Goal: Communication & Community: Participate in discussion

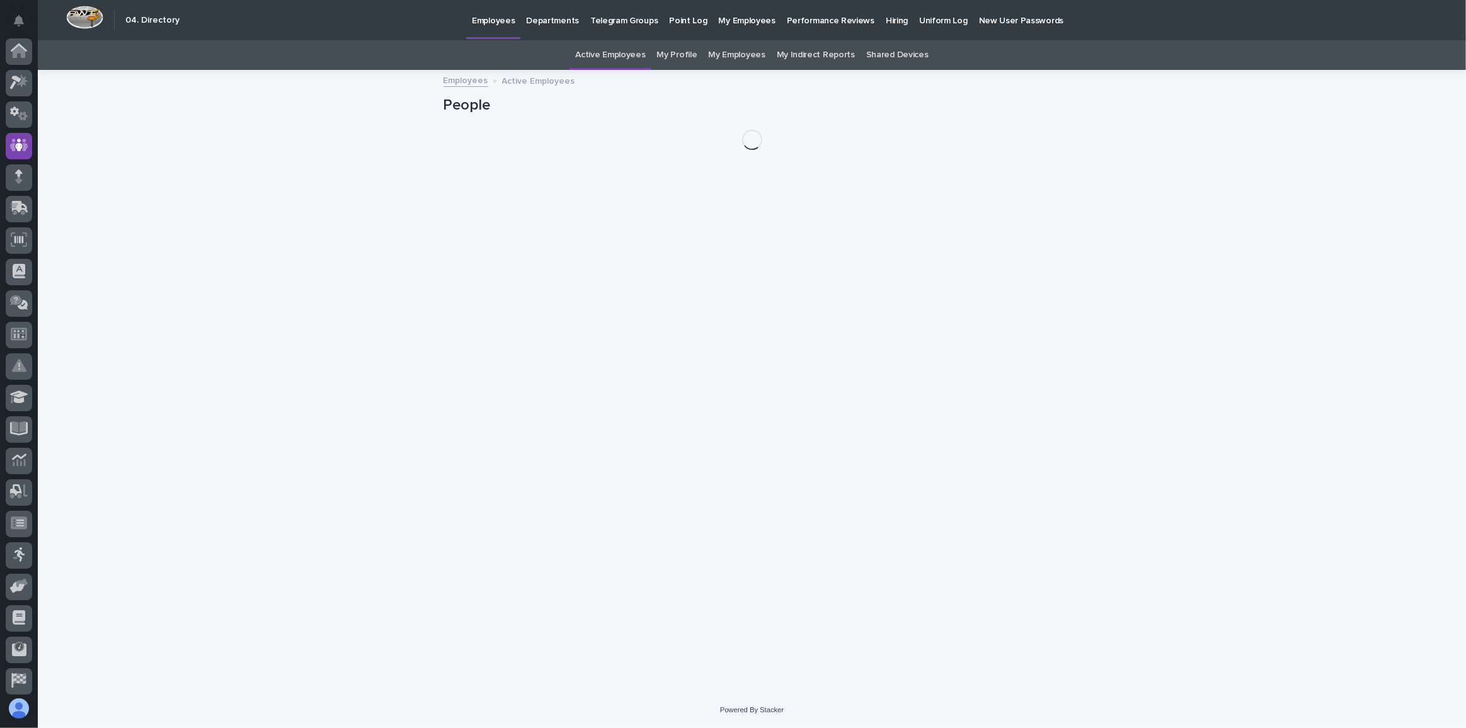
scroll to position [67, 0]
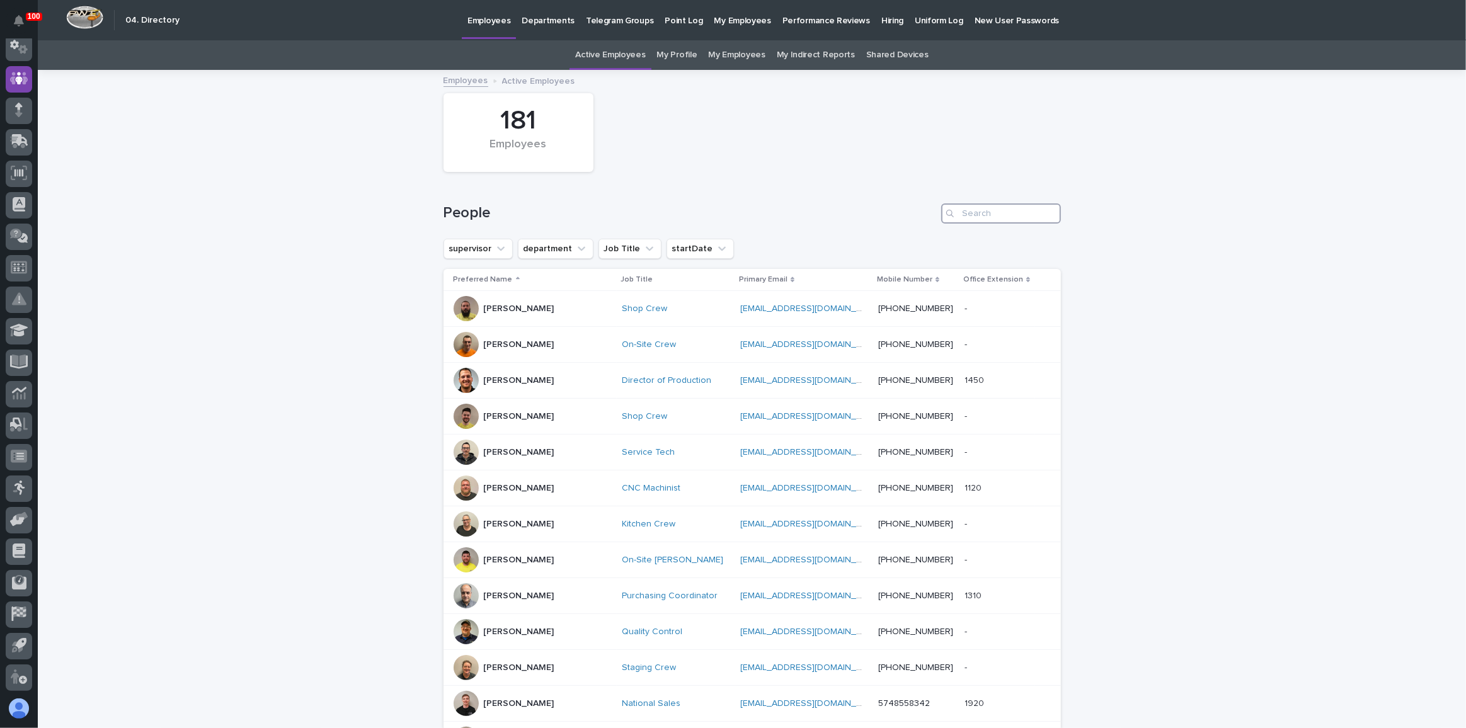
click at [1009, 216] on input "Search" at bounding box center [1001, 214] width 120 height 20
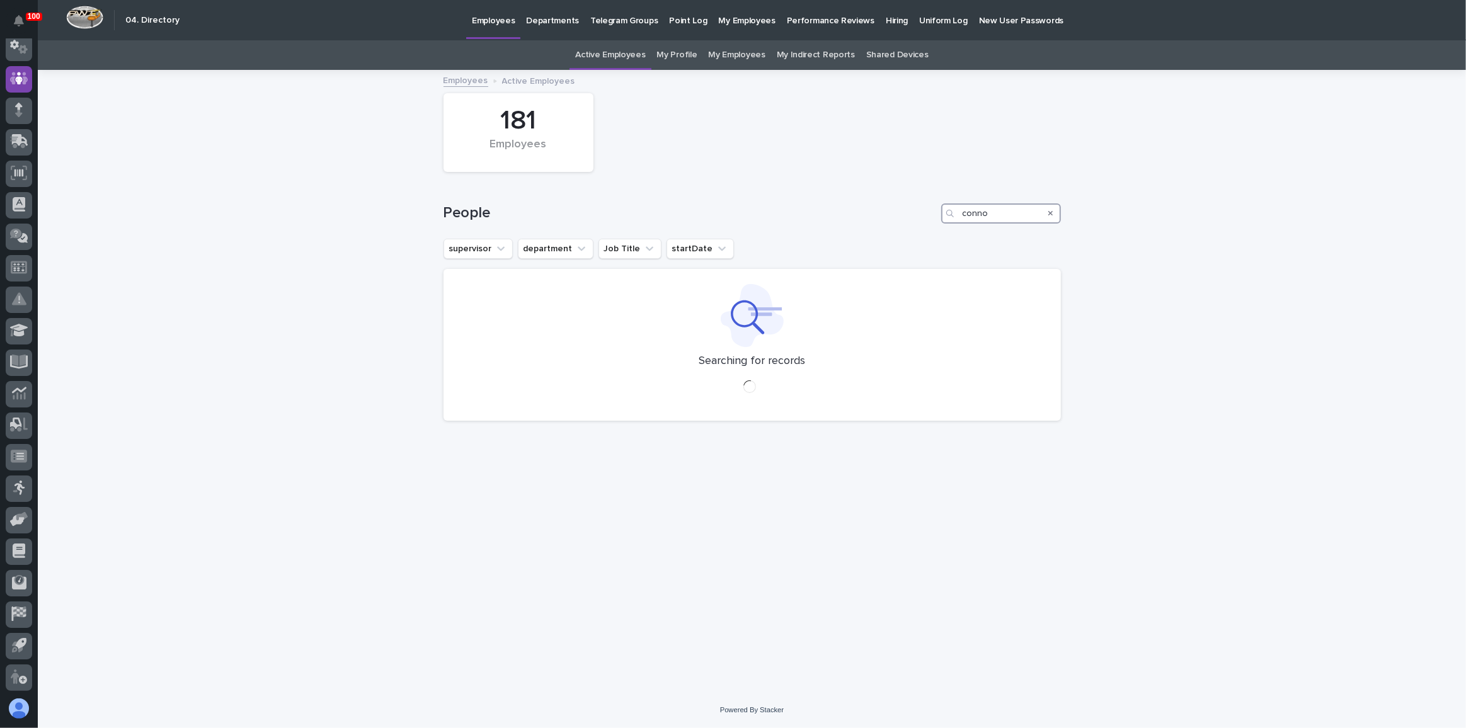
type input "[PERSON_NAME]"
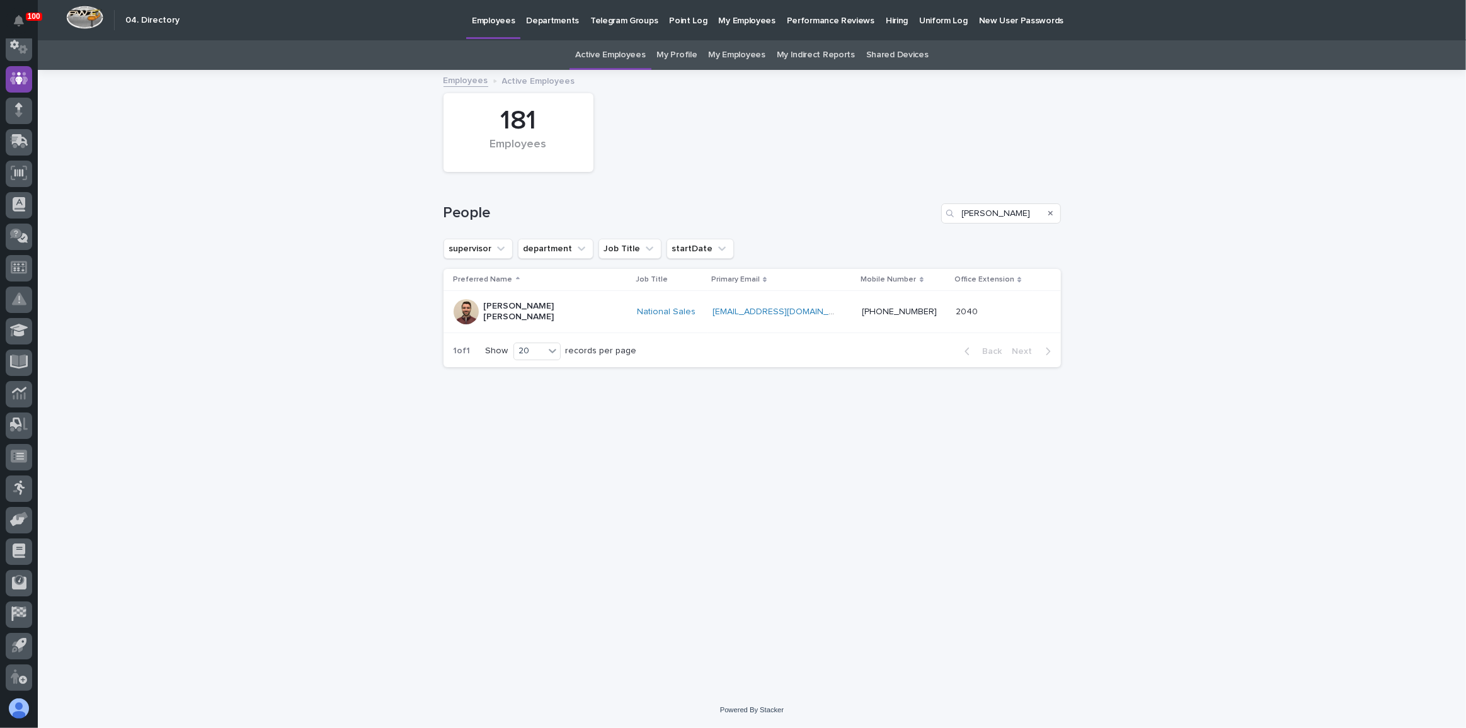
click at [572, 299] on div "[PERSON_NAME] [PERSON_NAME]" at bounding box center [540, 312] width 173 height 32
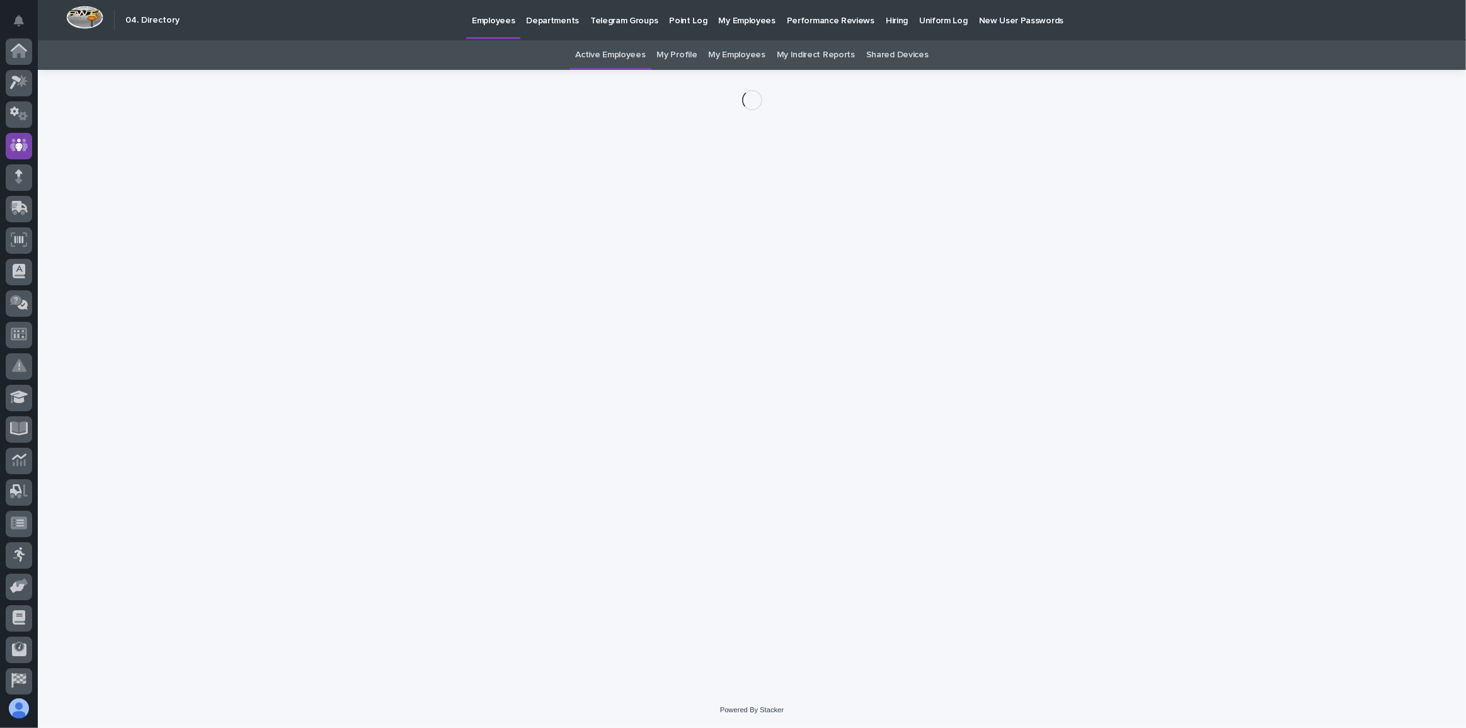
scroll to position [67, 0]
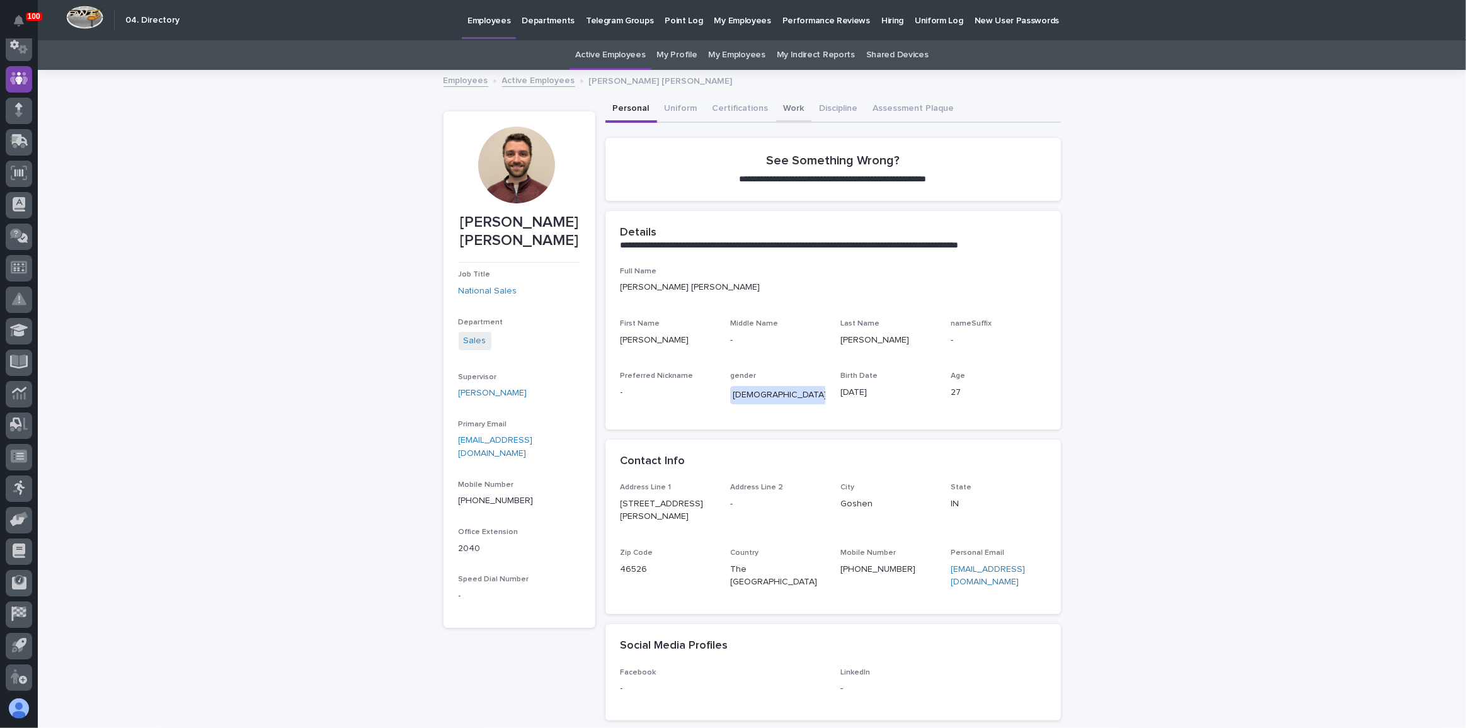
click at [785, 110] on button "Work" at bounding box center [794, 109] width 36 height 26
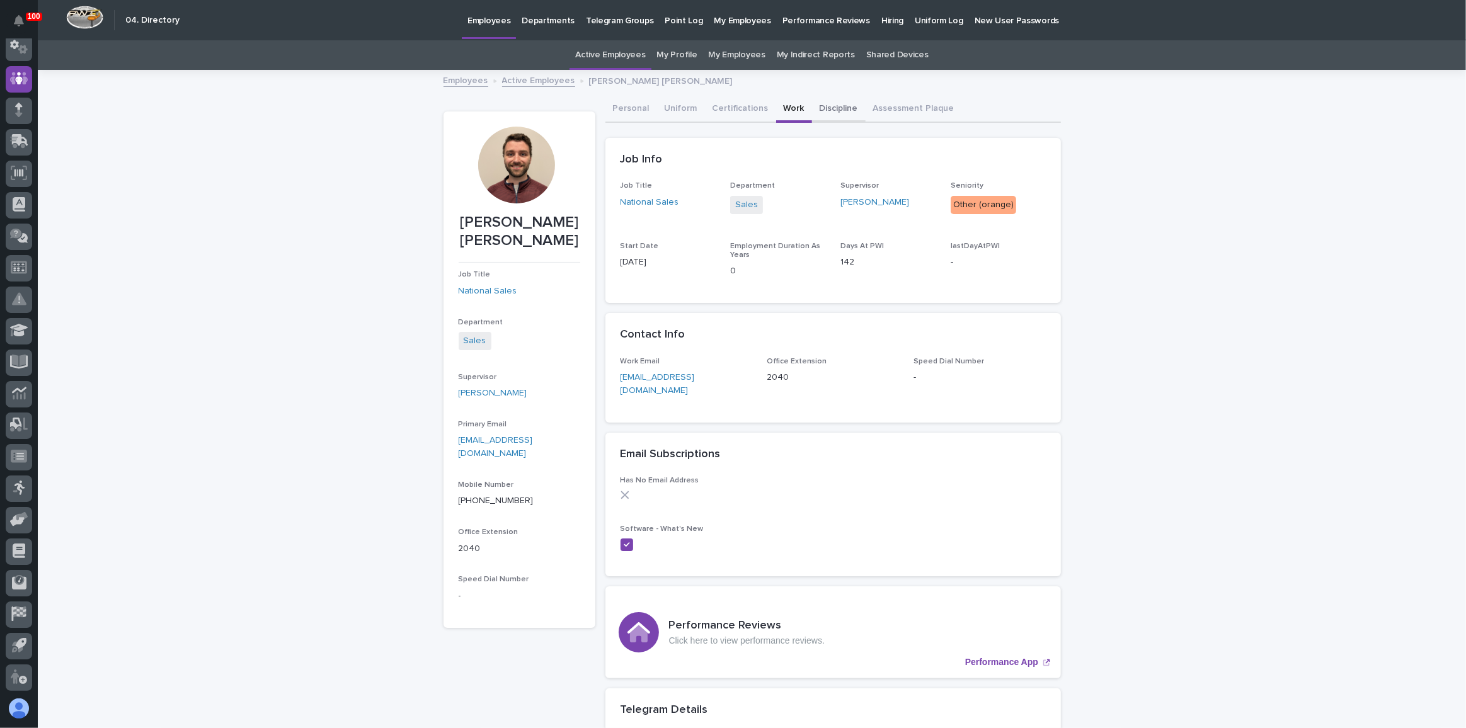
click at [824, 112] on button "Discipline" at bounding box center [839, 109] width 54 height 26
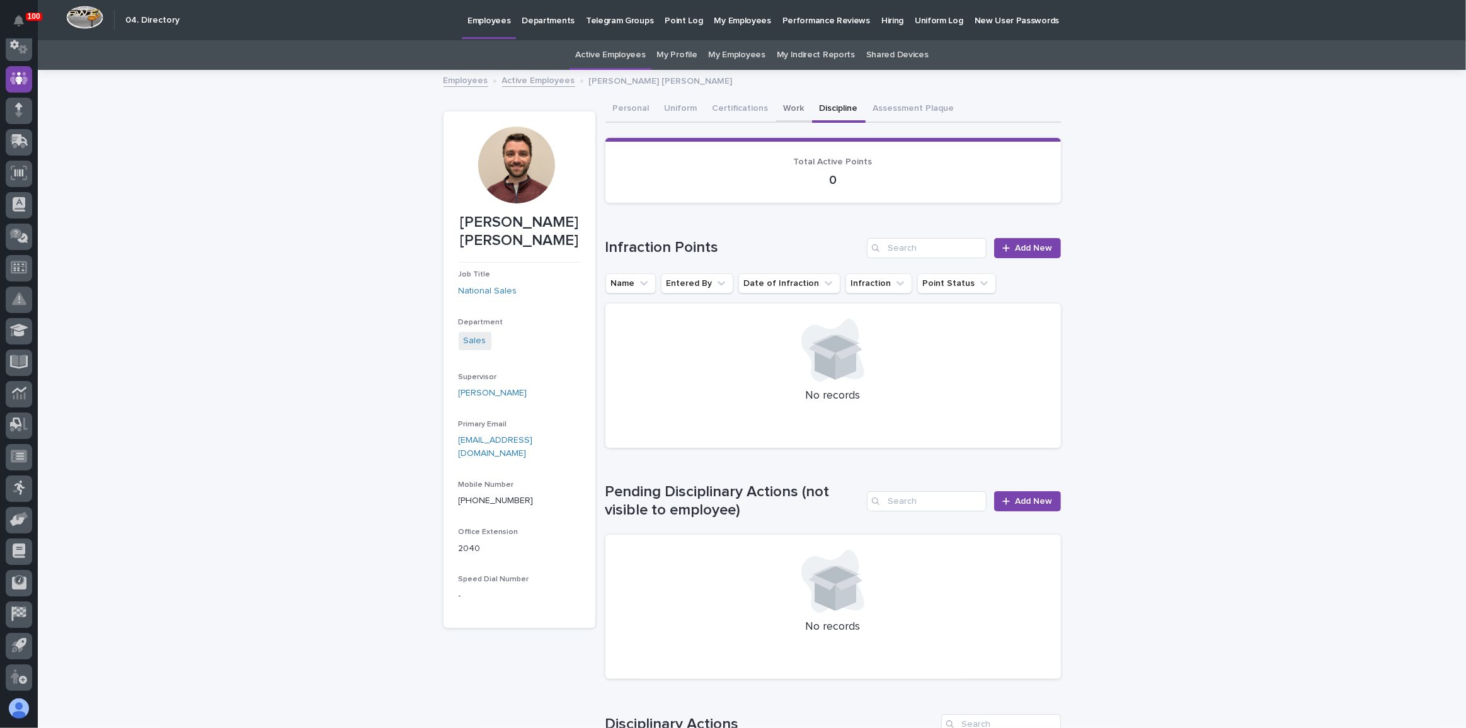
click at [785, 108] on button "Work" at bounding box center [794, 109] width 36 height 26
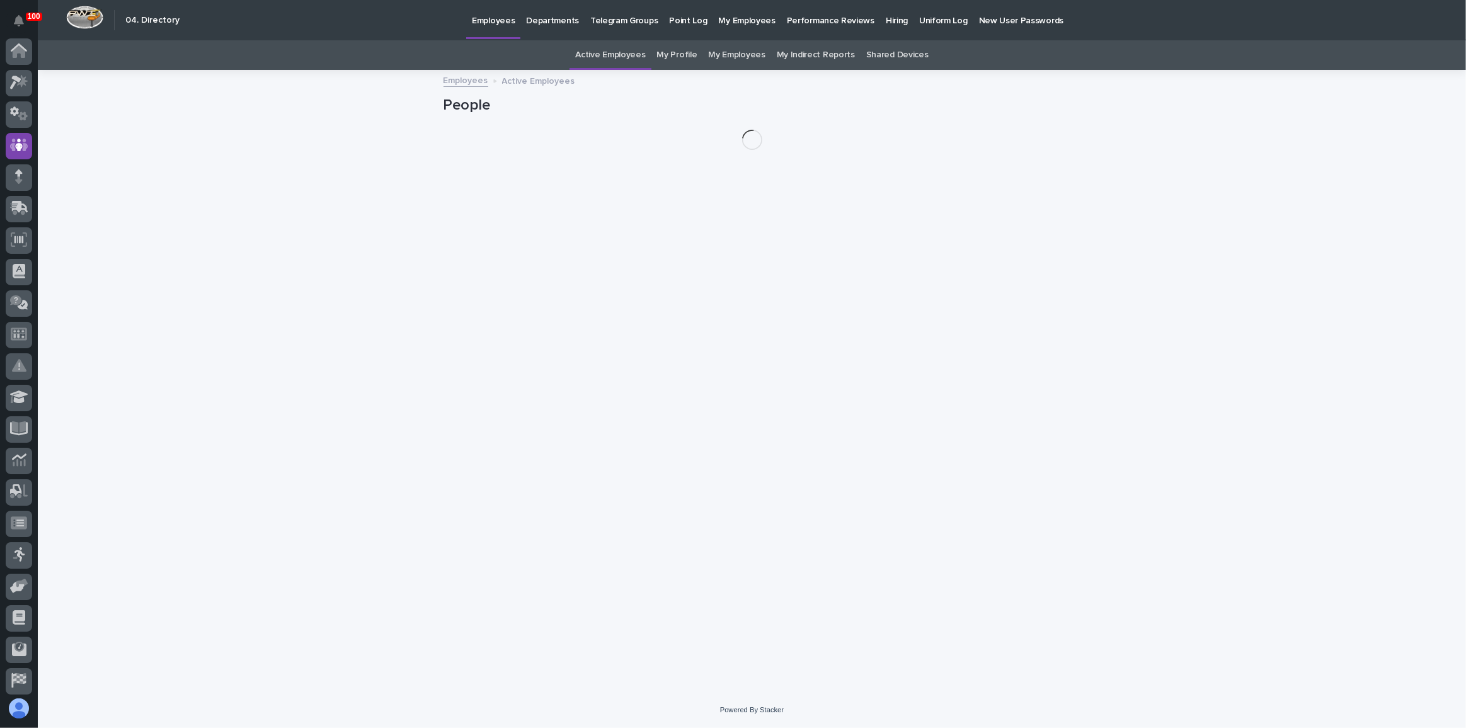
scroll to position [67, 0]
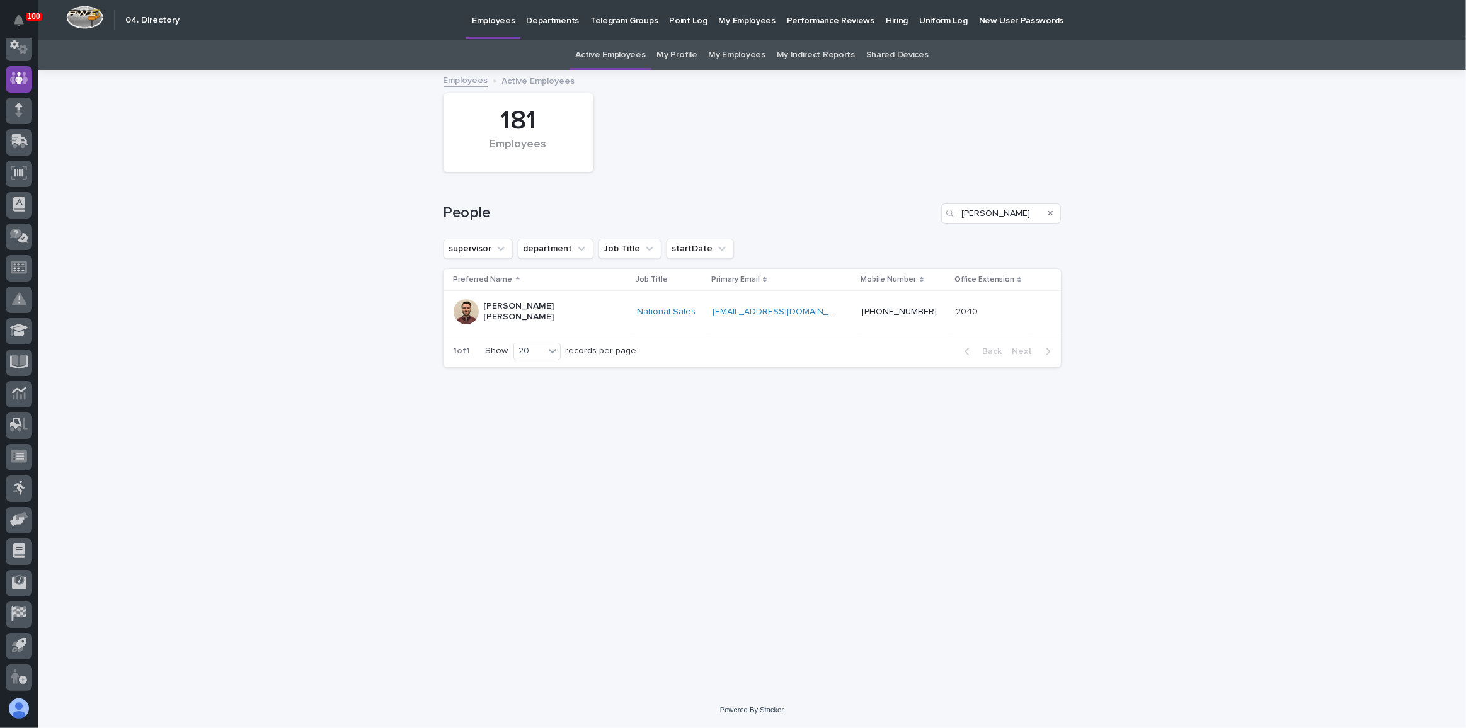
type input "conn"
click at [25, 135] on icon at bounding box center [19, 141] width 18 height 14
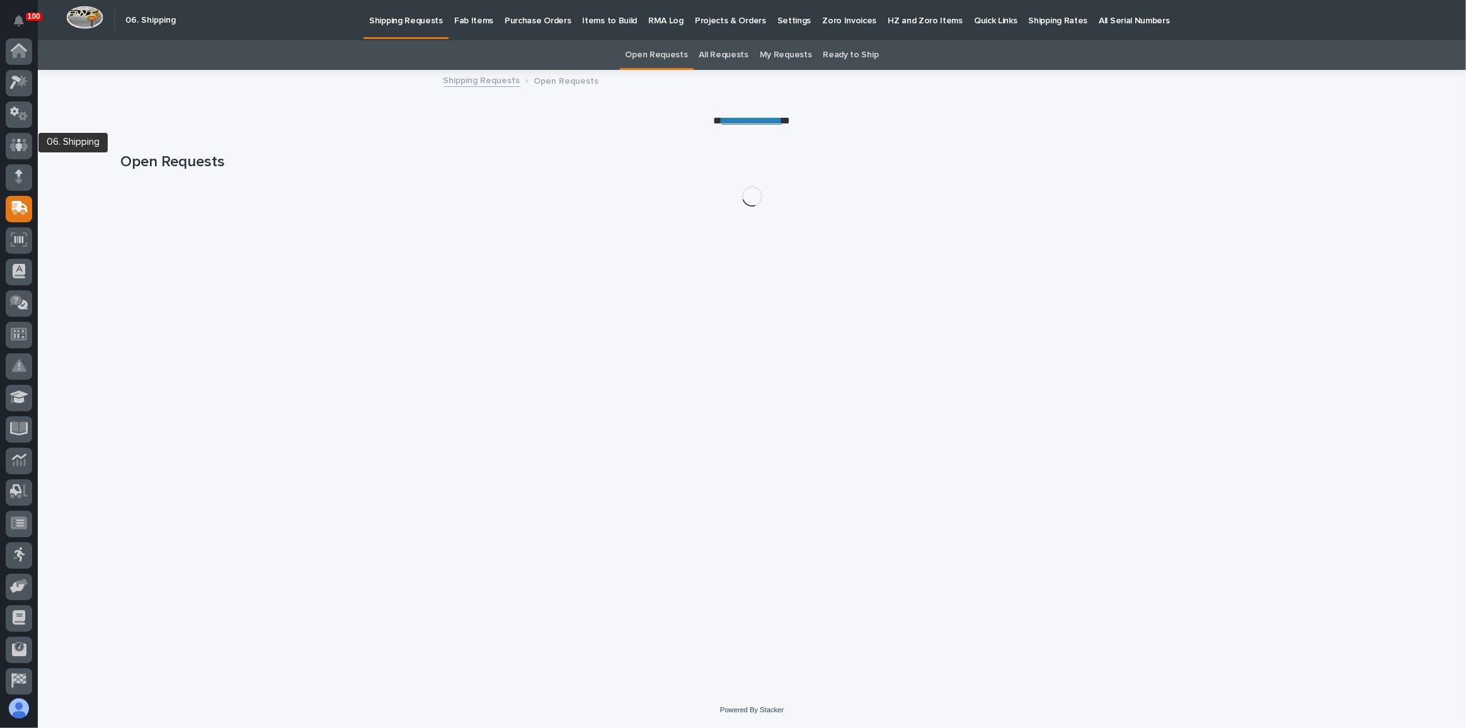
scroll to position [67, 0]
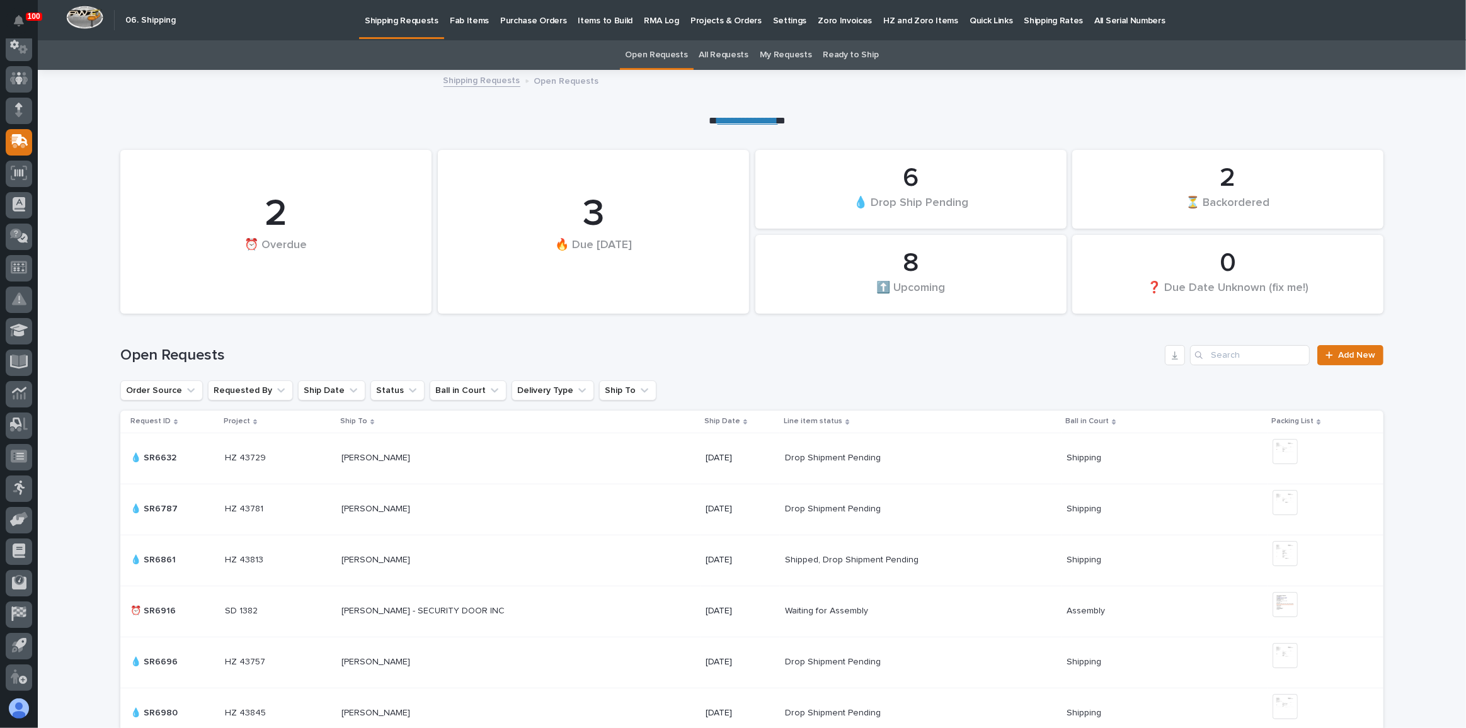
click at [477, 21] on p "Fab Items" at bounding box center [469, 13] width 39 height 26
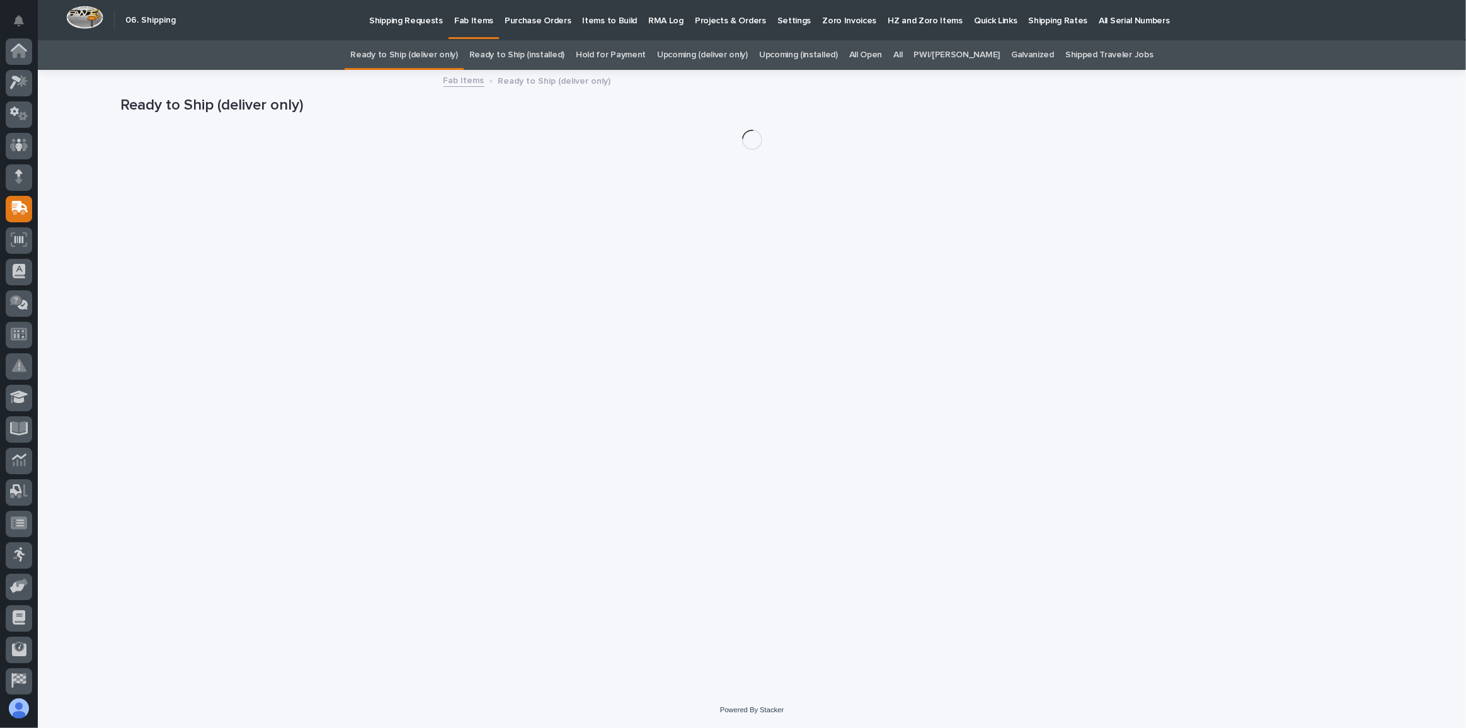
scroll to position [67, 0]
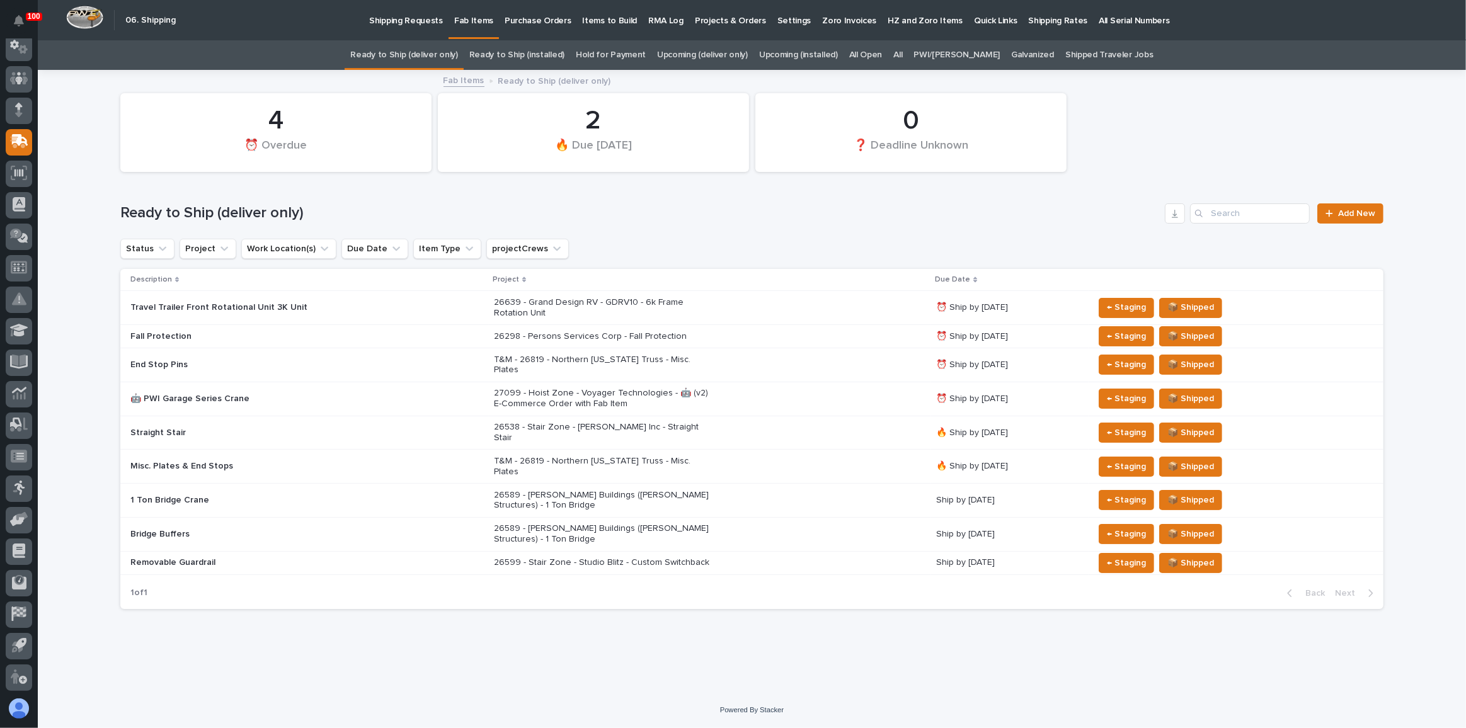
click at [691, 54] on link "Upcoming (deliver only)" at bounding box center [702, 55] width 91 height 30
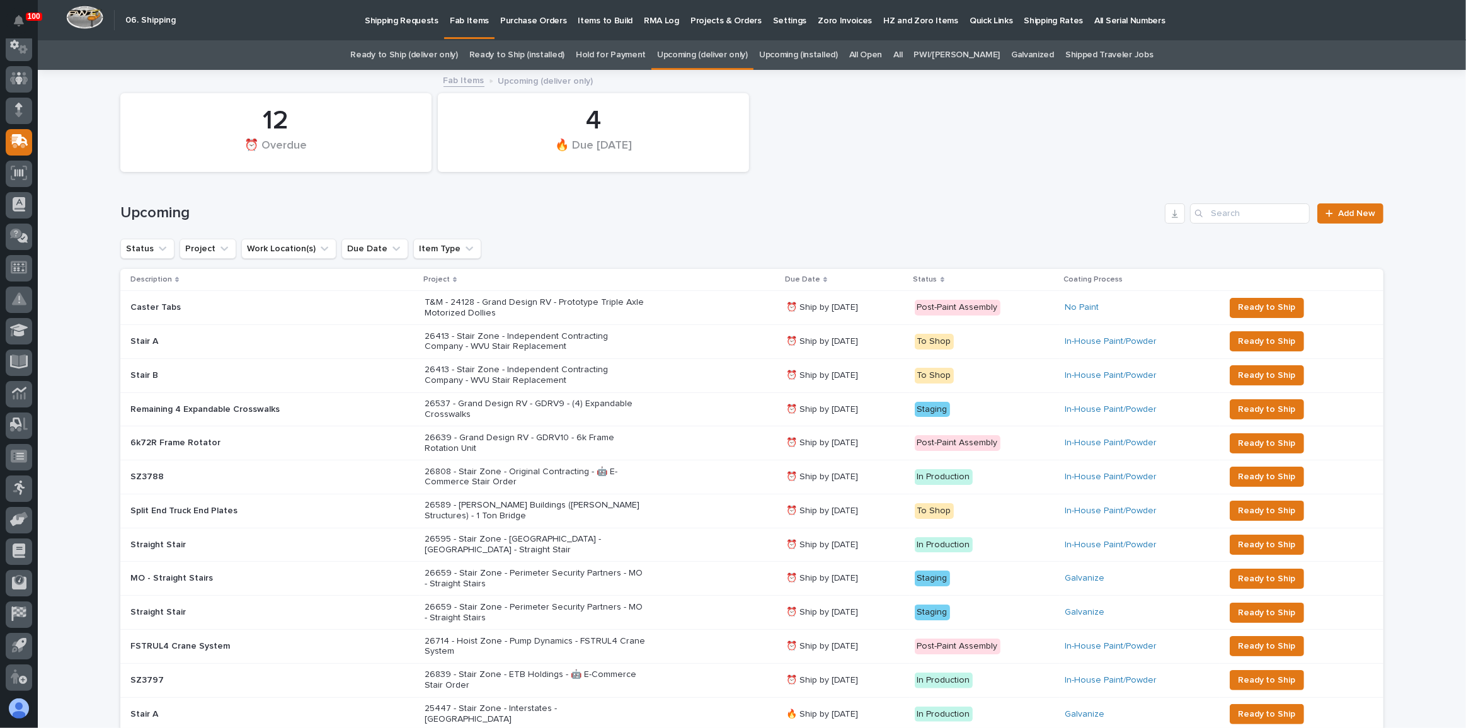
click at [611, 59] on link "Hold for Payment" at bounding box center [611, 55] width 70 height 30
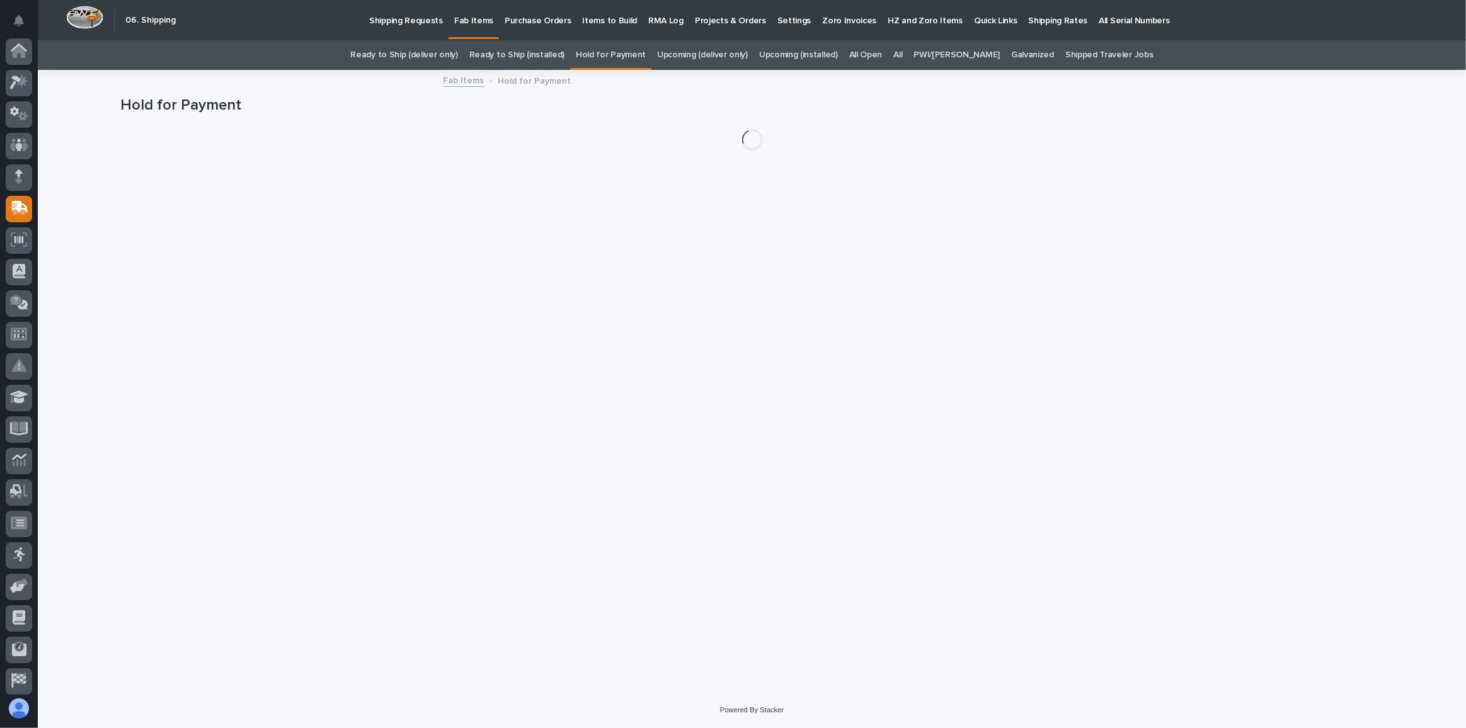
scroll to position [67, 0]
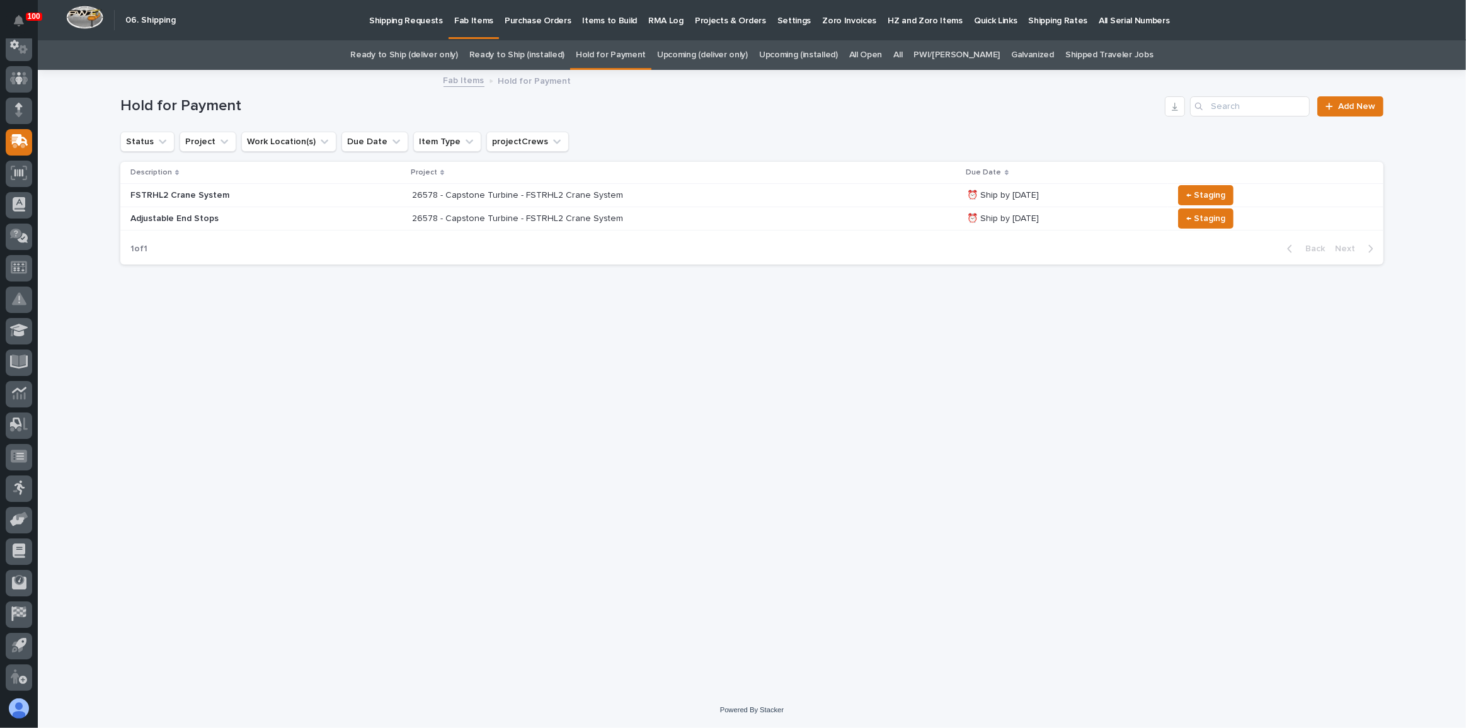
click at [433, 50] on link "Ready to Ship (deliver only)" at bounding box center [403, 55] width 107 height 30
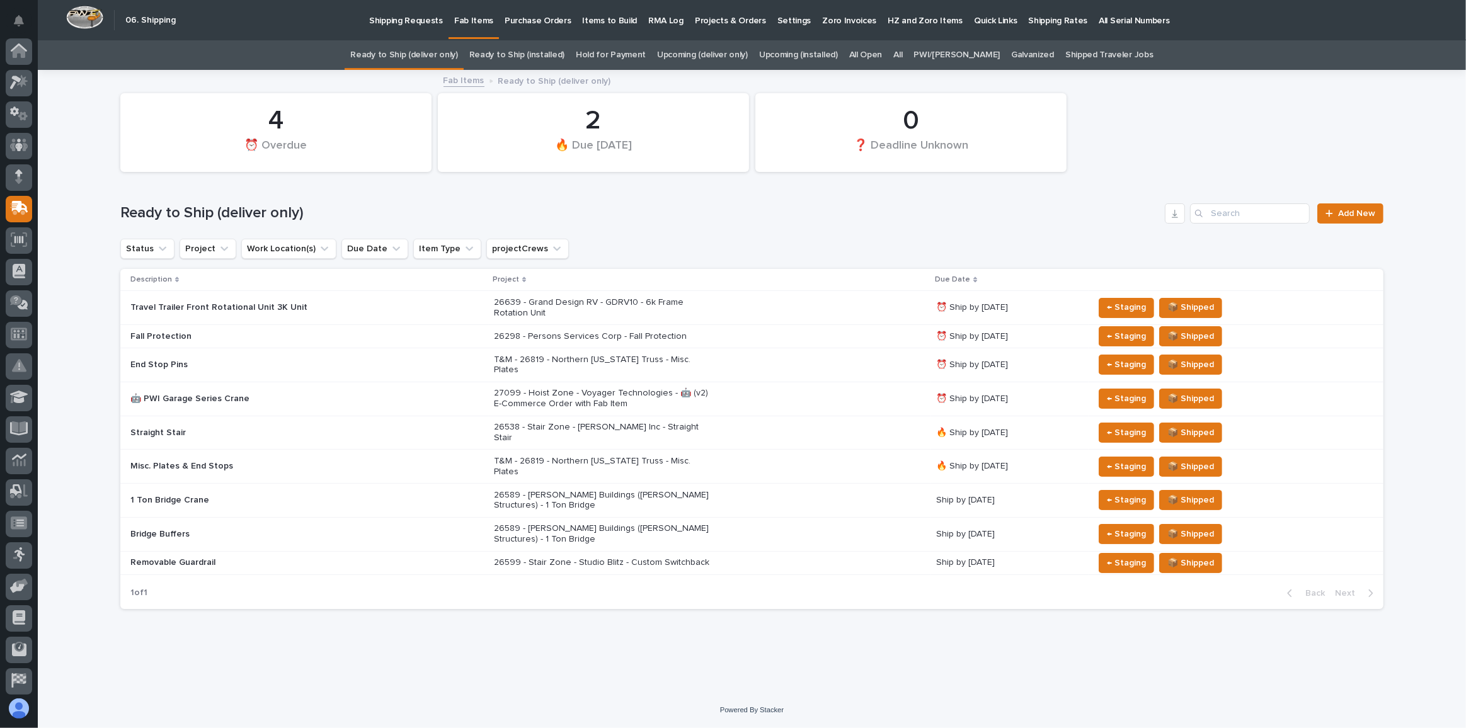
scroll to position [67, 0]
click at [699, 55] on link "Upcoming (deliver only)" at bounding box center [702, 55] width 91 height 30
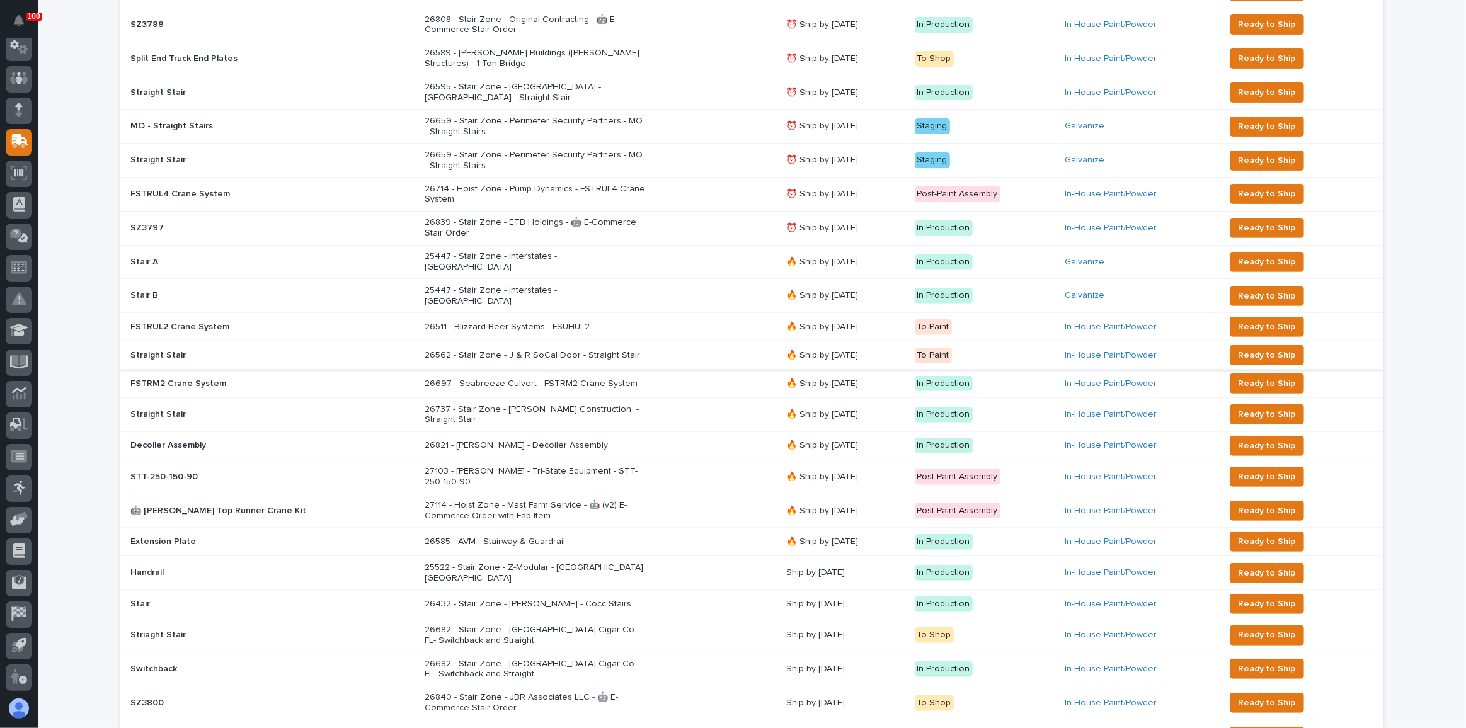
scroll to position [458, 0]
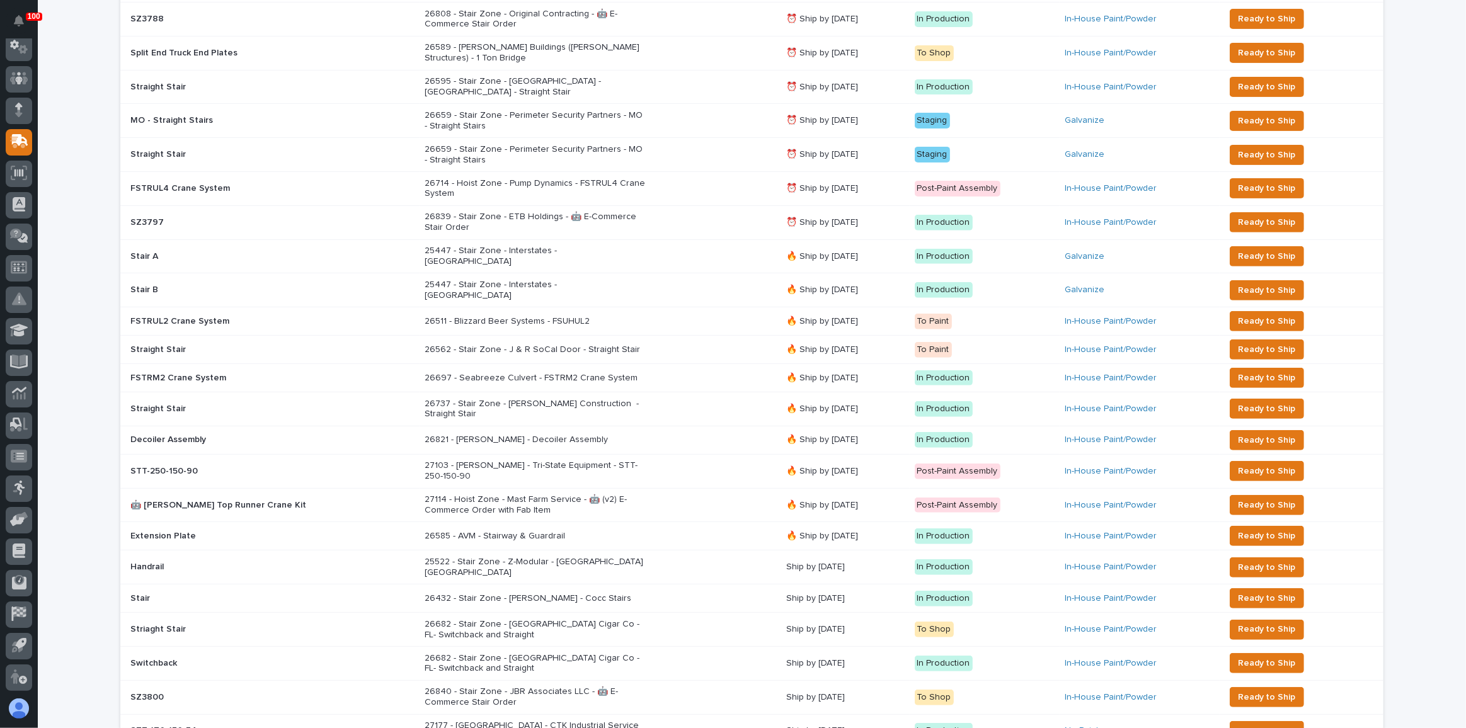
click at [671, 490] on div "27114 - Hoist Zone - Mast Farm Service - 🤖 (v2) E-Commerce Order with Fab Item" at bounding box center [601, 506] width 352 height 32
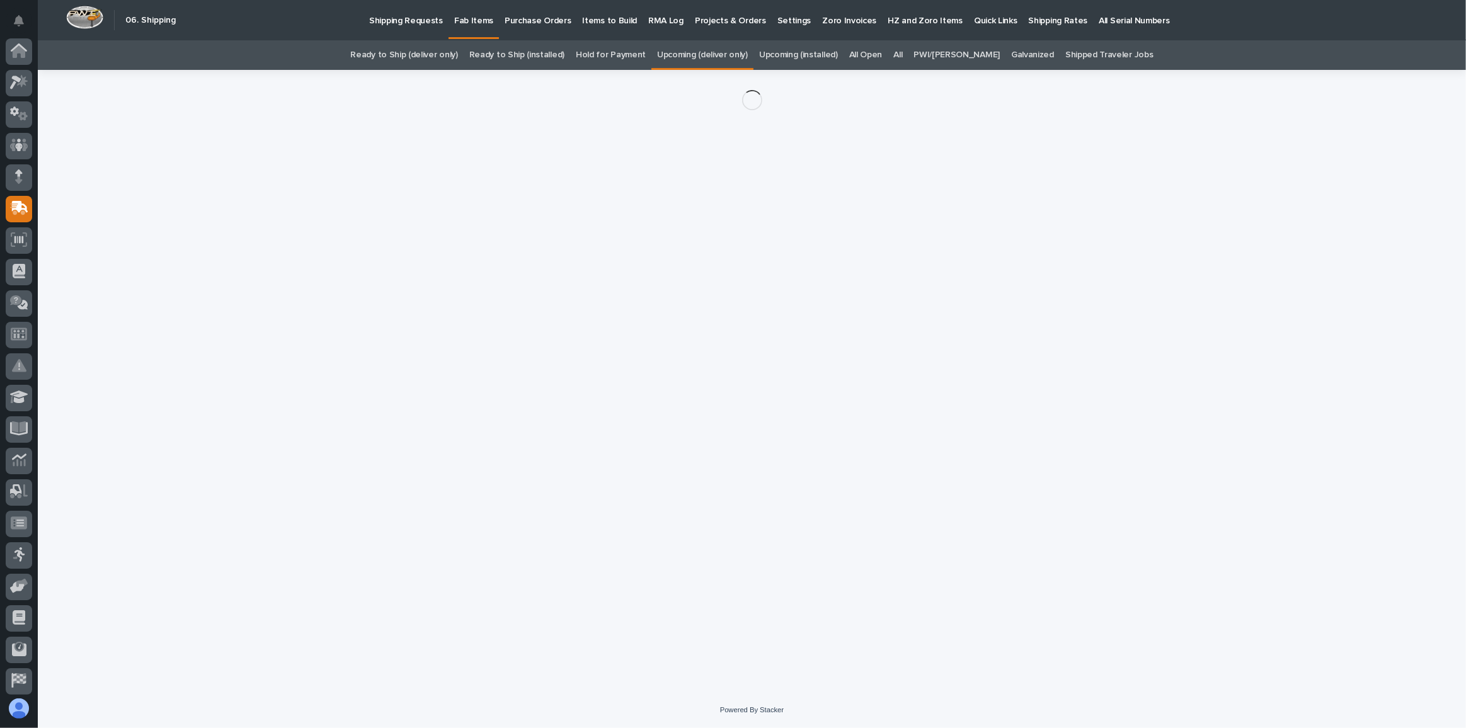
scroll to position [67, 0]
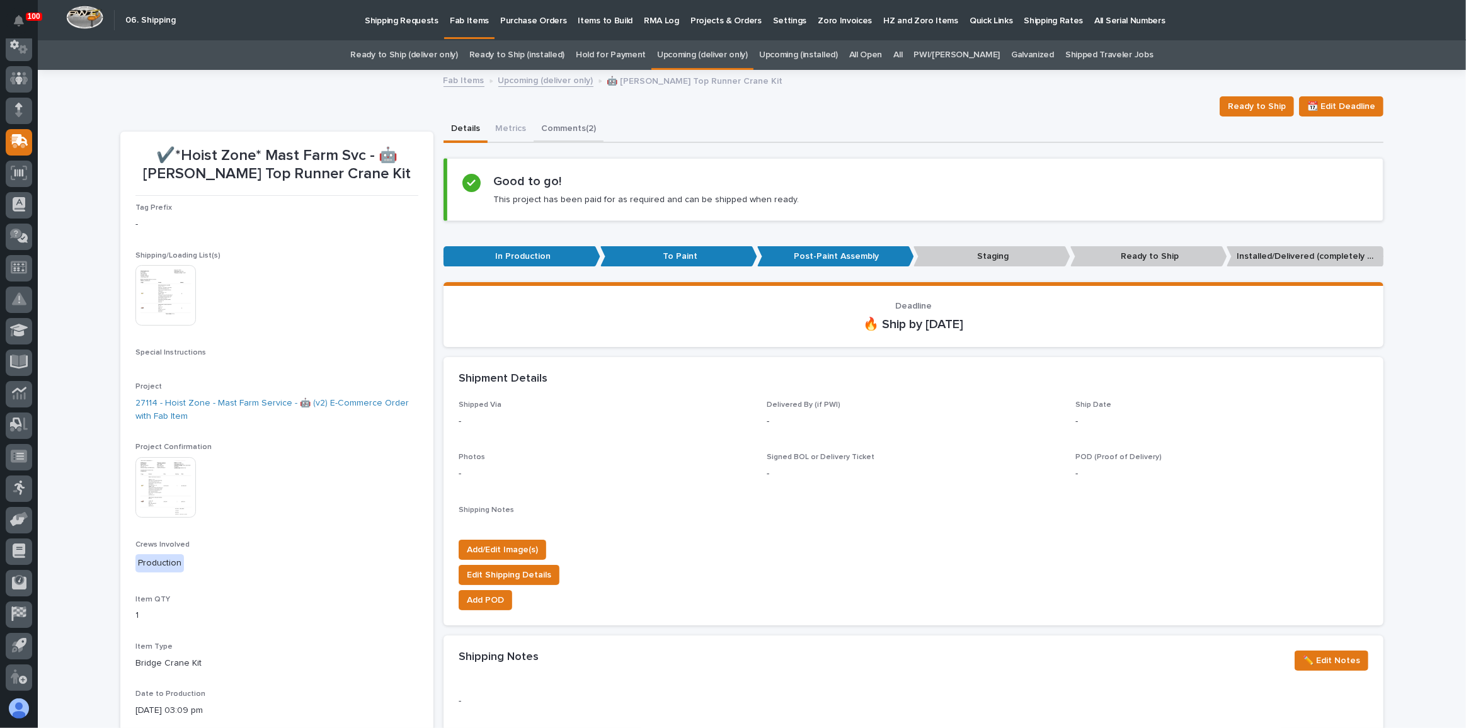
click at [577, 129] on button "Comments (2)" at bounding box center [569, 130] width 70 height 26
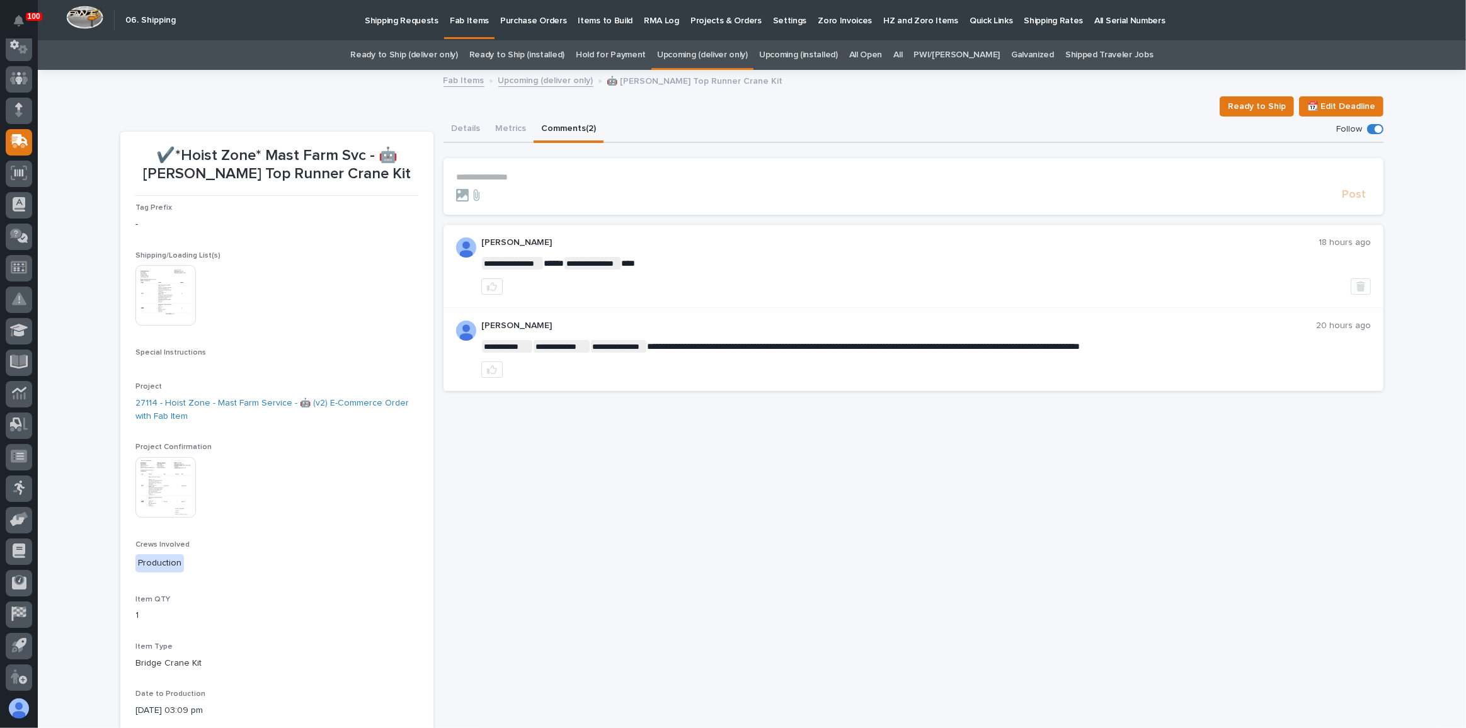
click at [560, 173] on p "**********" at bounding box center [913, 177] width 915 height 11
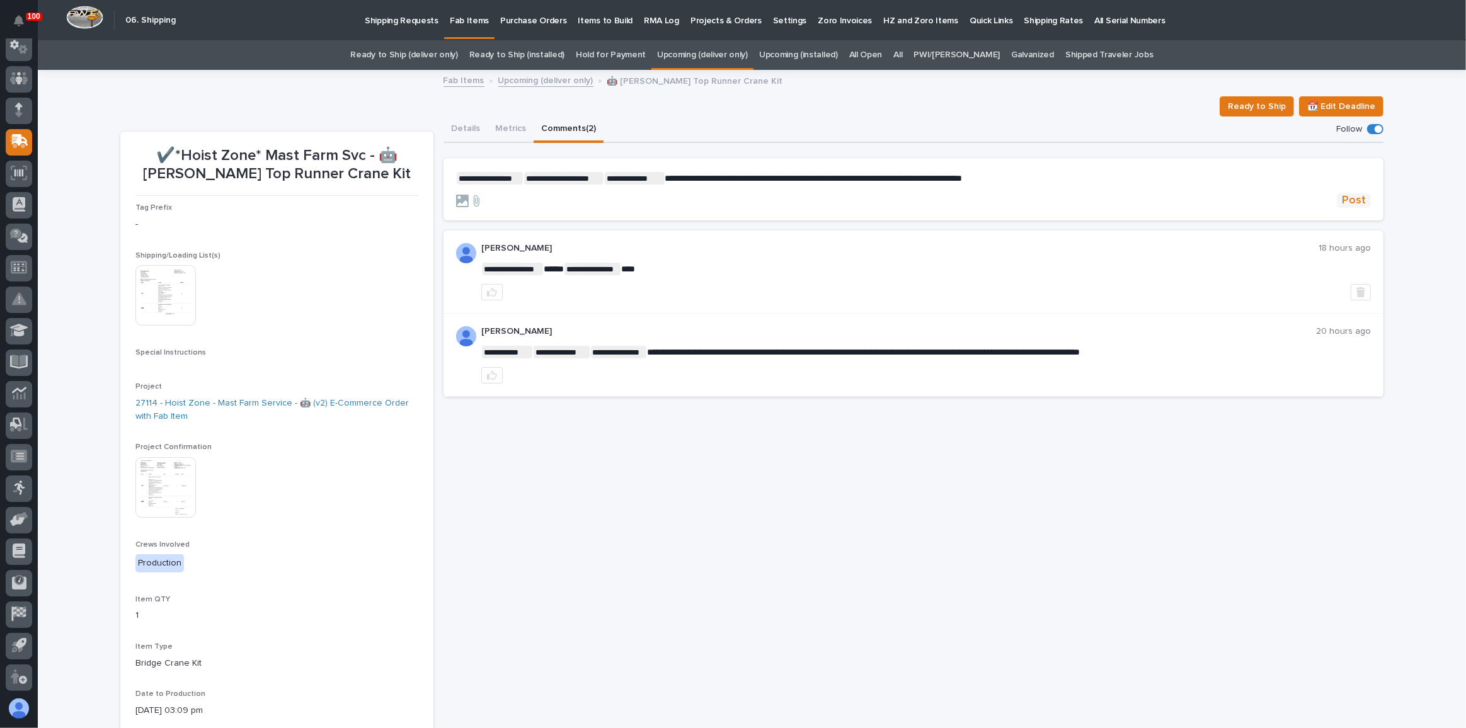
click at [1354, 200] on span "Post" at bounding box center [1354, 200] width 24 height 14
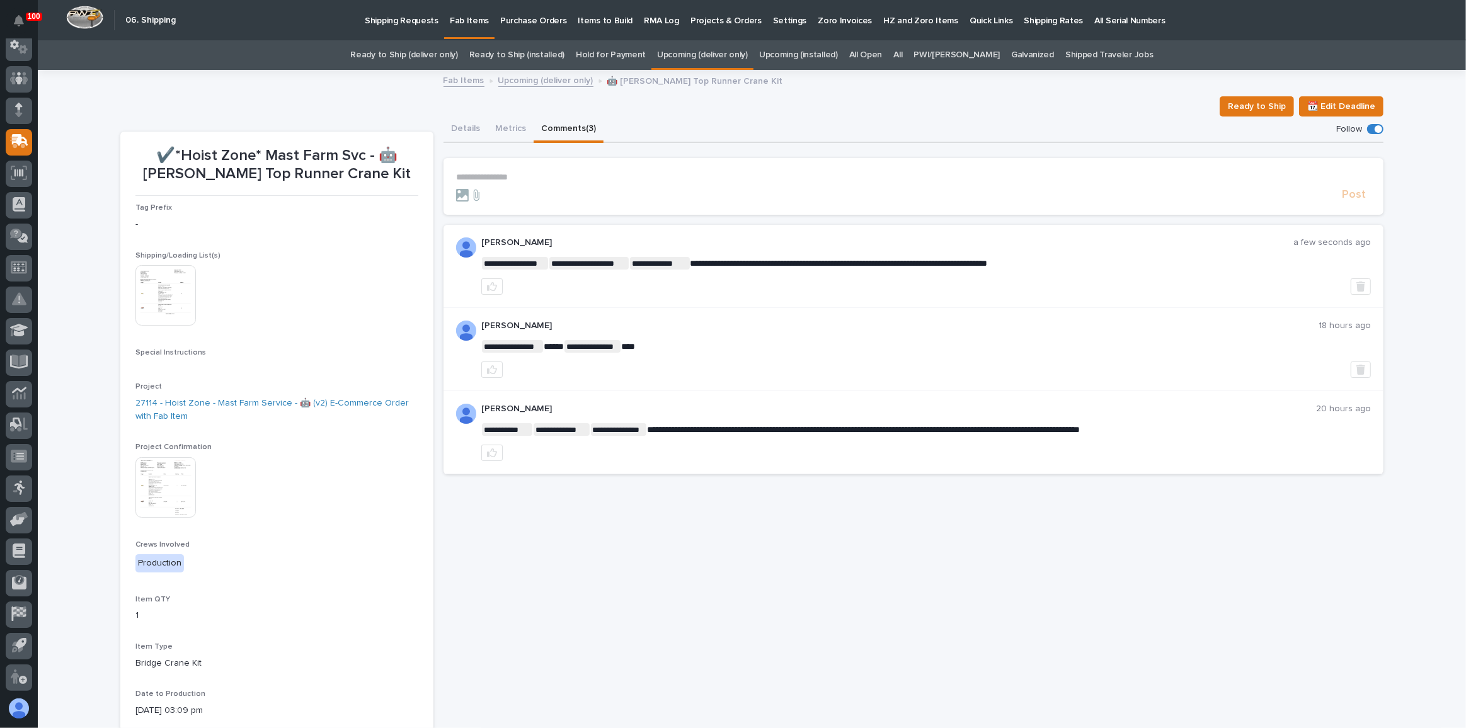
click at [720, 50] on link "Upcoming (deliver only)" at bounding box center [702, 55] width 91 height 30
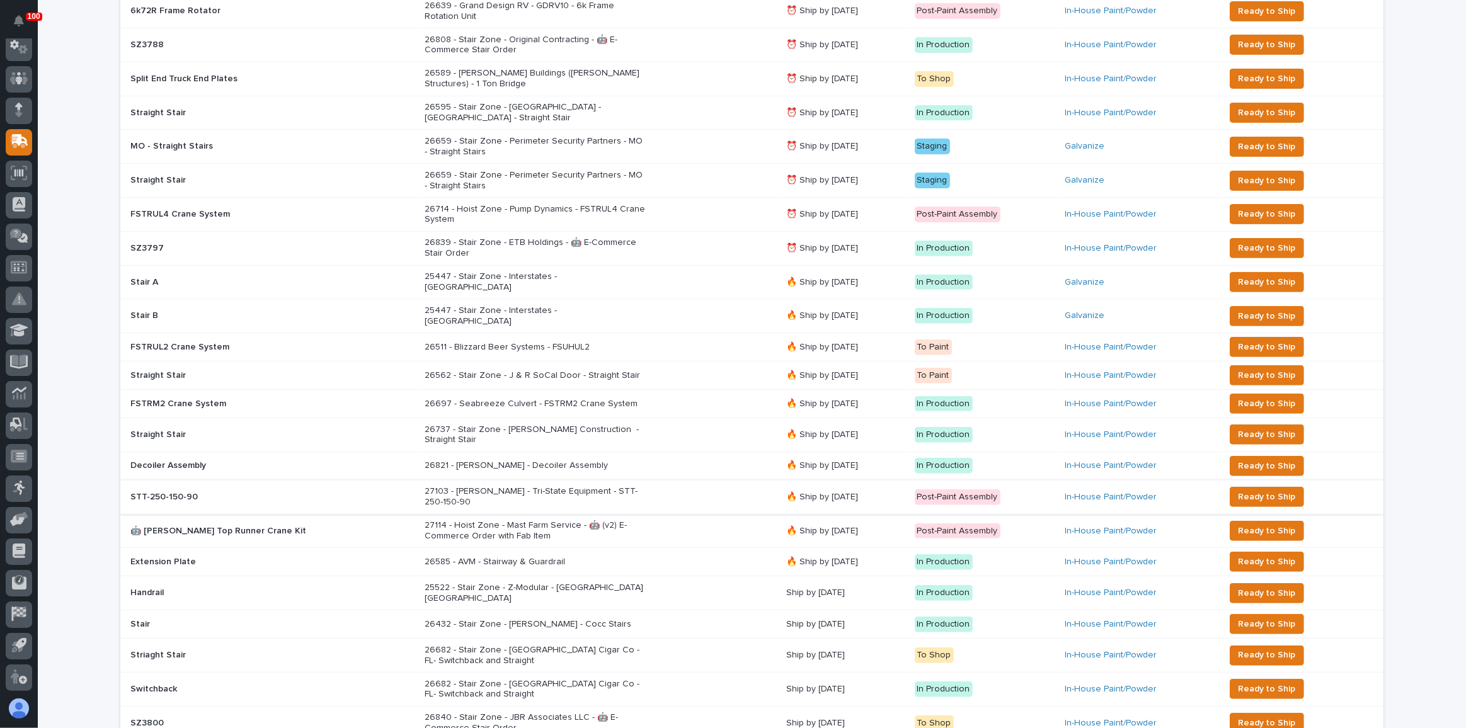
scroll to position [458, 0]
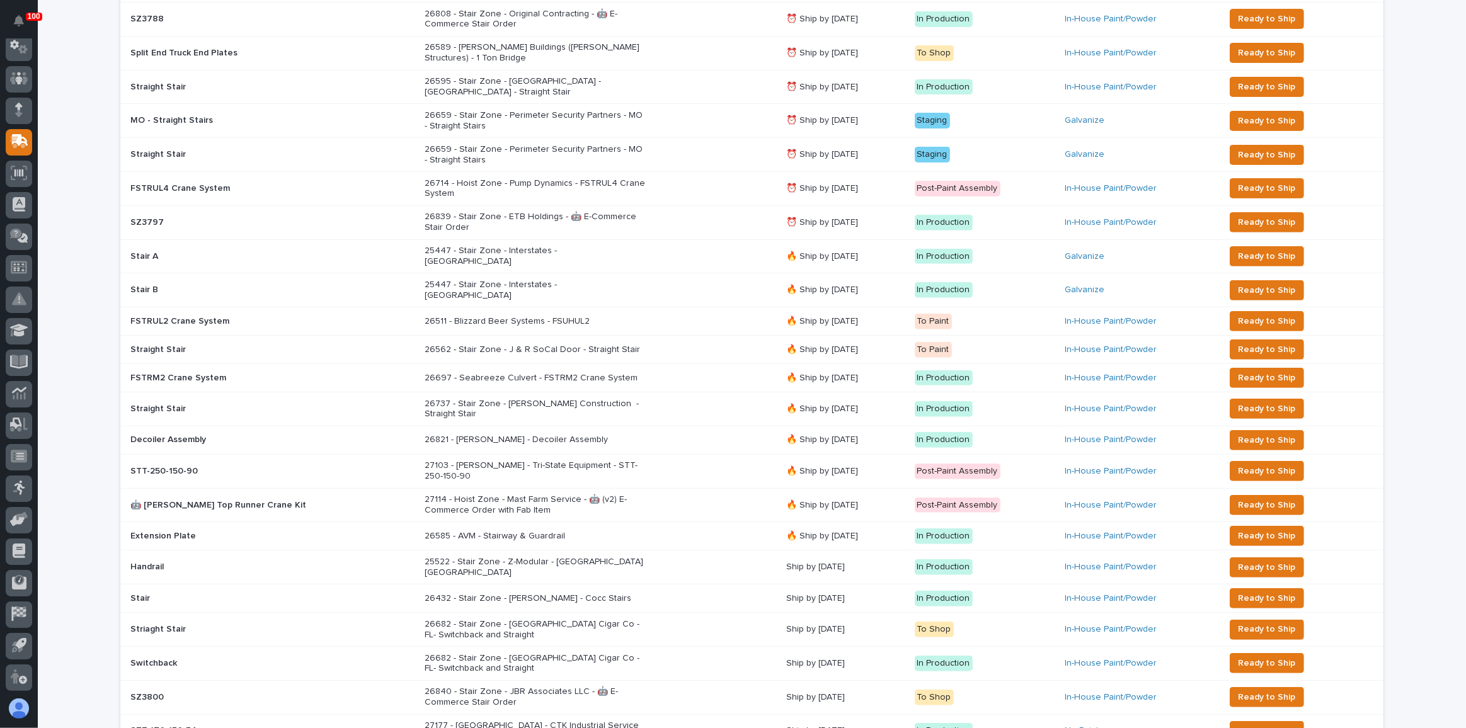
click at [694, 456] on div "27103 - [PERSON_NAME] - Tri-State Equipment - STT-250-150-90" at bounding box center [601, 472] width 352 height 32
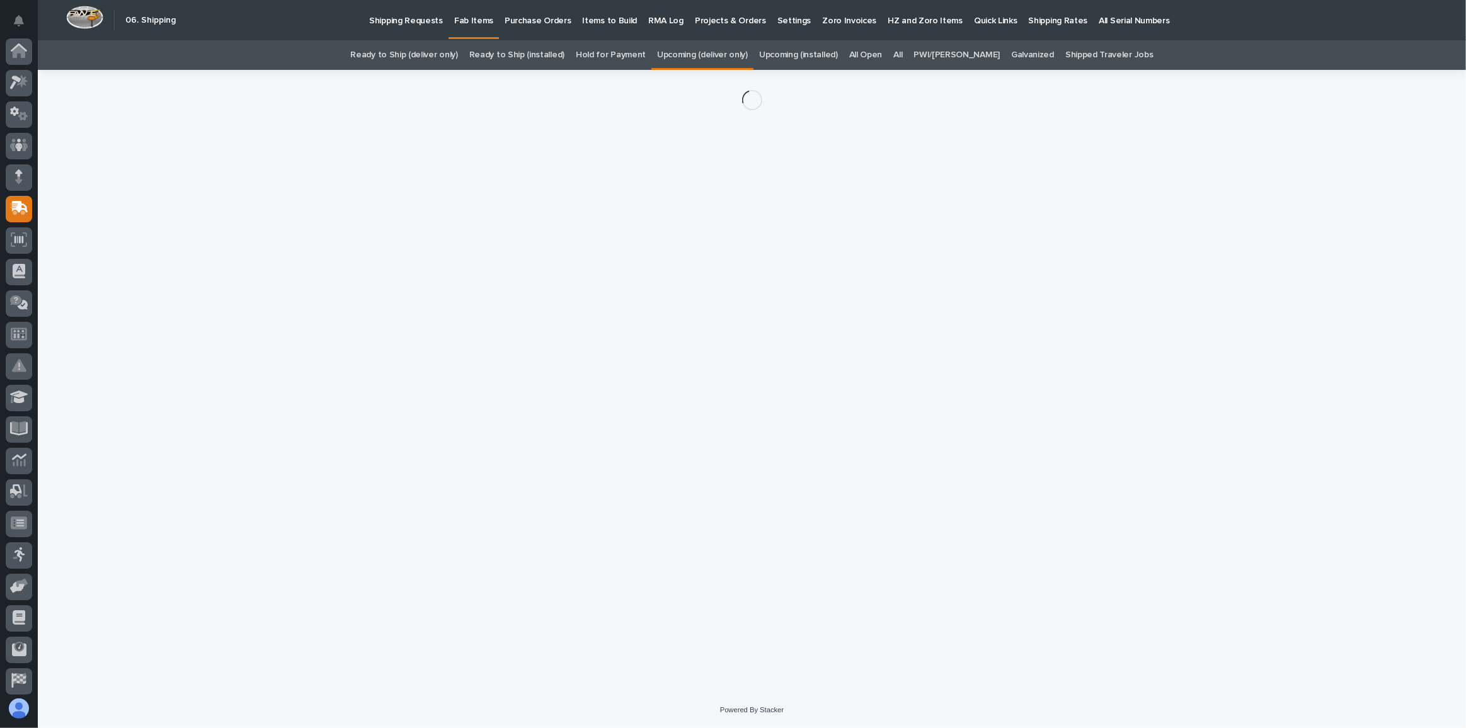
scroll to position [67, 0]
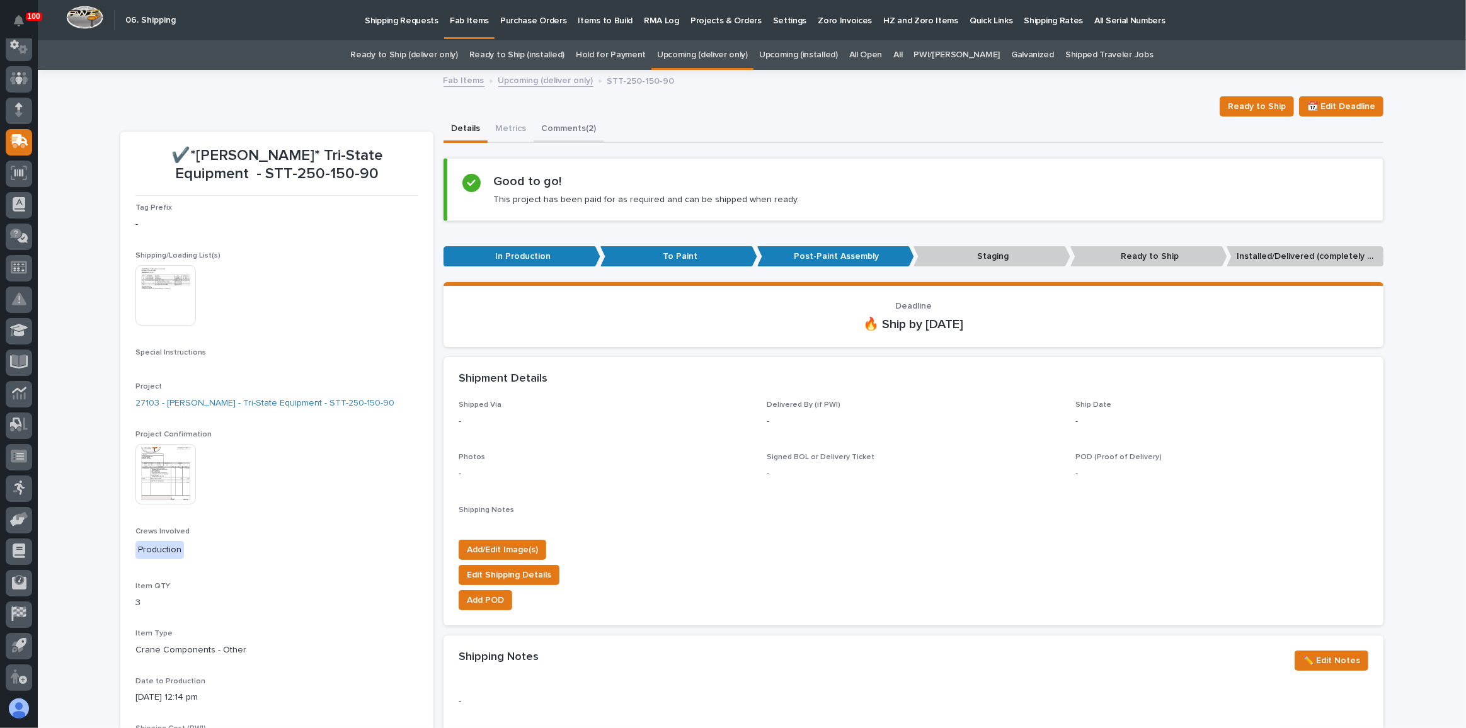
click at [561, 127] on button "Comments (2)" at bounding box center [569, 130] width 70 height 26
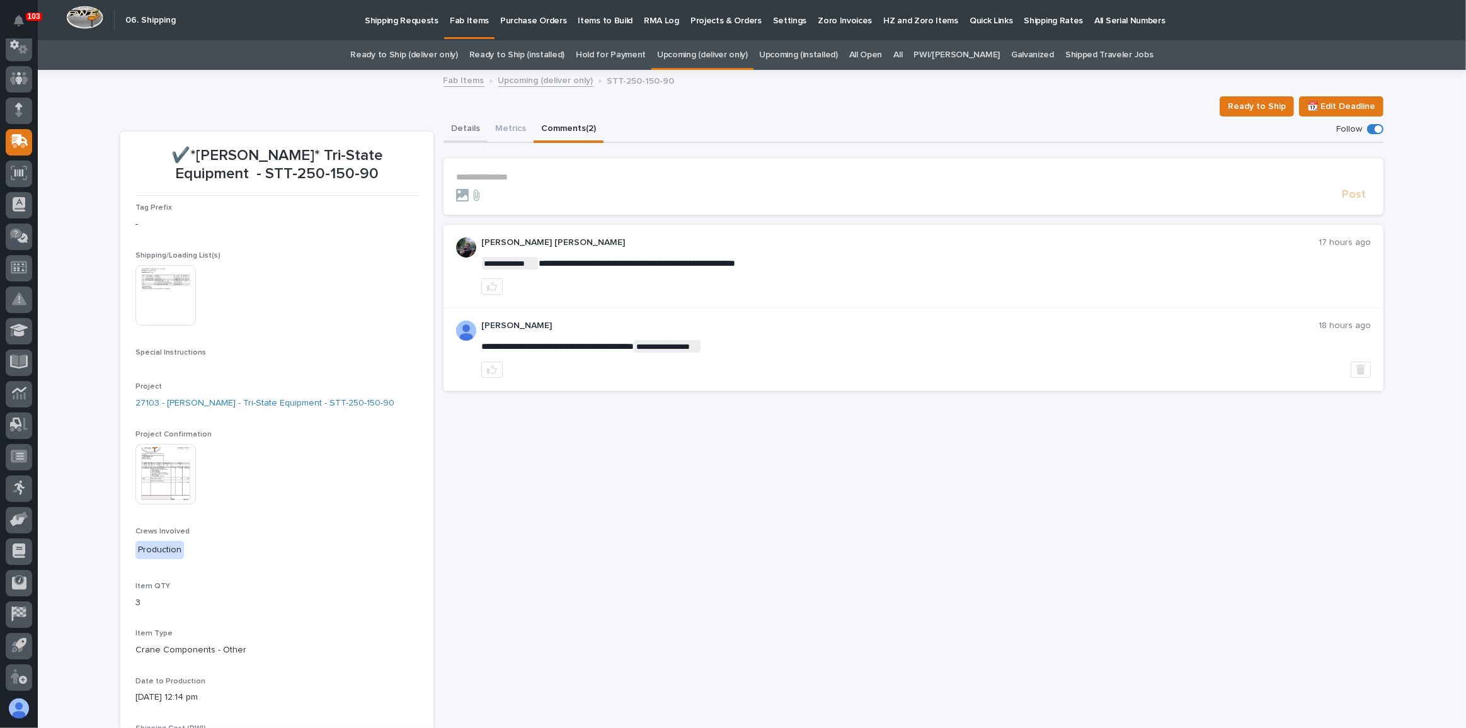
click at [457, 124] on button "Details" at bounding box center [466, 130] width 44 height 26
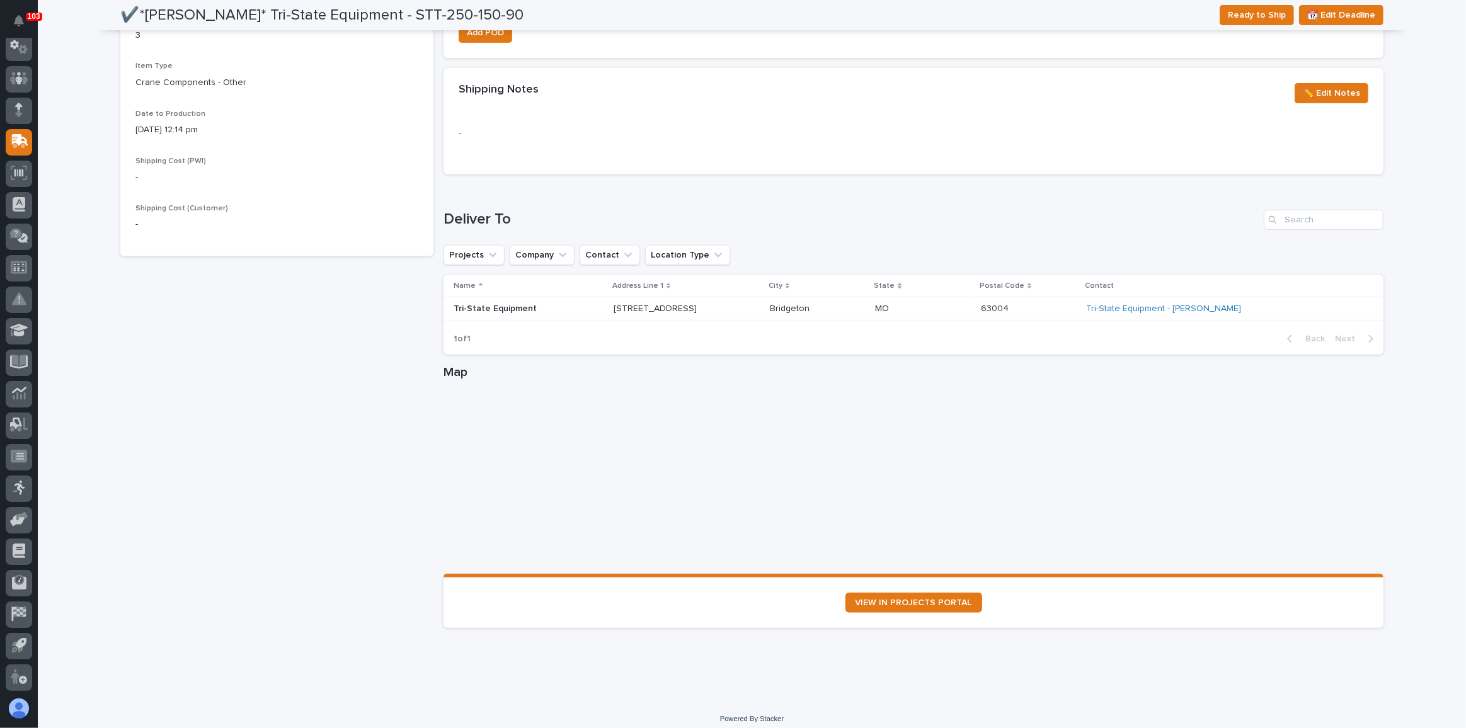
scroll to position [573, 0]
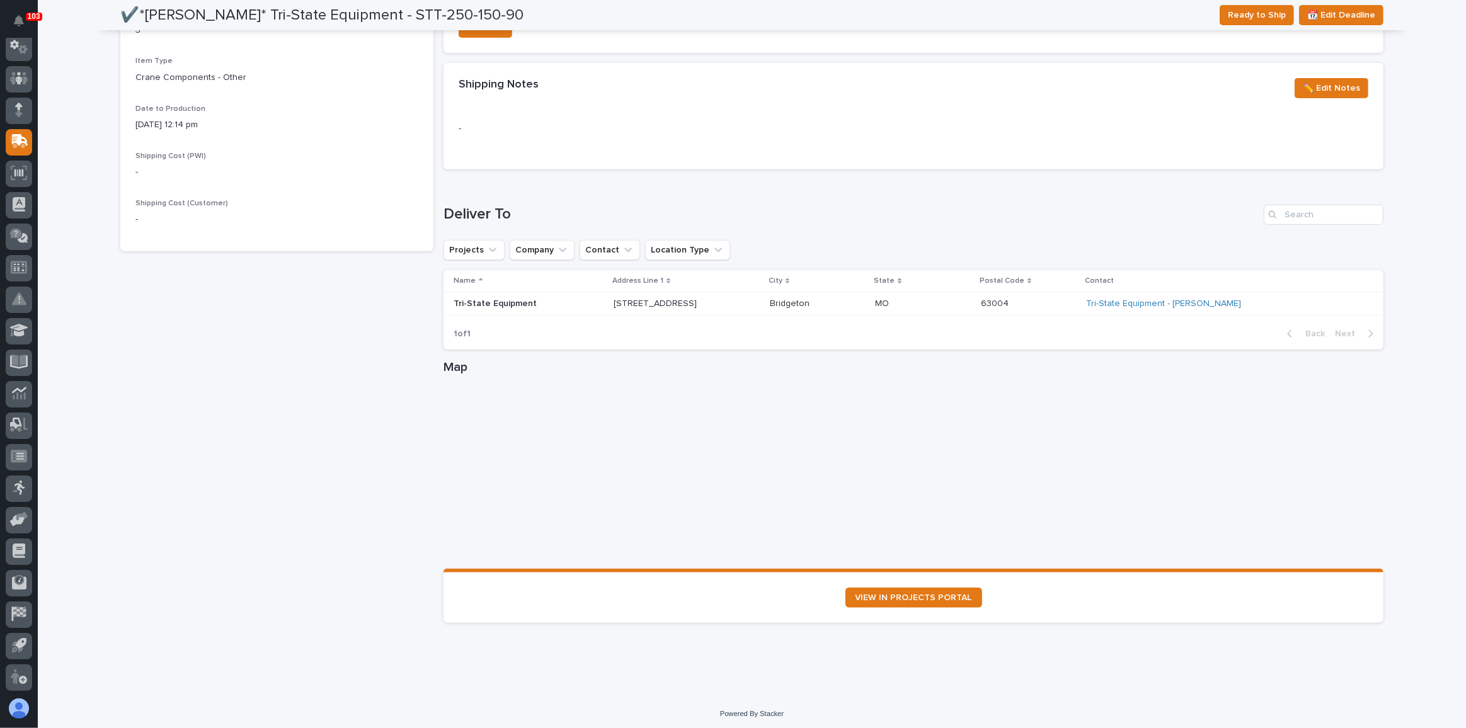
click at [1209, 294] on div "Tri-State Equipment - [PERSON_NAME]" at bounding box center [1225, 304] width 277 height 21
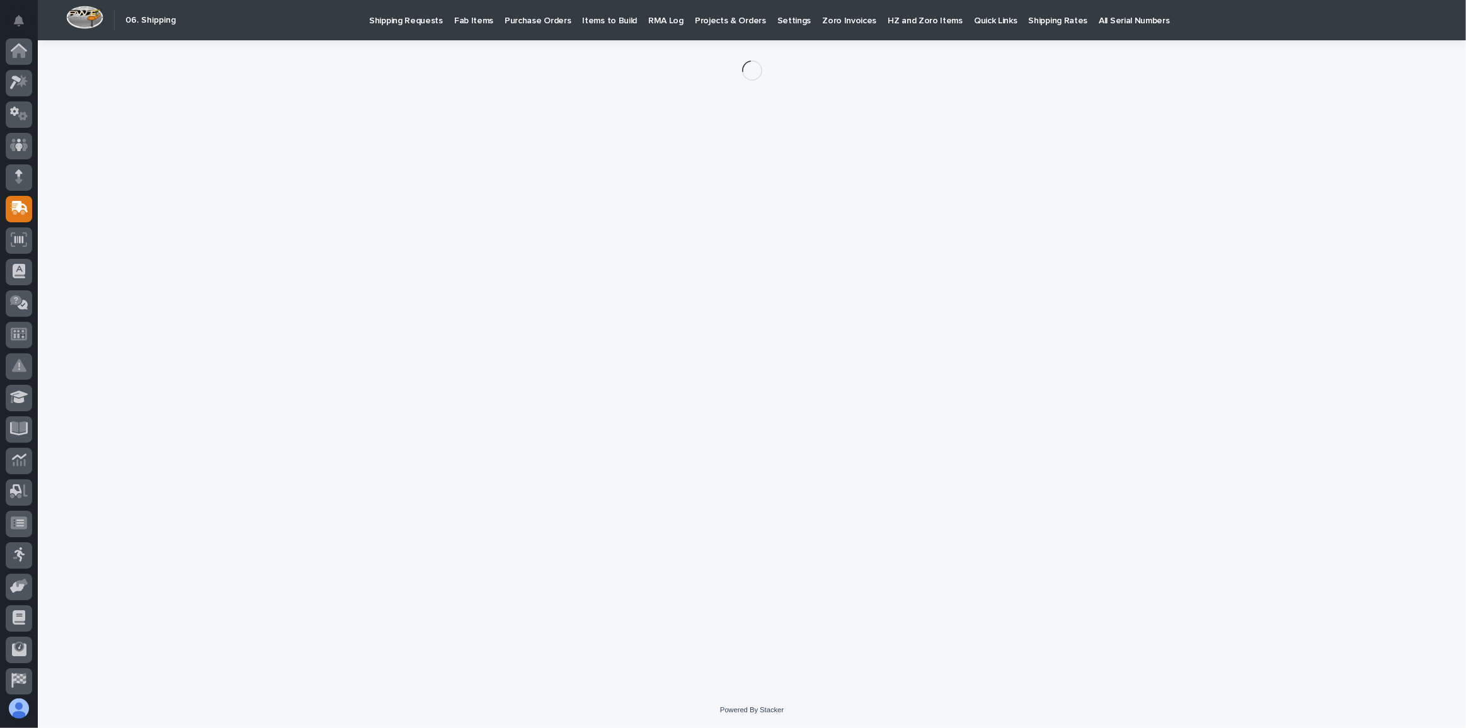
scroll to position [67, 0]
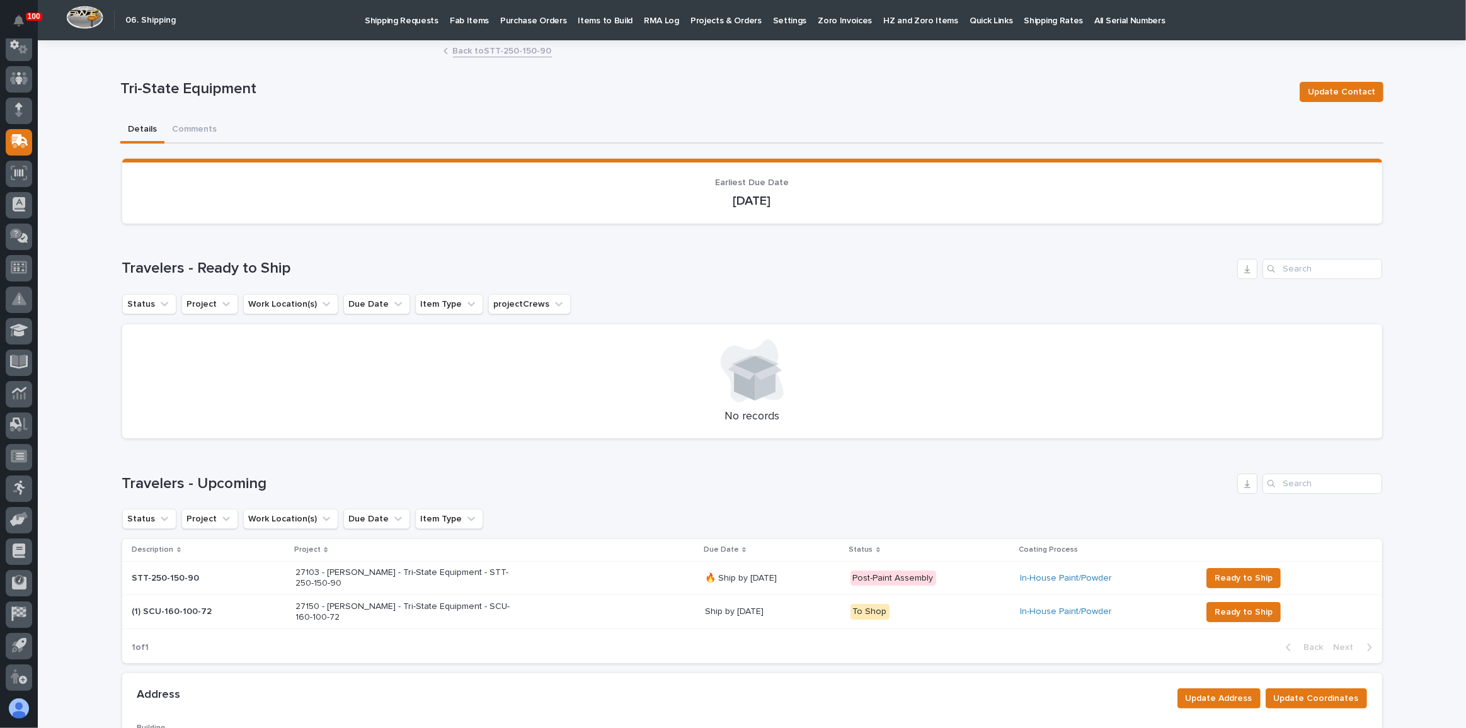
click at [479, 55] on link "Back to STT-250-150-90" at bounding box center [502, 50] width 99 height 14
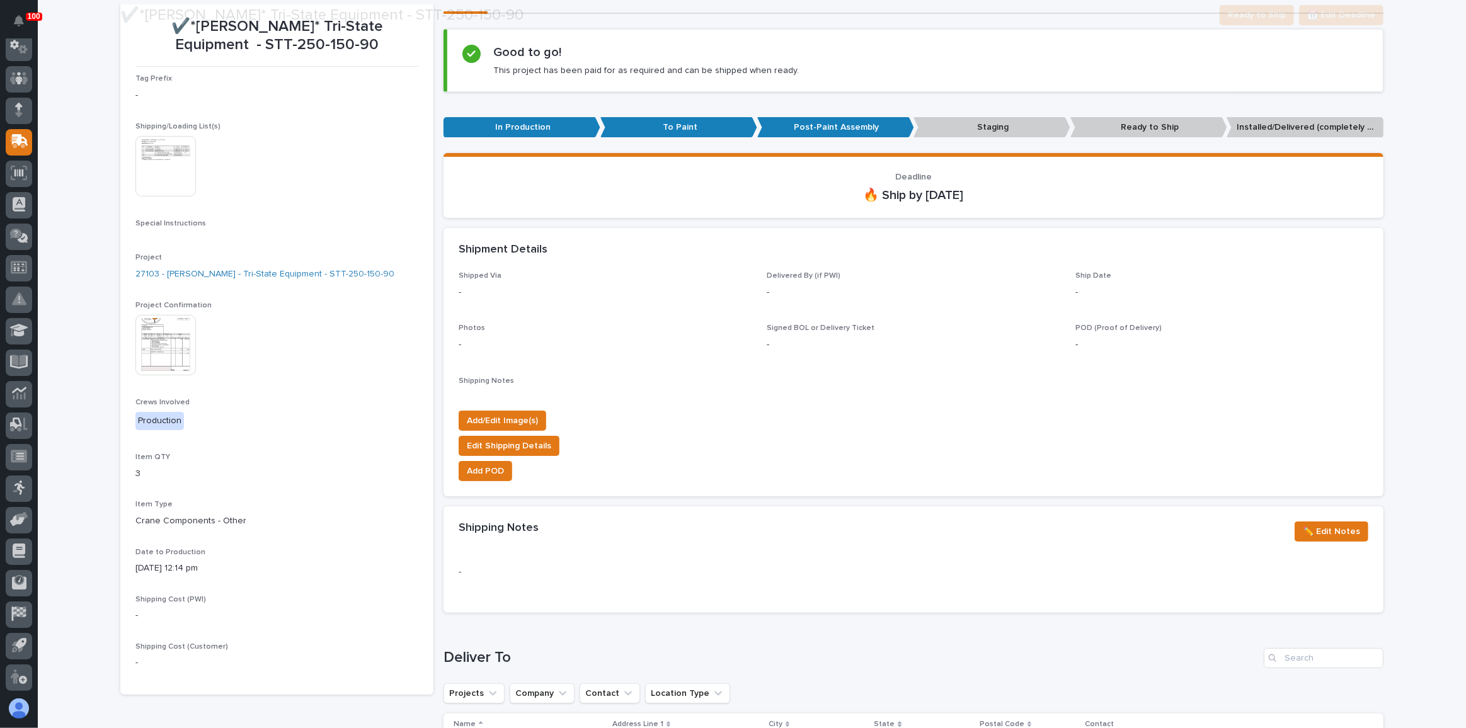
scroll to position [326, 0]
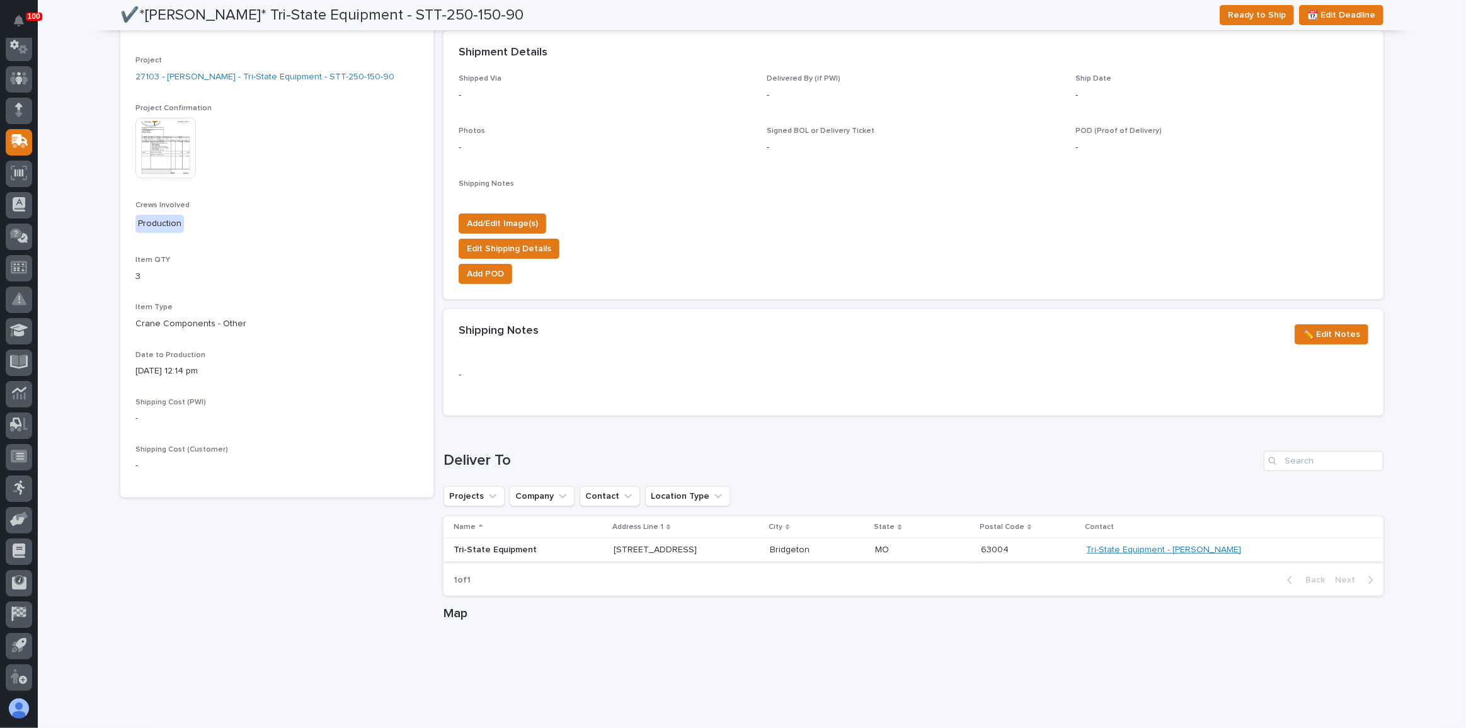
click at [1173, 548] on link "Tri-State Equipment - [PERSON_NAME]" at bounding box center [1164, 550] width 155 height 11
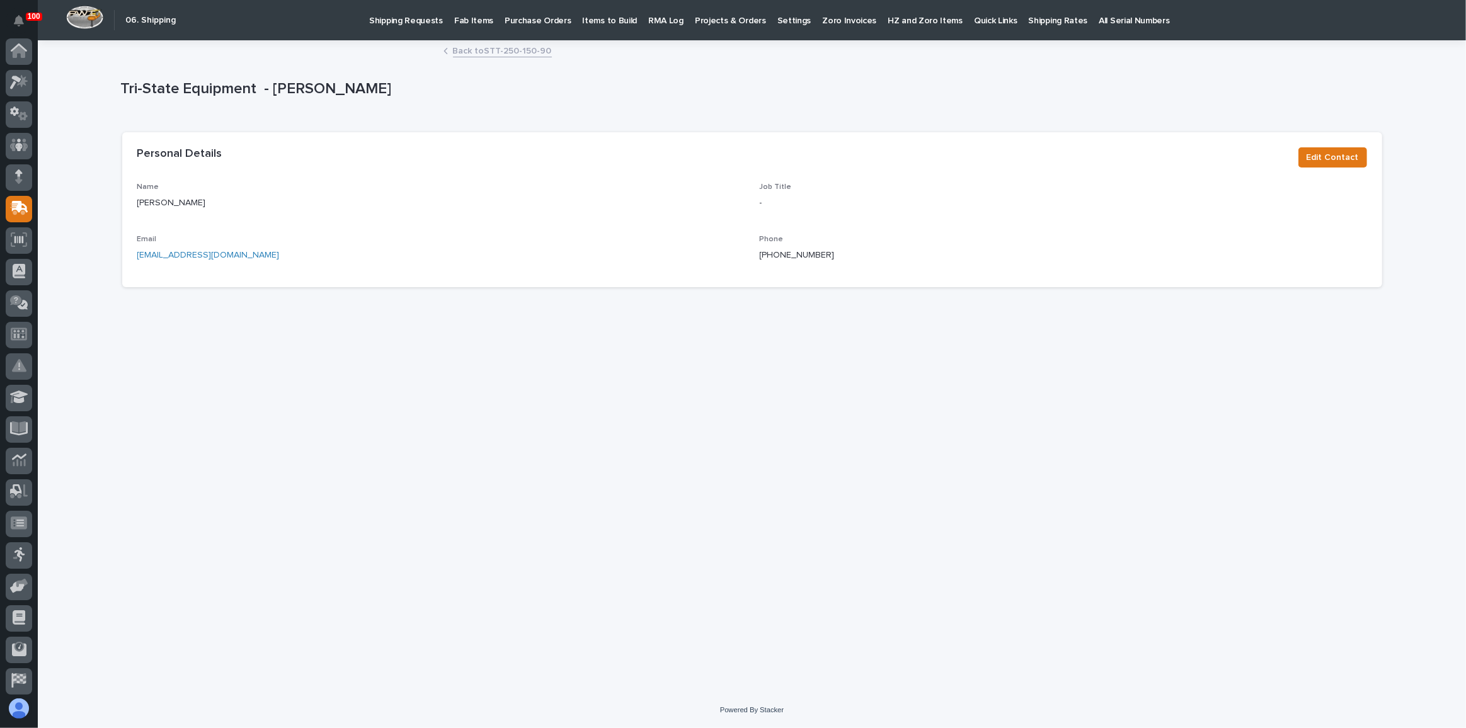
scroll to position [67, 0]
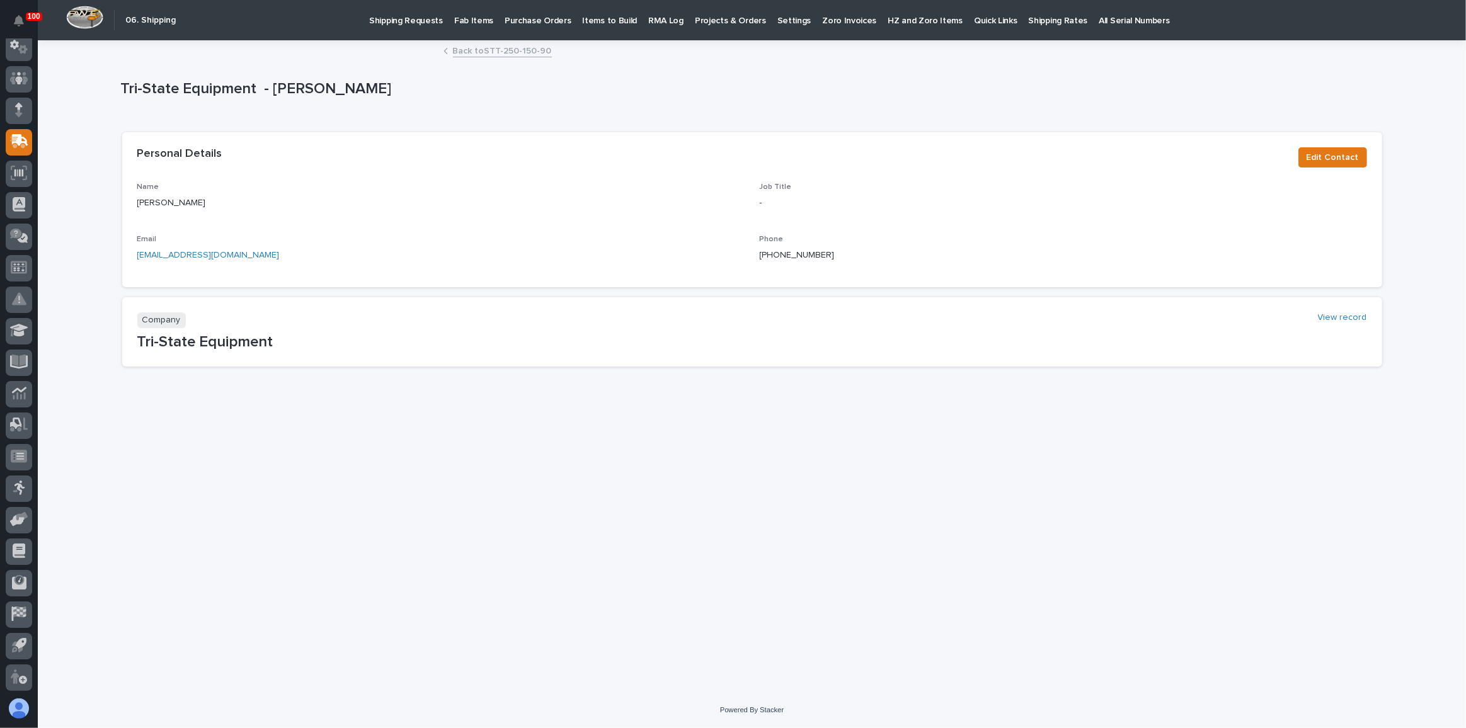
click at [845, 466] on div "Loading... Saving… Loading... Saving… Tri-State Equipment - [PERSON_NAME] Tri-S…" at bounding box center [752, 351] width 1276 height 619
click at [485, 50] on link "Back to STT-250-150-90" at bounding box center [502, 50] width 99 height 14
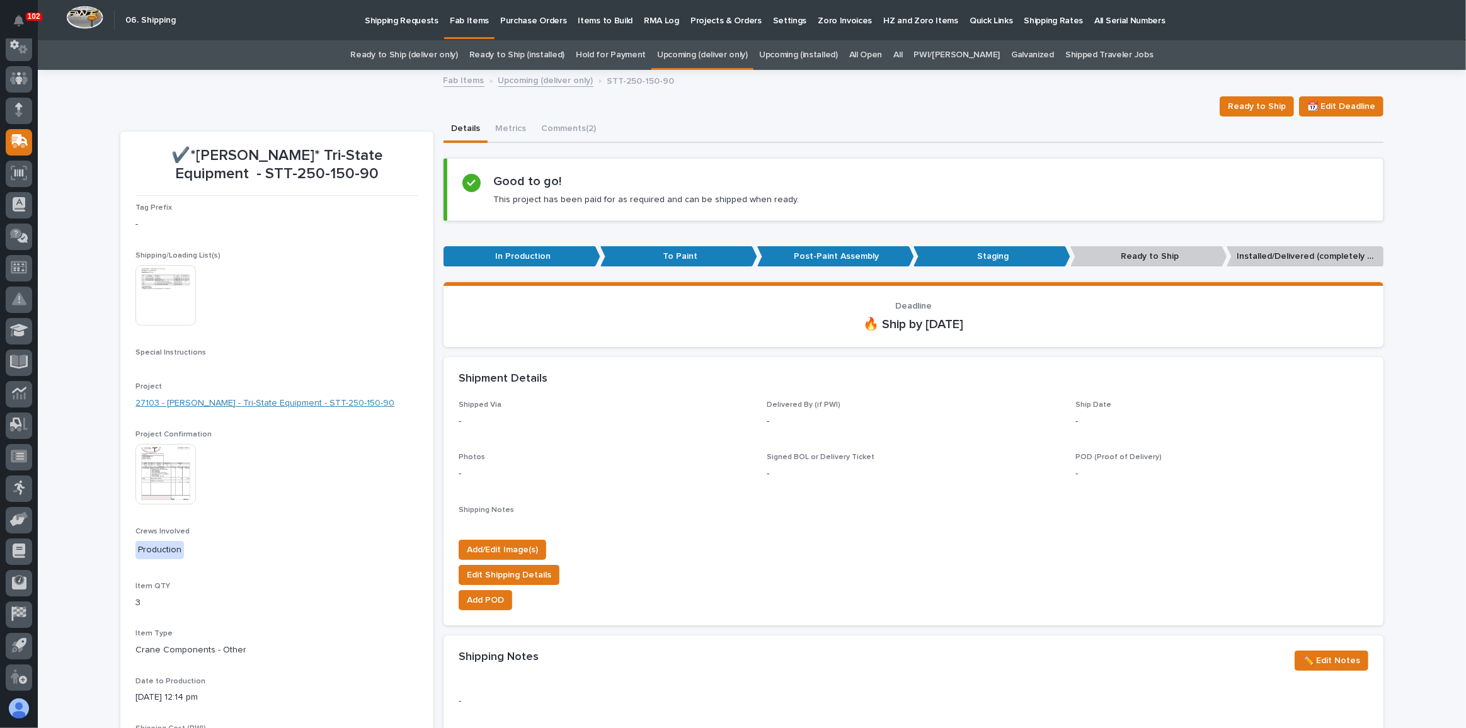
click at [215, 398] on link "27103 - [PERSON_NAME] - Tri-State Equipment - STT-250-150-90" at bounding box center [264, 403] width 259 height 13
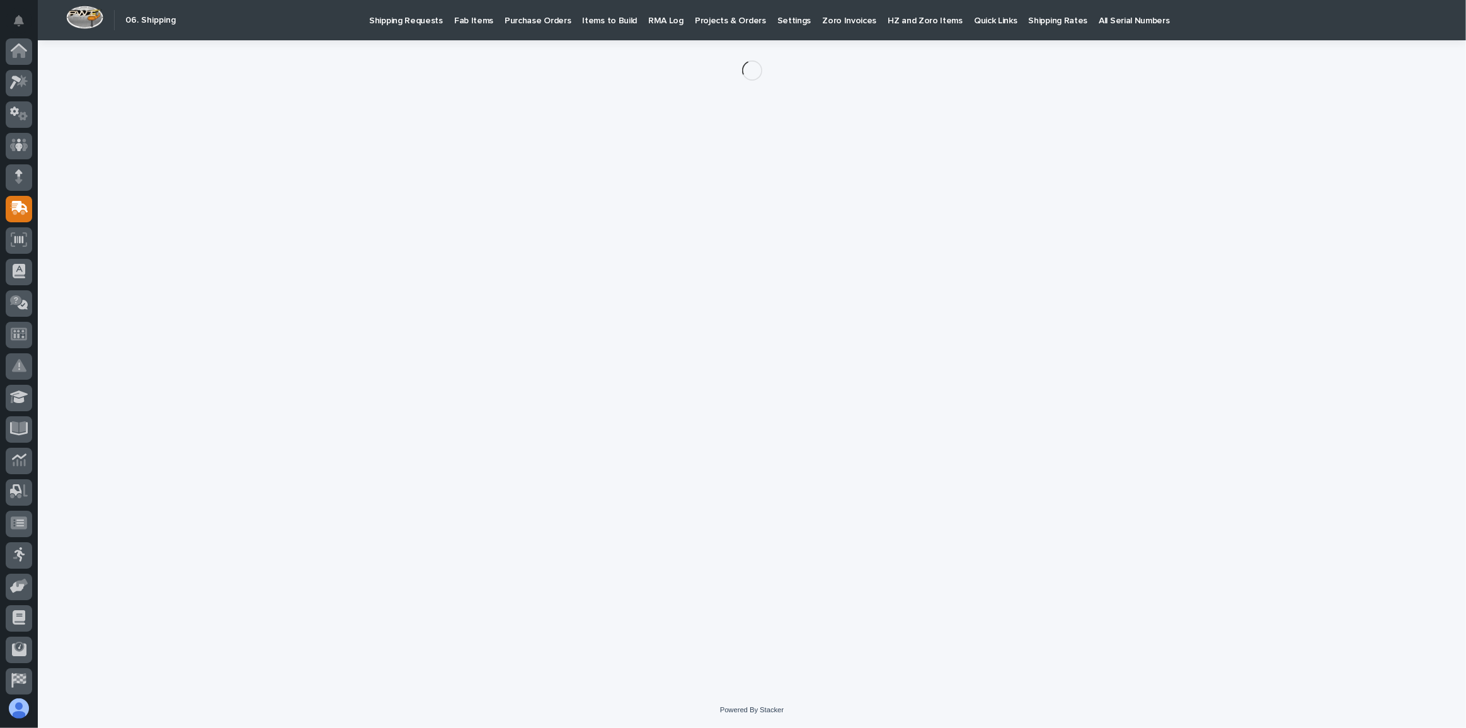
scroll to position [67, 0]
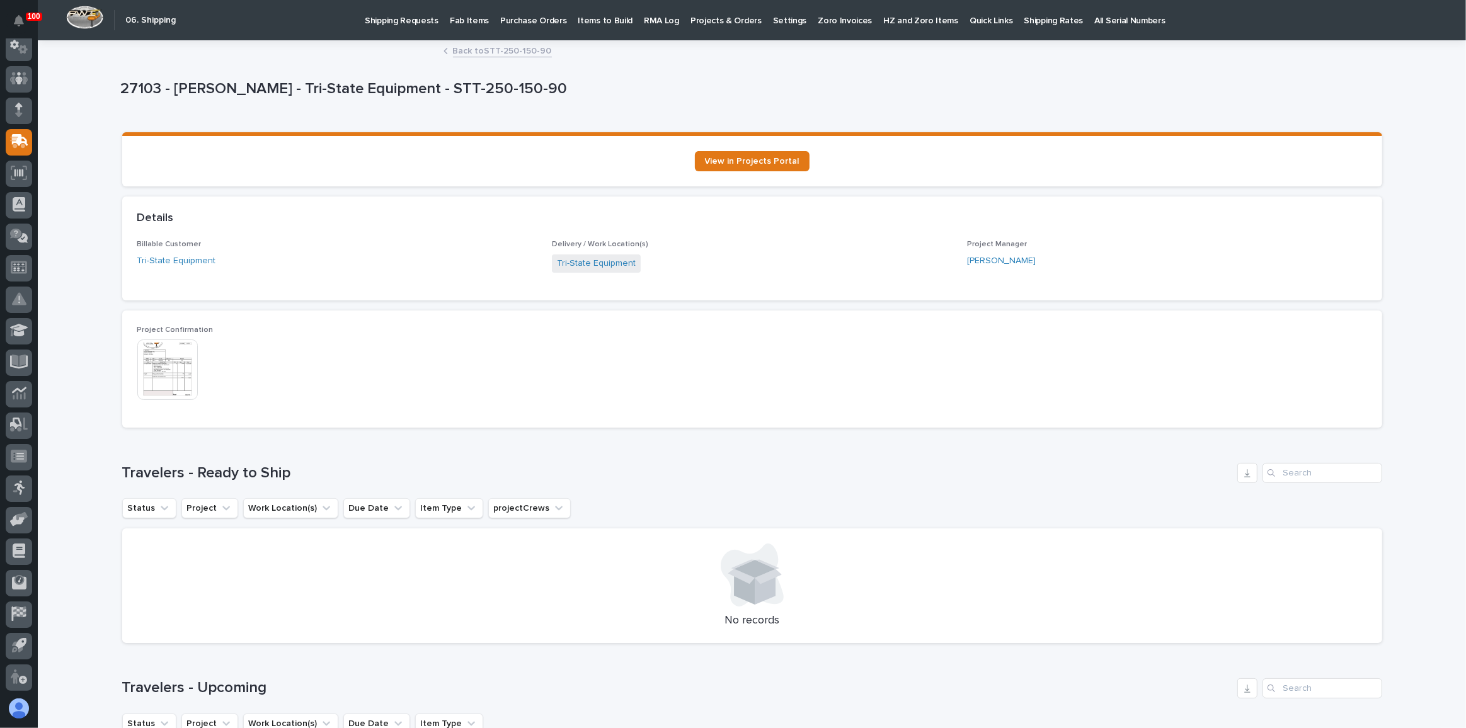
click at [161, 379] on img at bounding box center [167, 370] width 60 height 60
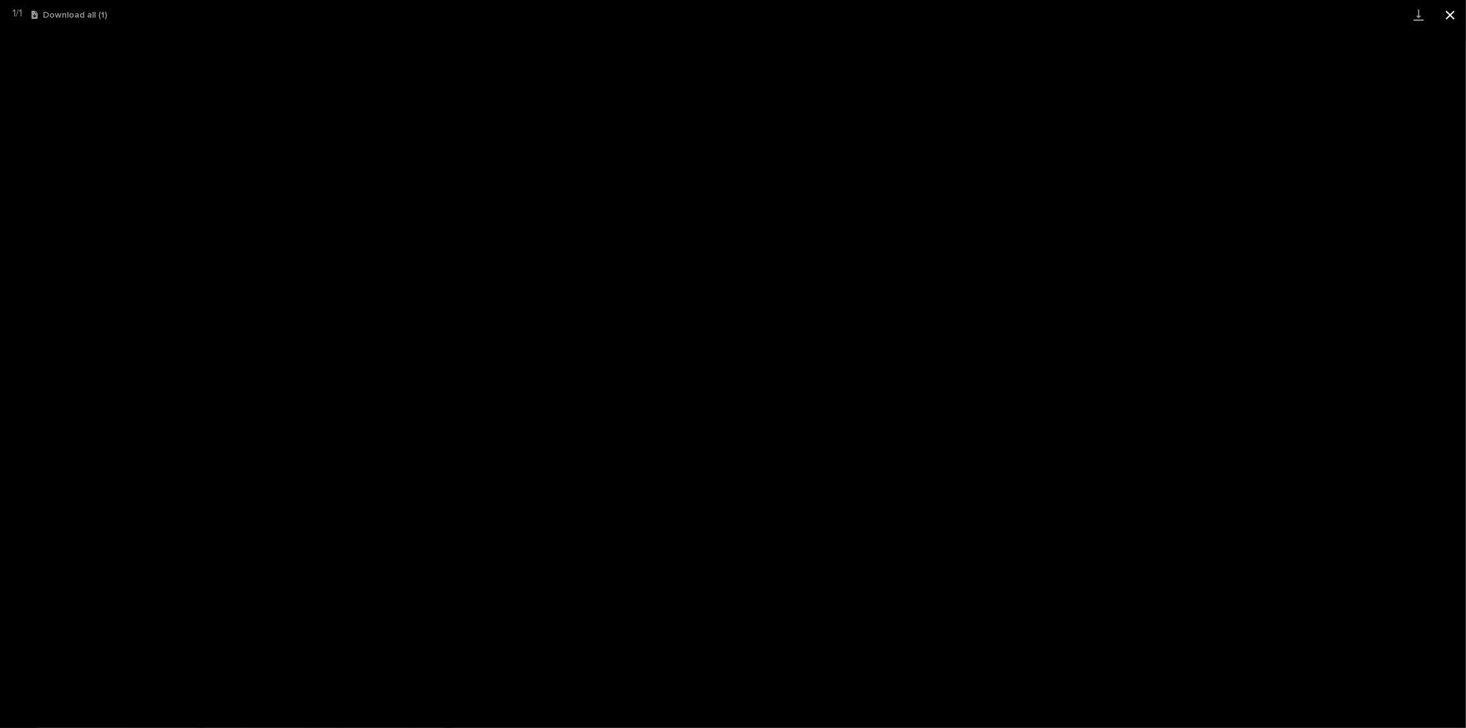
click at [1450, 20] on button "Close gallery" at bounding box center [1451, 15] width 32 height 30
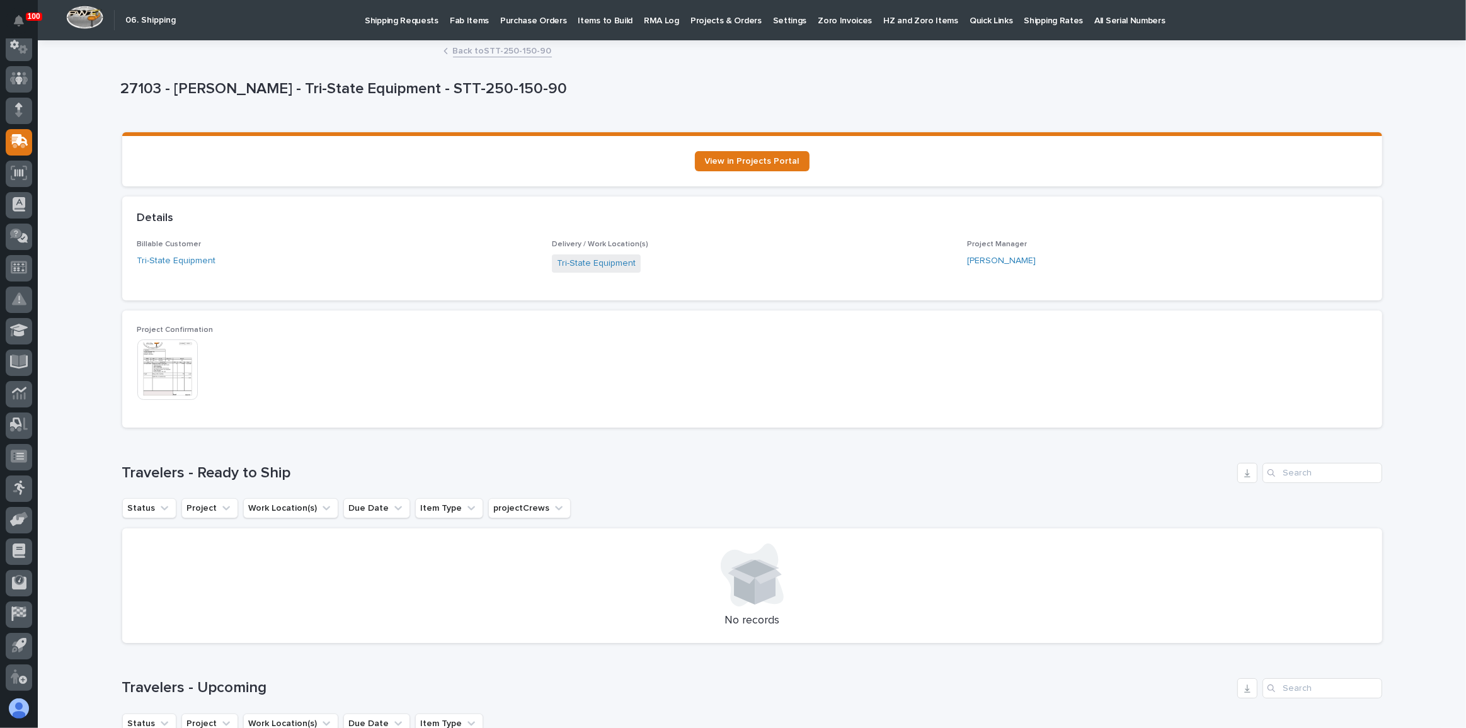
click at [502, 51] on link "Back to STT-250-150-90" at bounding box center [502, 50] width 99 height 14
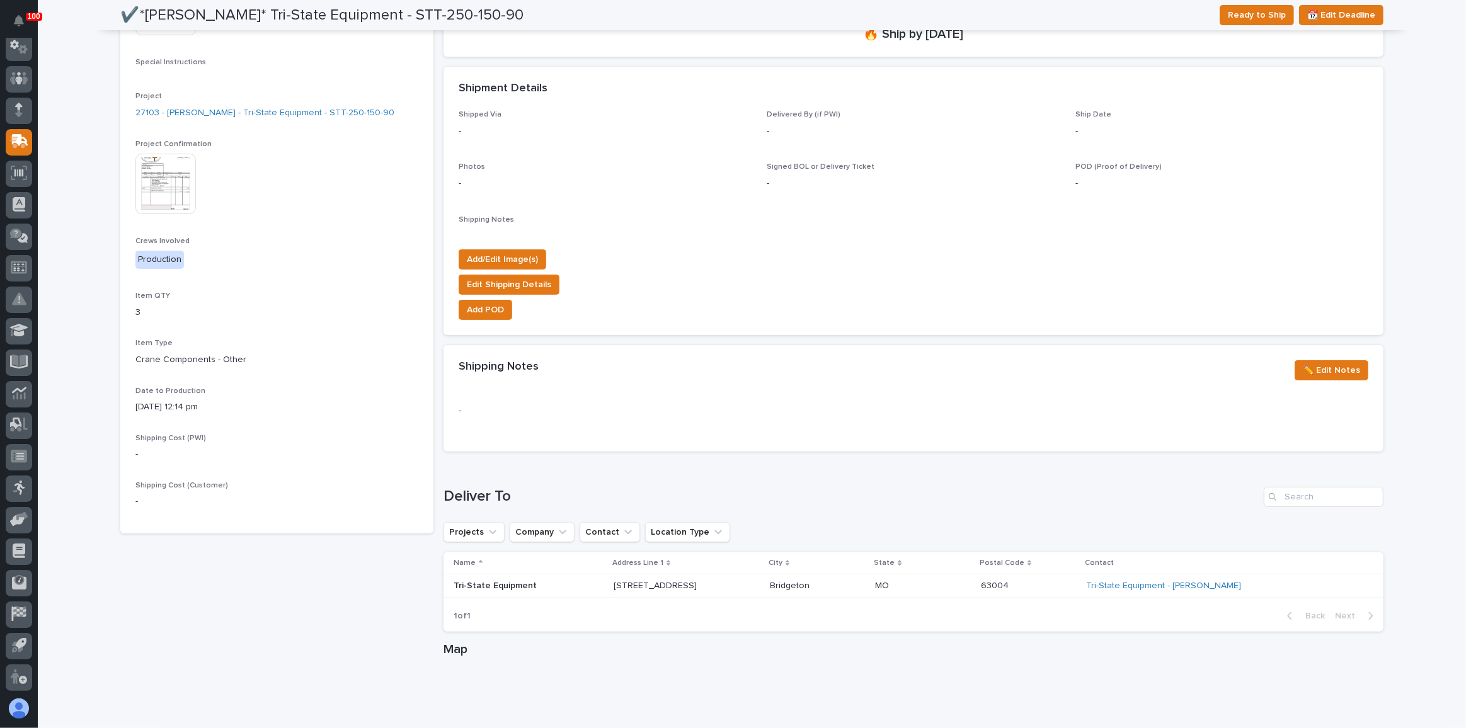
scroll to position [326, 0]
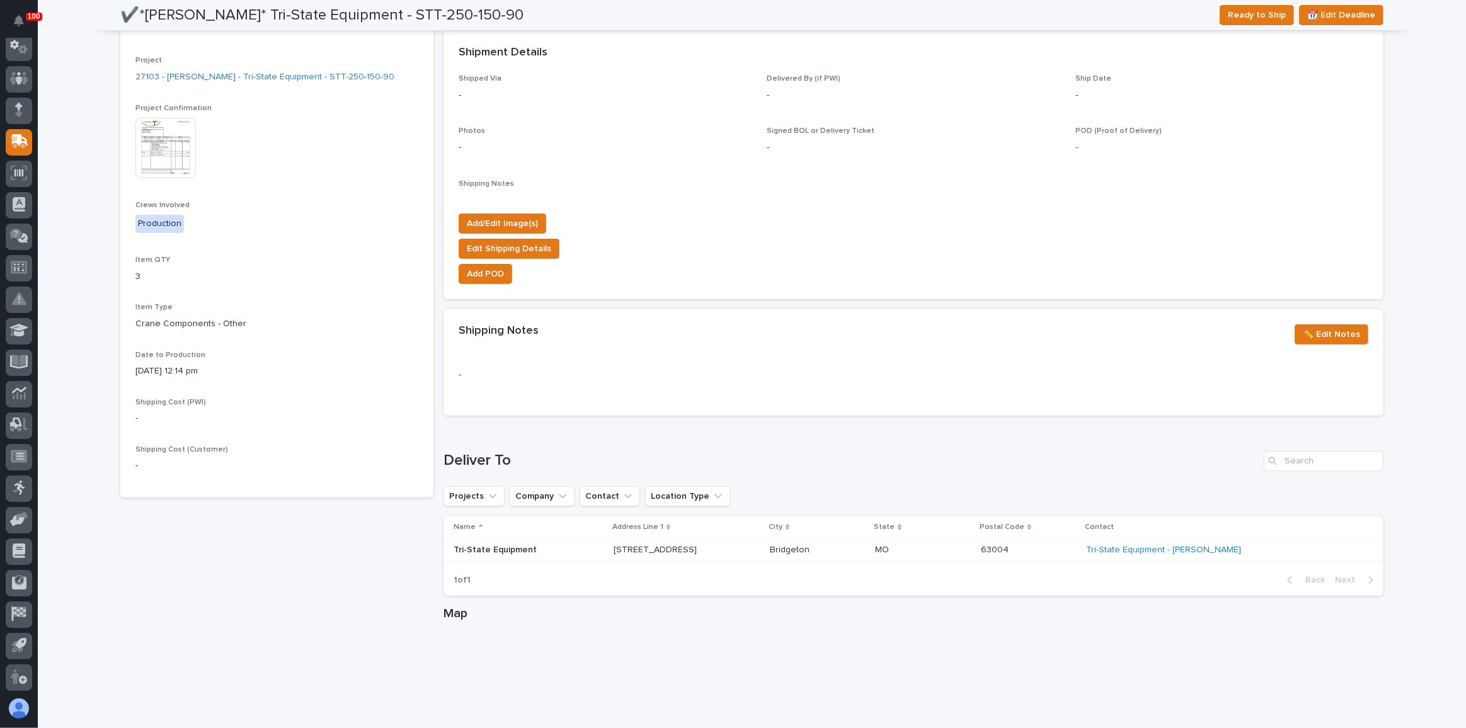
click at [1159, 466] on h1 "Deliver To" at bounding box center [851, 461] width 815 height 18
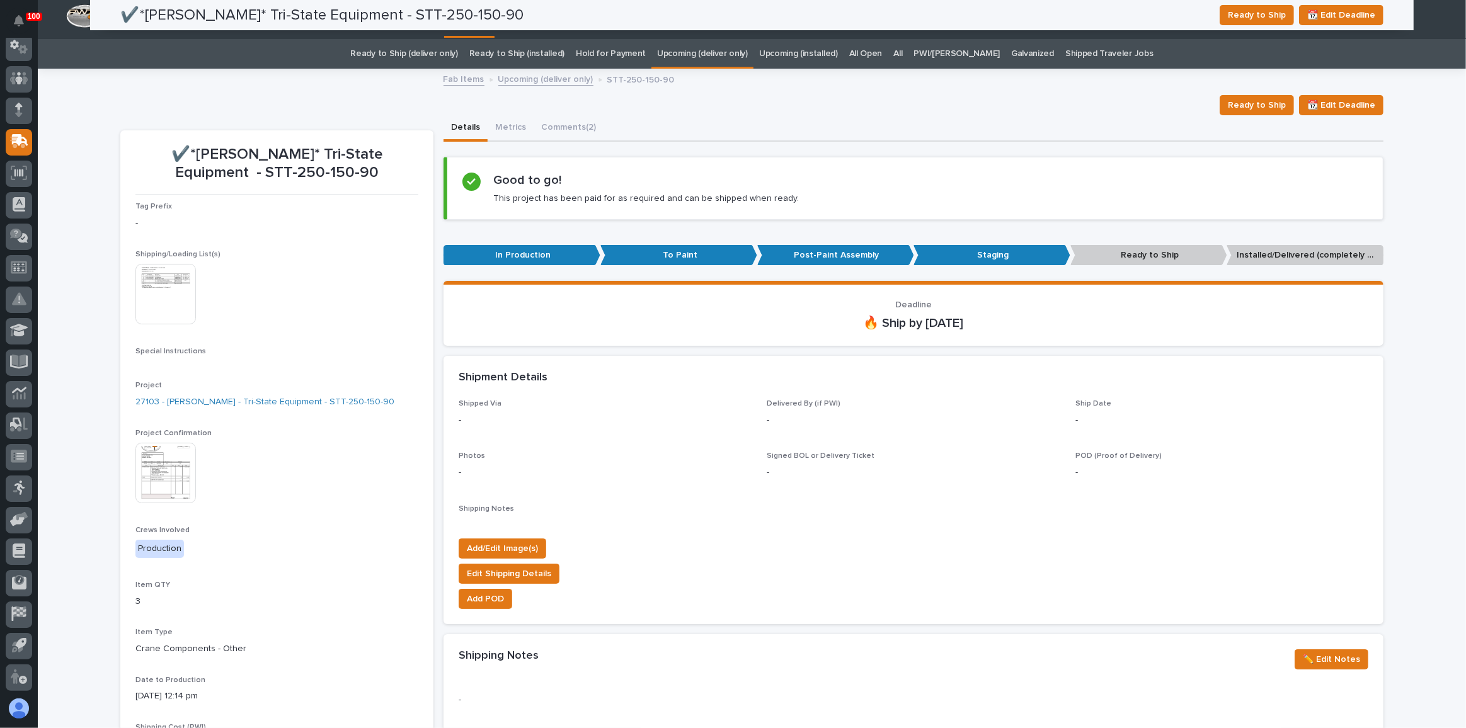
scroll to position [0, 0]
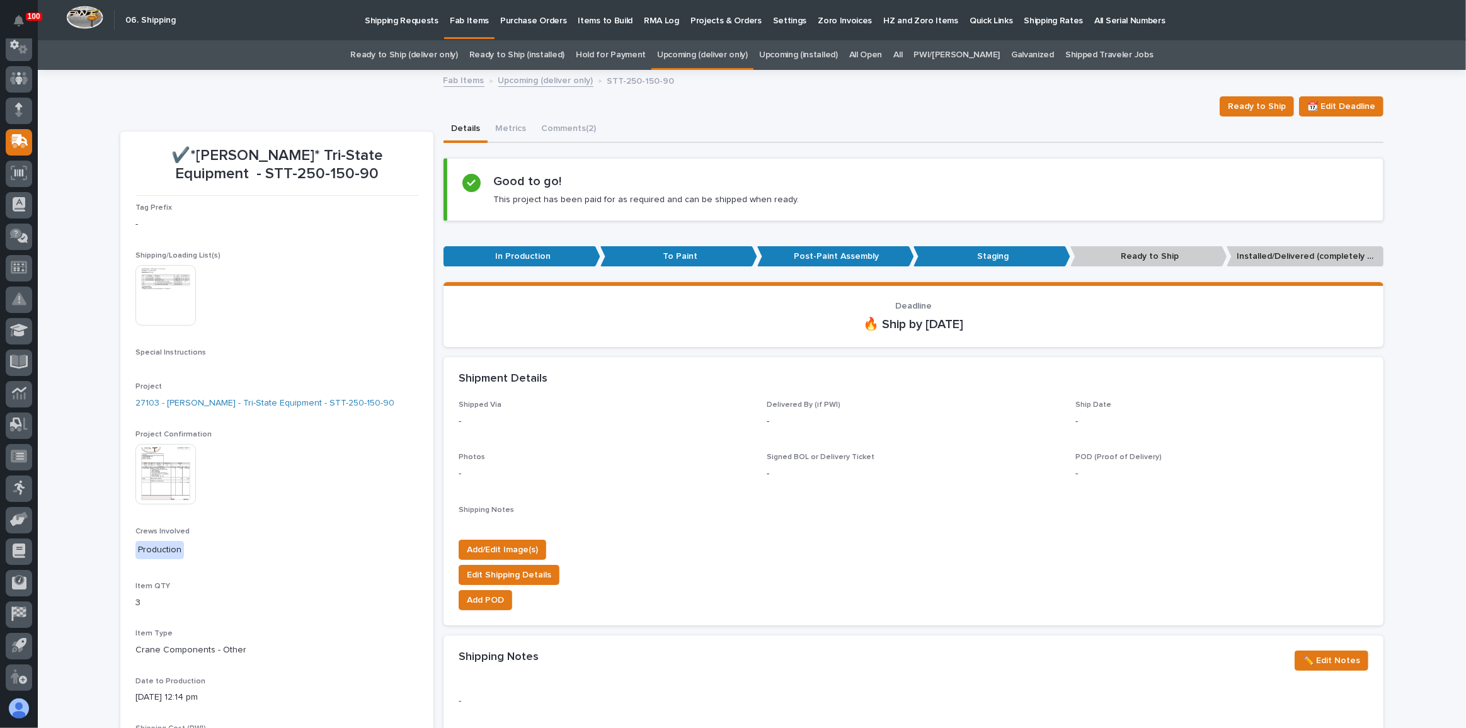
click at [457, 54] on link "Ready to Ship (deliver only)" at bounding box center [403, 55] width 107 height 30
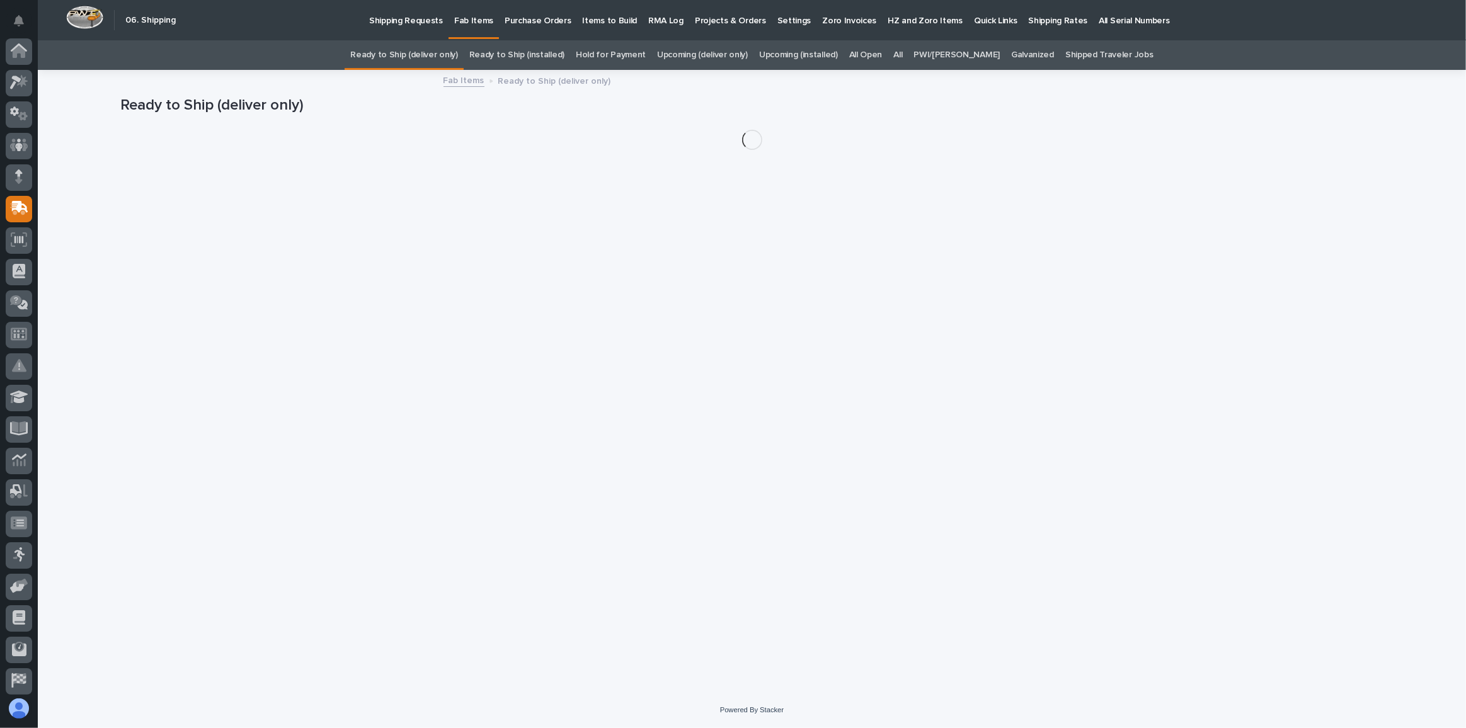
scroll to position [67, 0]
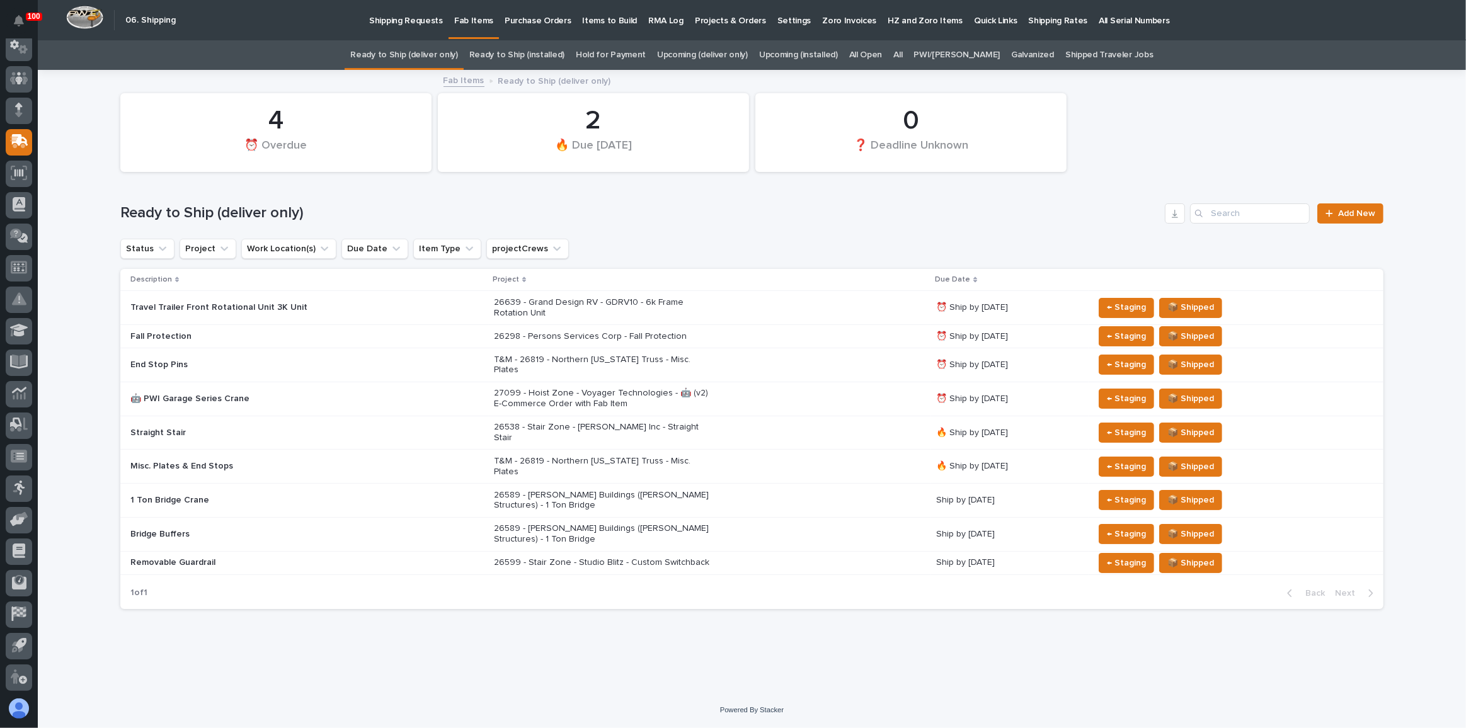
click at [729, 53] on link "Upcoming (deliver only)" at bounding box center [702, 55] width 91 height 30
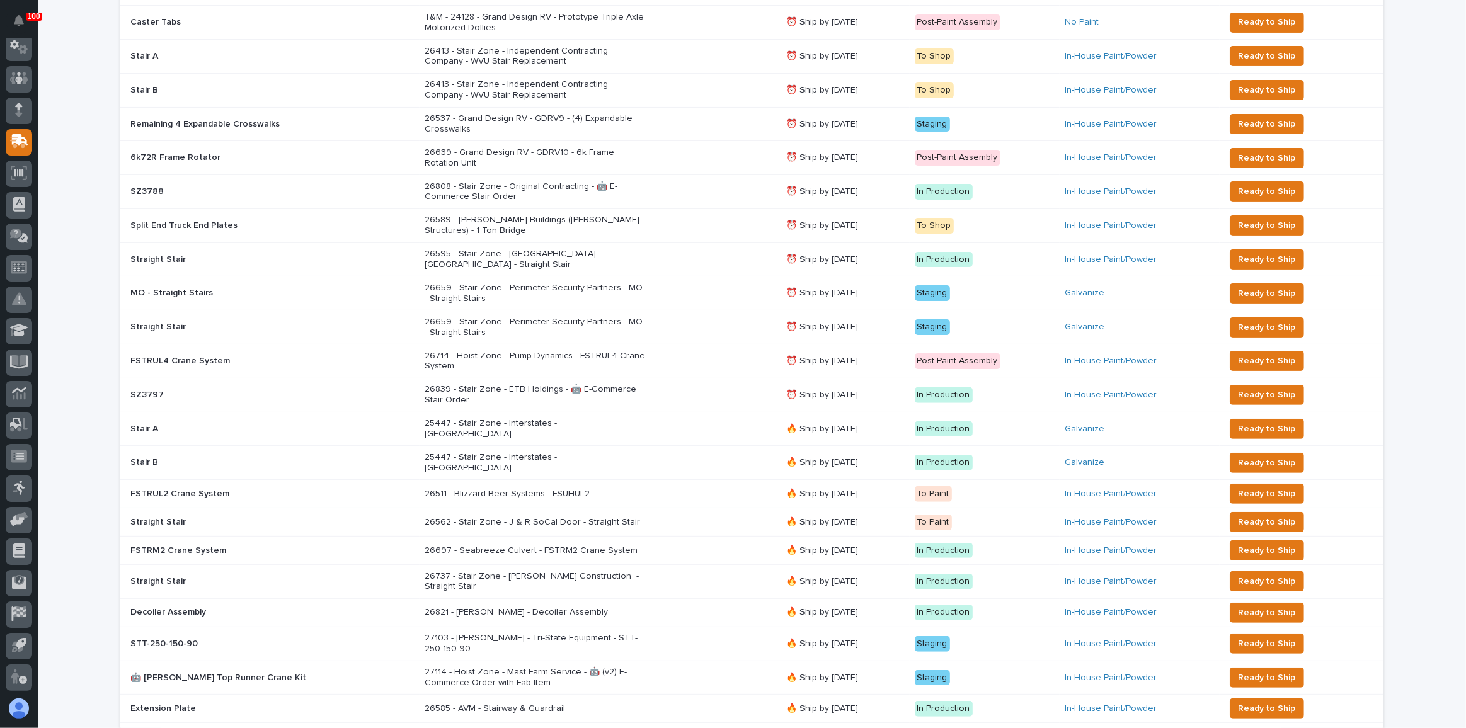
scroll to position [286, 0]
click at [718, 417] on div "25447 - Stair Zone - Interstates - [GEOGRAPHIC_DATA]" at bounding box center [601, 429] width 352 height 32
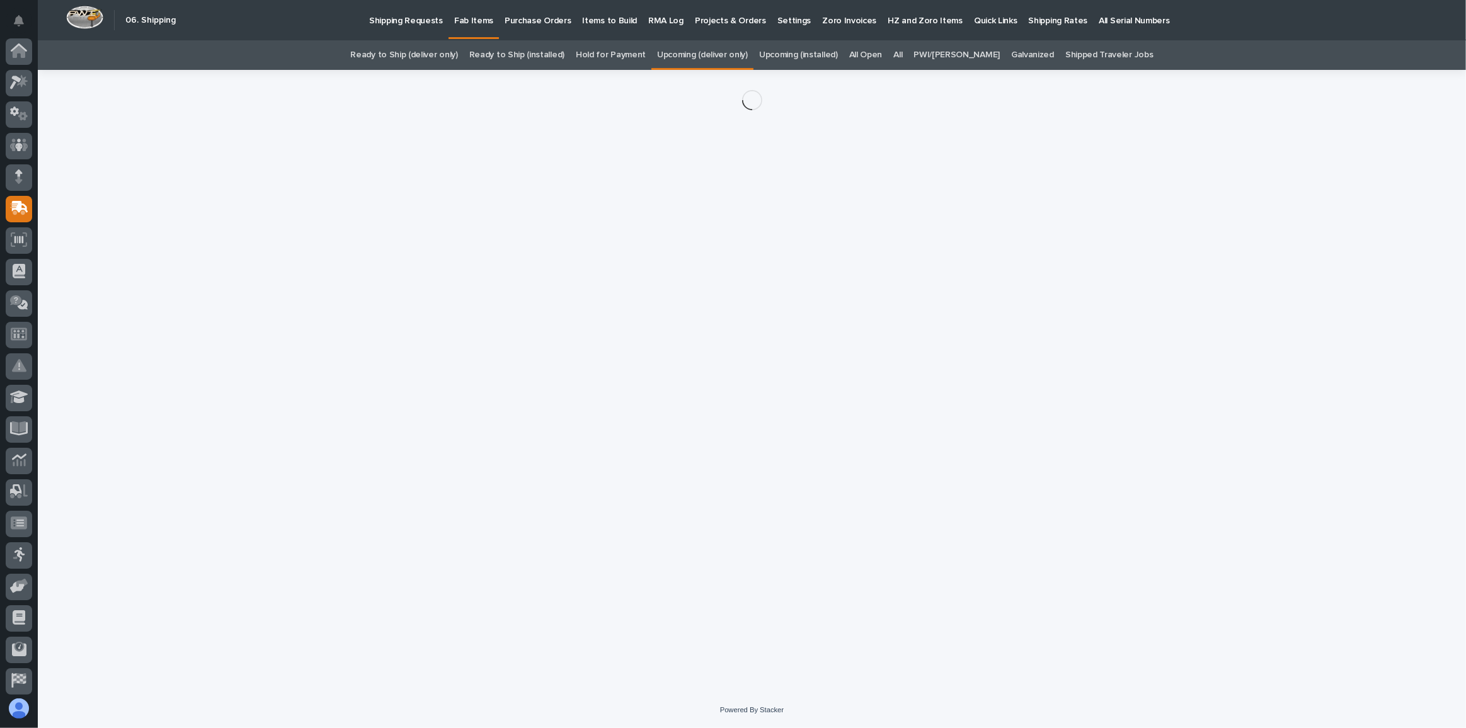
scroll to position [67, 0]
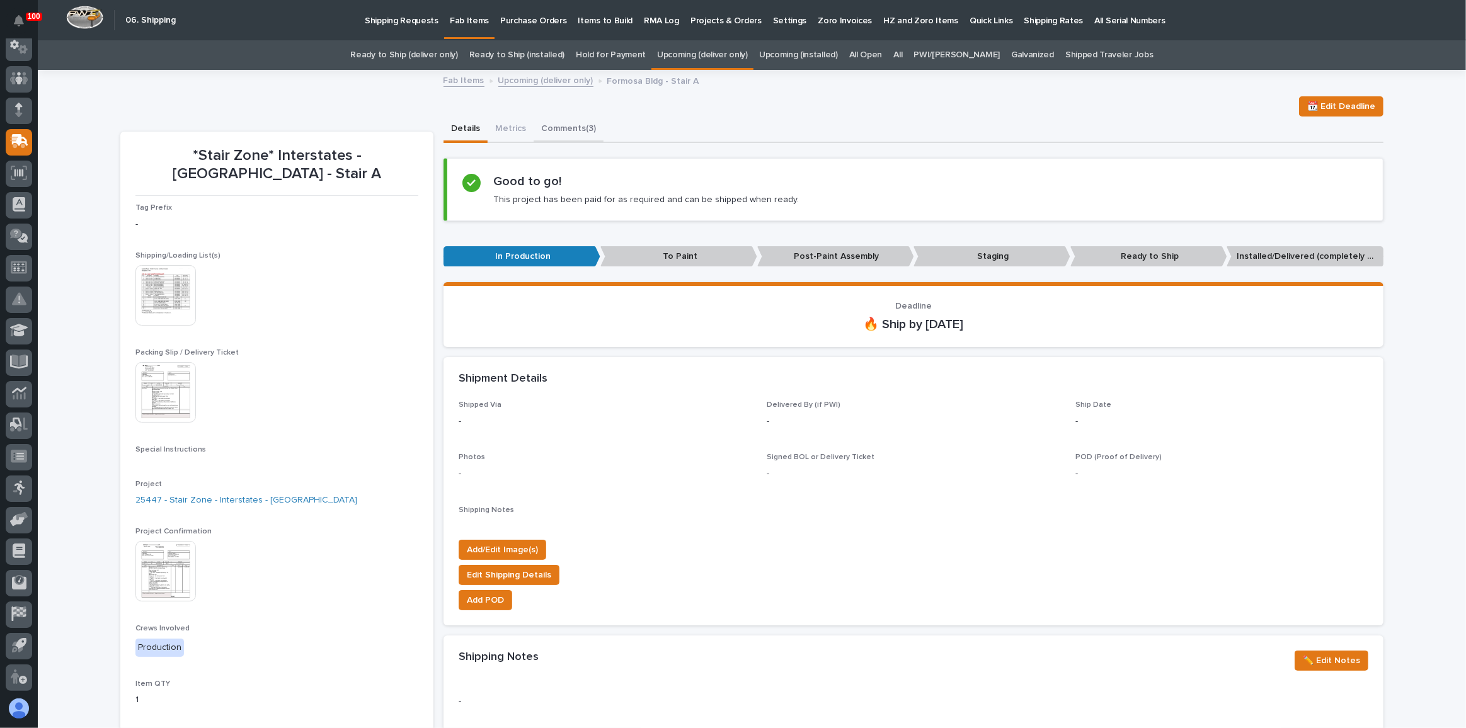
click at [551, 121] on button "Comments (3)" at bounding box center [569, 130] width 70 height 26
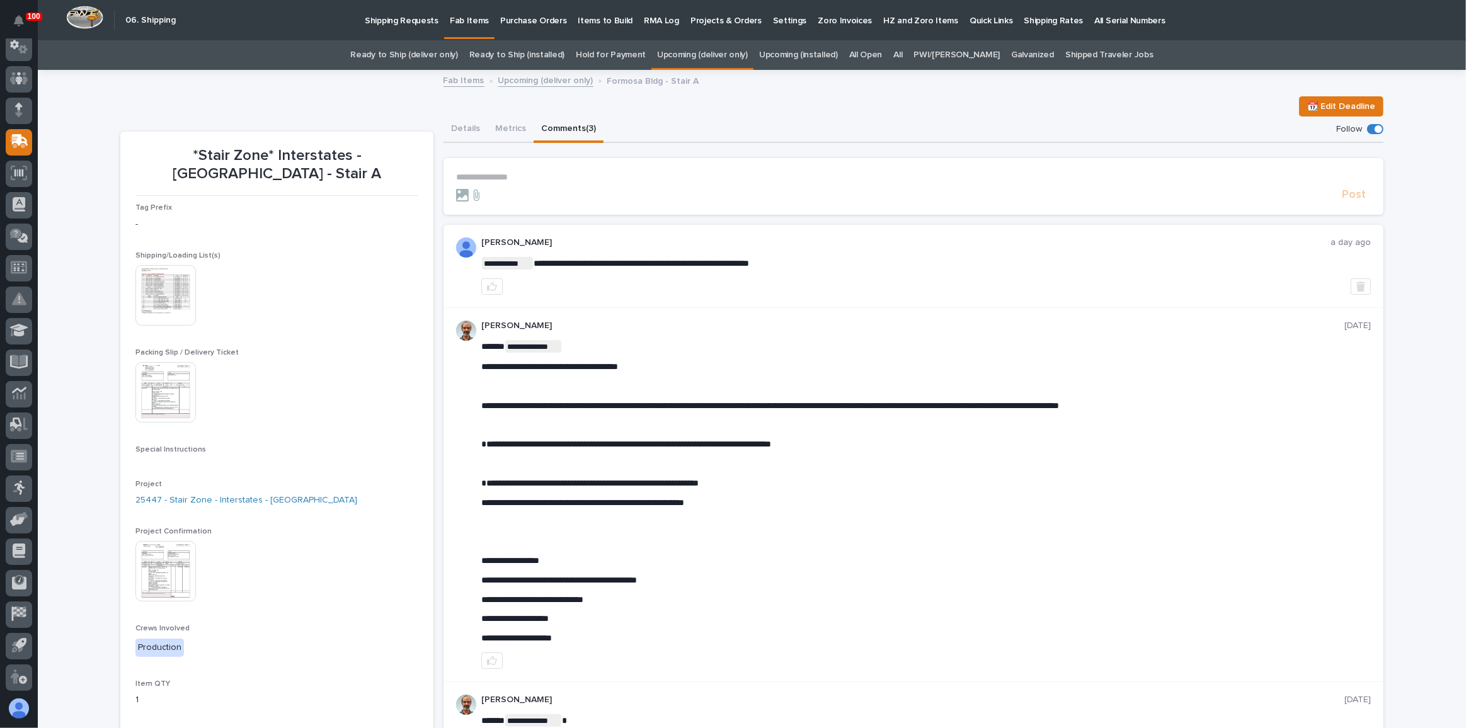
click at [500, 178] on p "**********" at bounding box center [913, 177] width 915 height 11
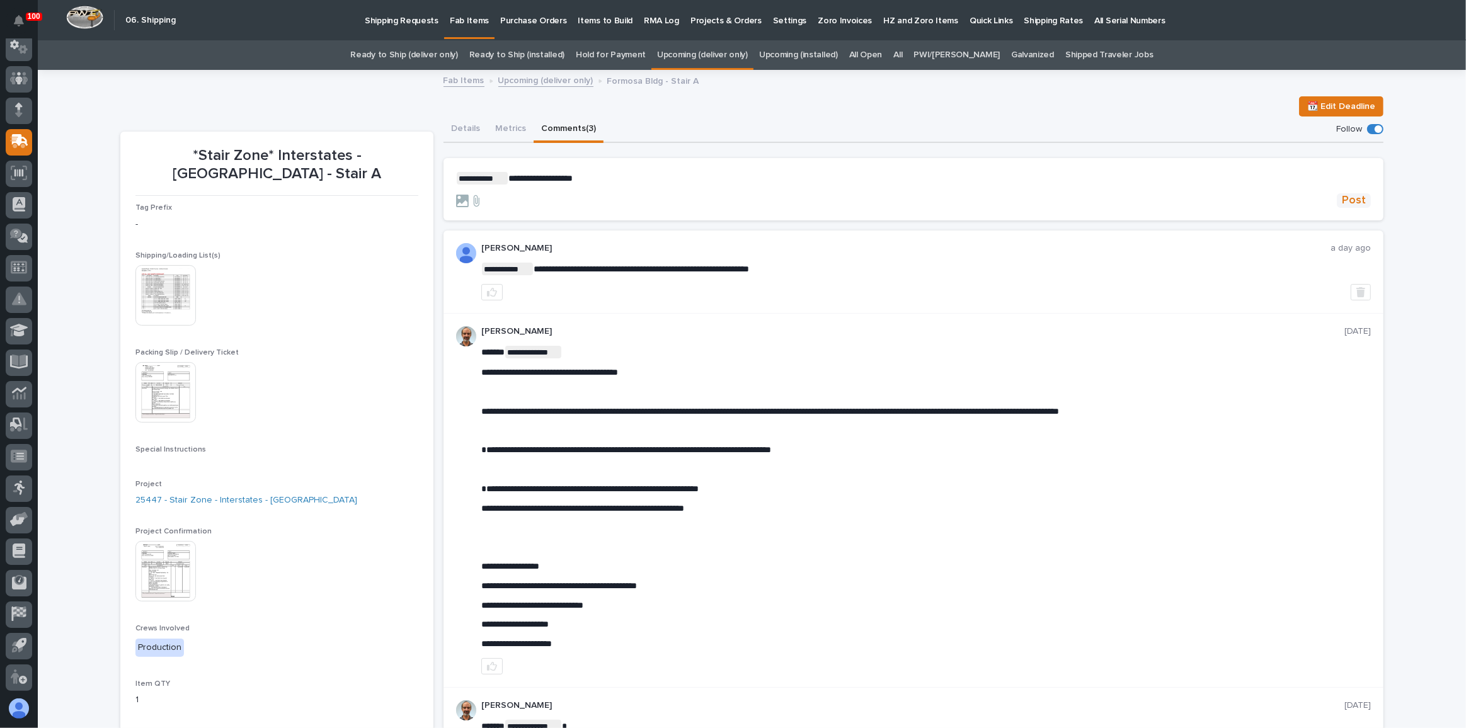
click at [1365, 198] on button "Post" at bounding box center [1354, 200] width 34 height 14
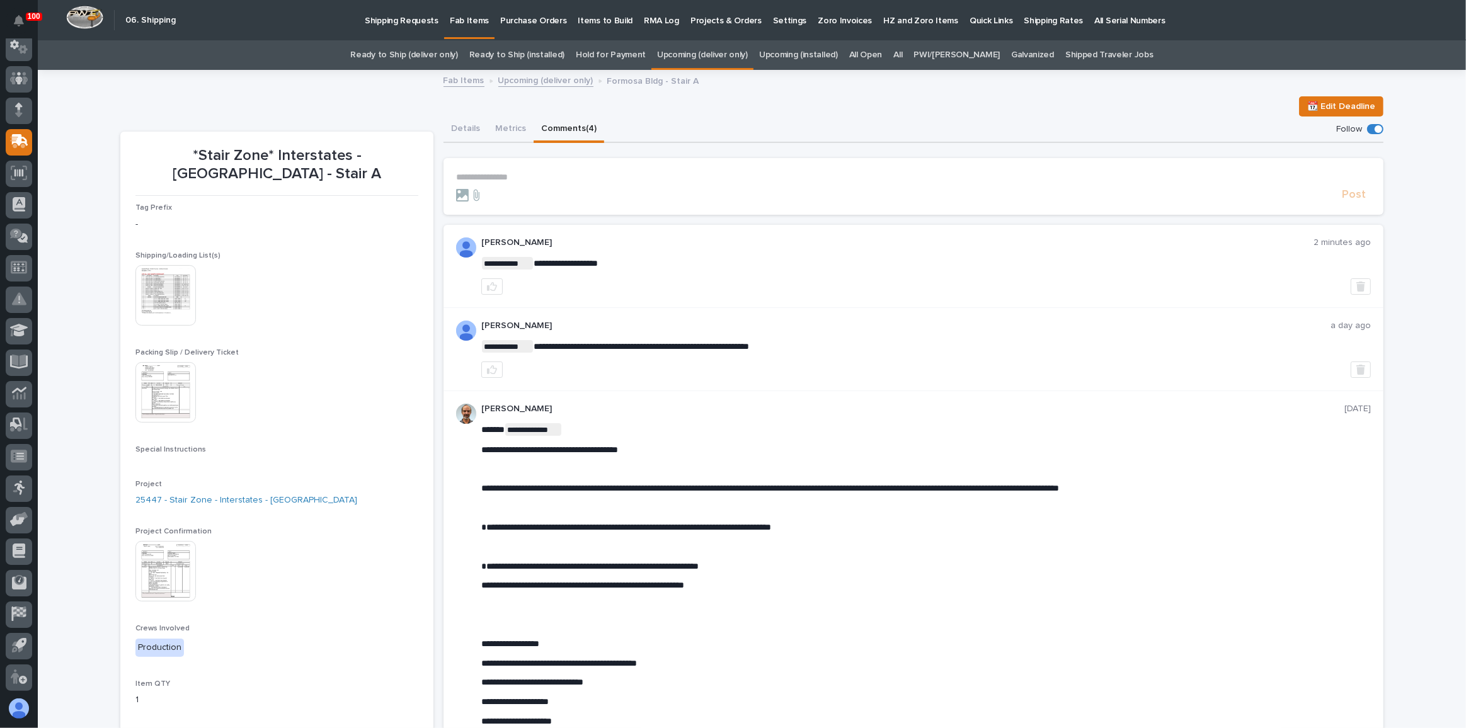
click at [902, 57] on link "All" at bounding box center [898, 55] width 9 height 30
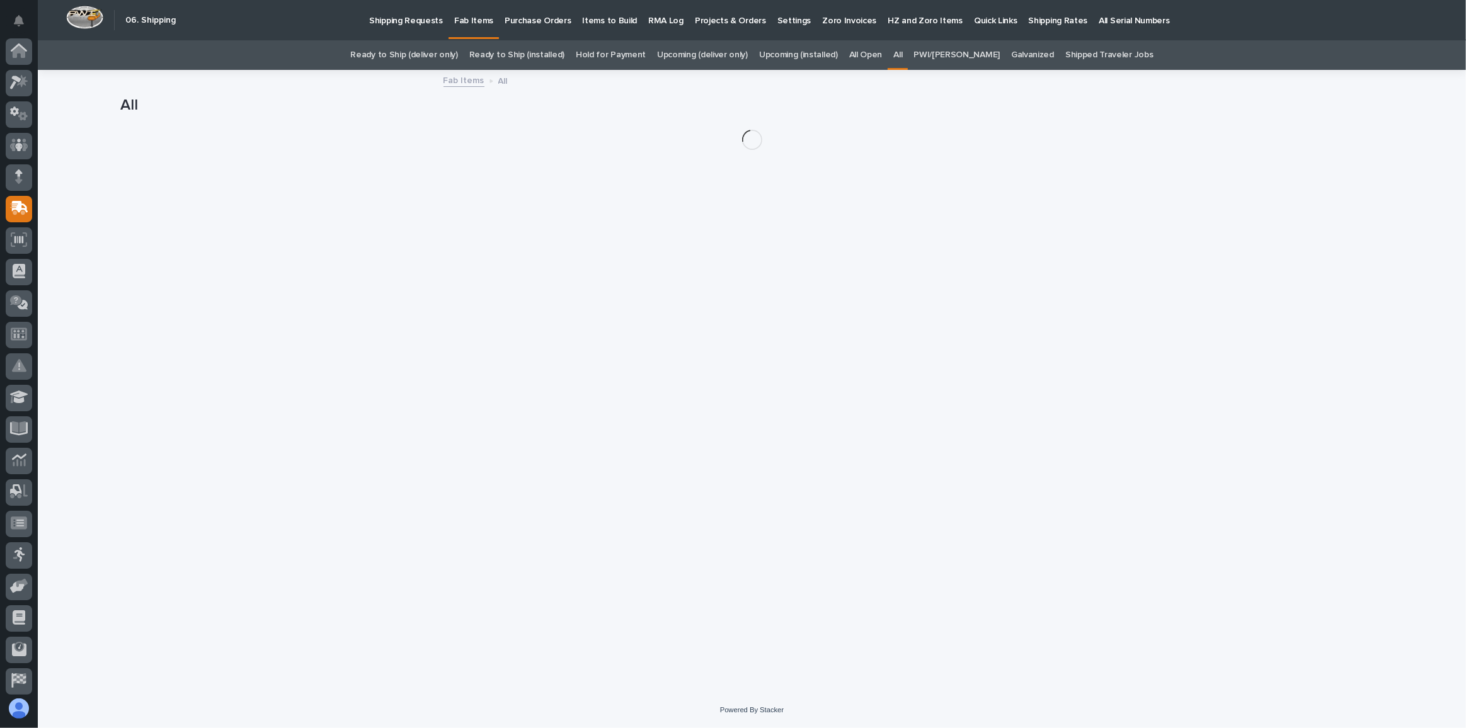
scroll to position [67, 0]
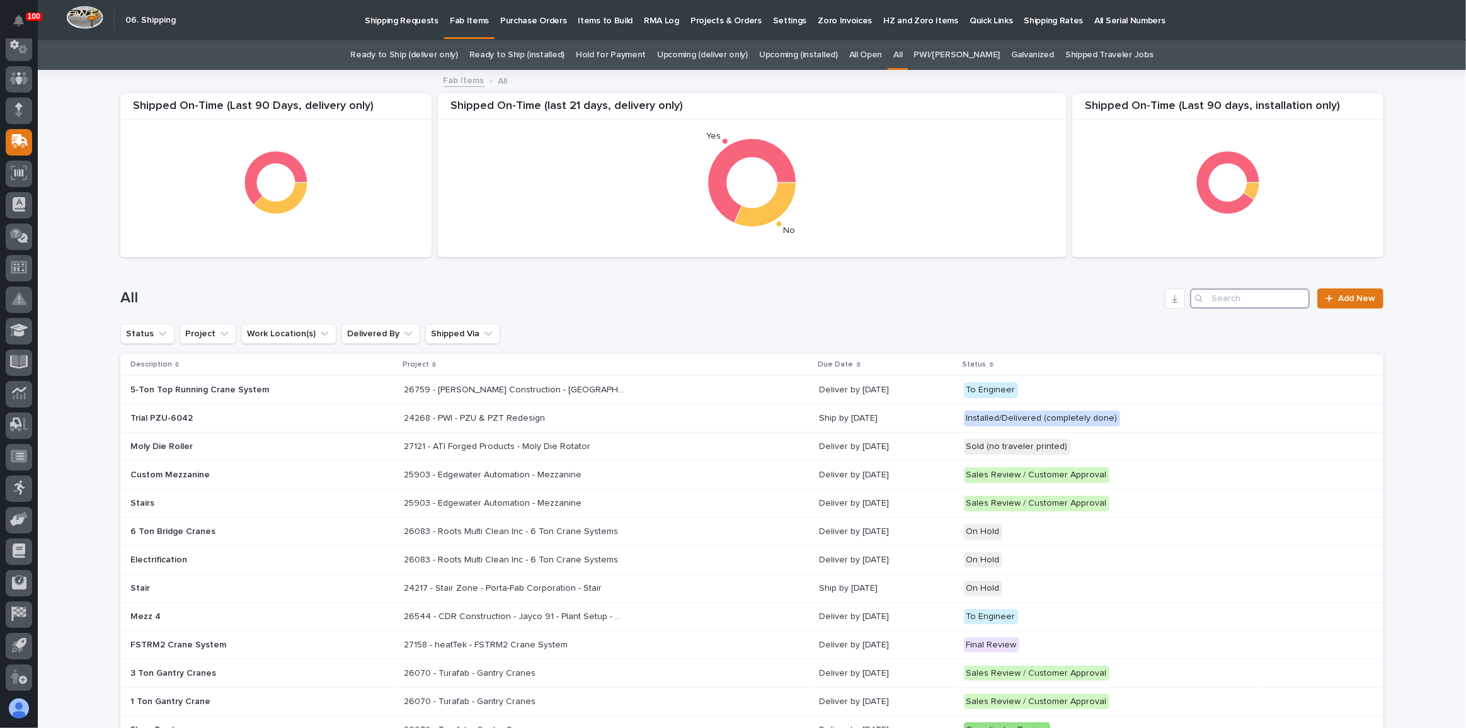
click at [1254, 298] on input "Search" at bounding box center [1250, 299] width 120 height 20
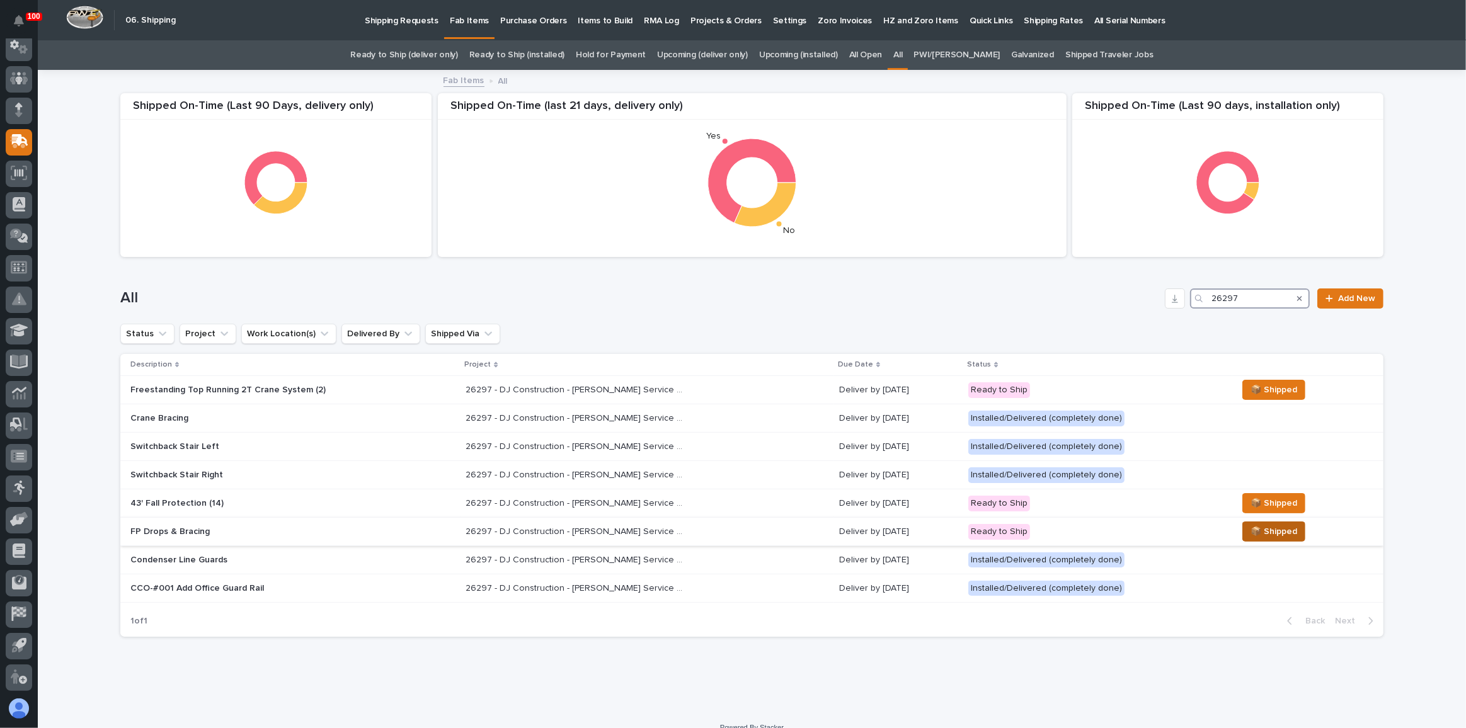
type input "26297"
click at [1270, 529] on span "📦 Shipped" at bounding box center [1274, 531] width 47 height 15
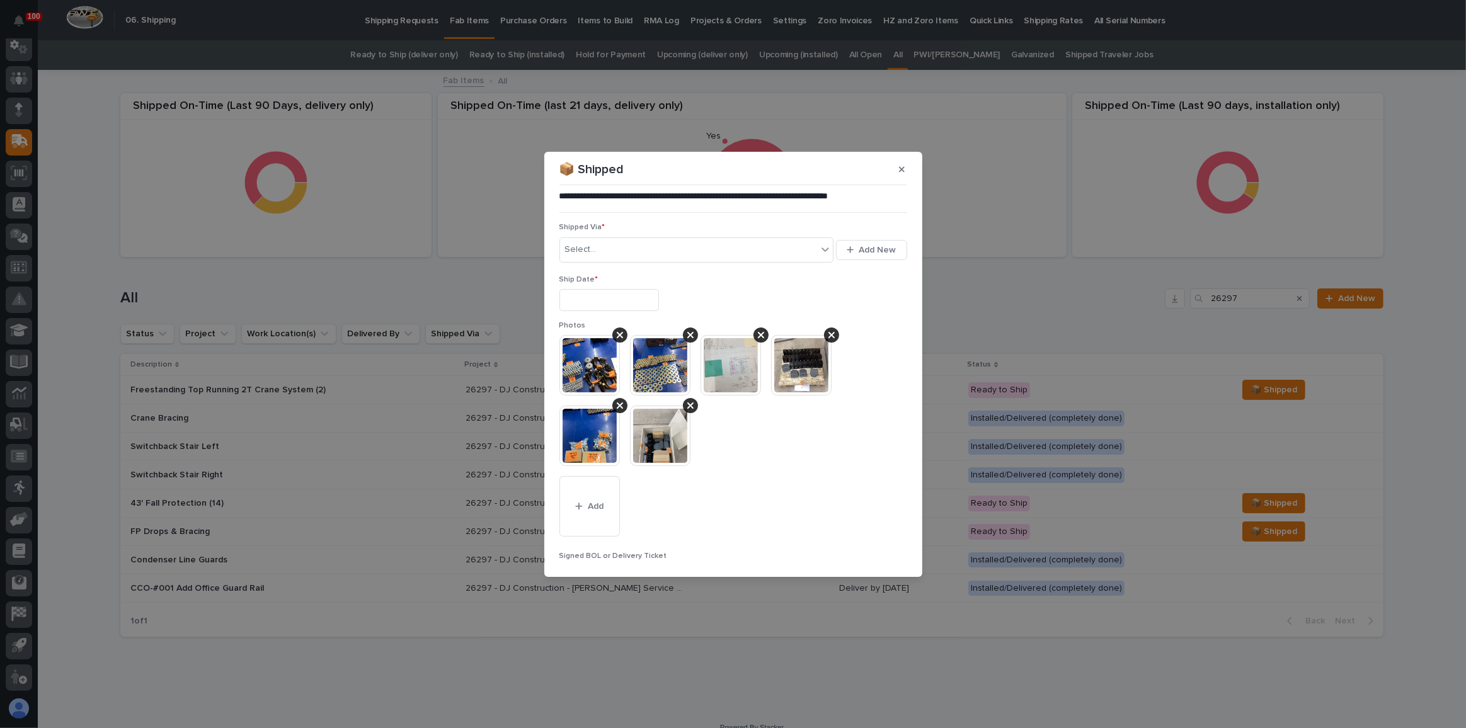
click at [600, 303] on input "text" at bounding box center [610, 300] width 100 height 22
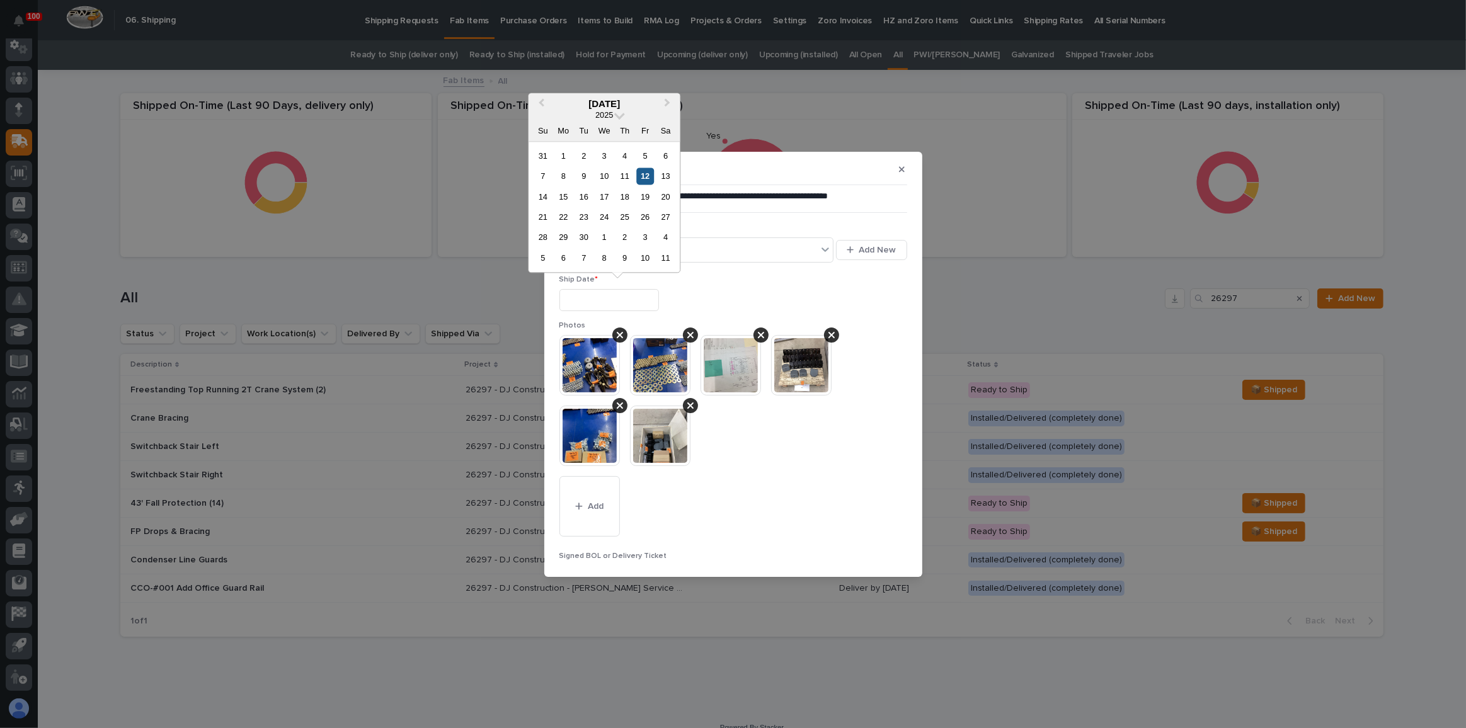
click at [645, 172] on div "12" at bounding box center [645, 176] width 17 height 17
type input "**********"
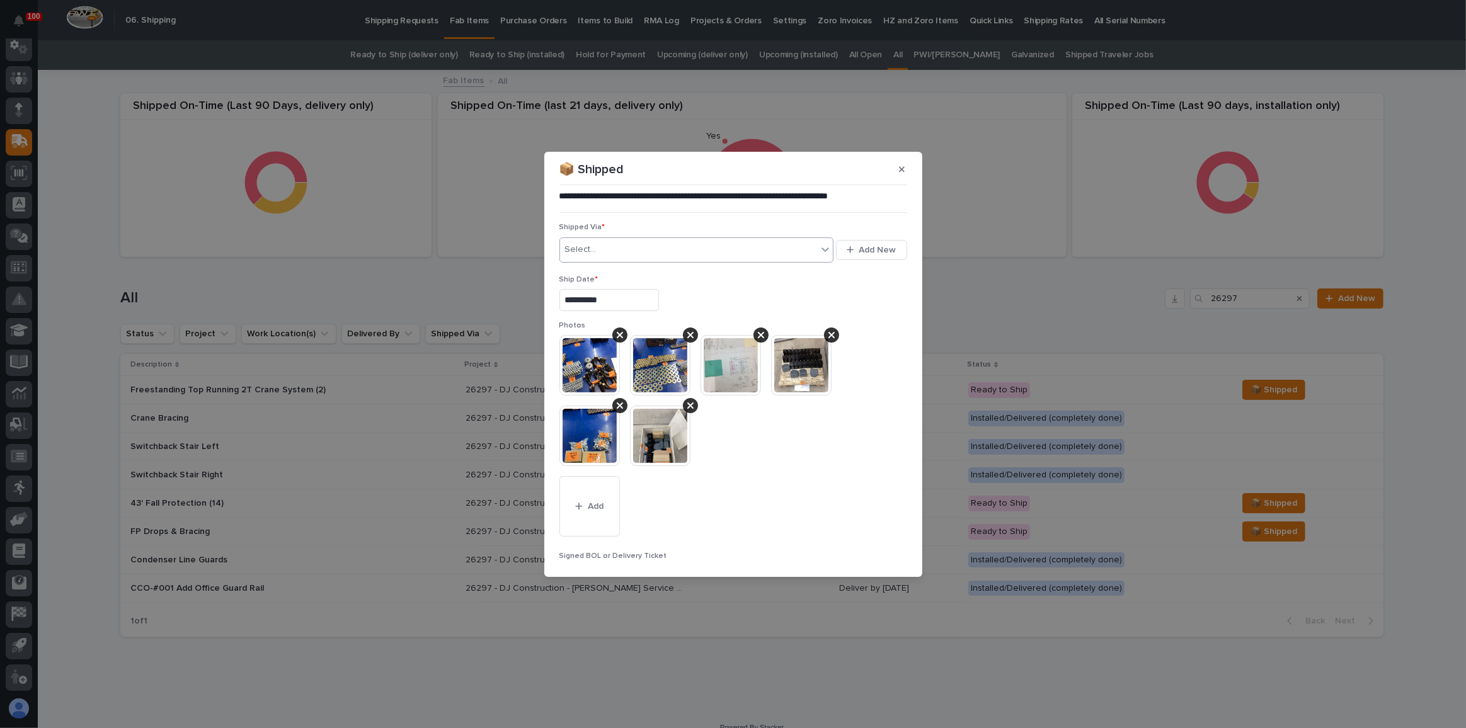
click at [609, 251] on div "Select..." at bounding box center [689, 249] width 258 height 21
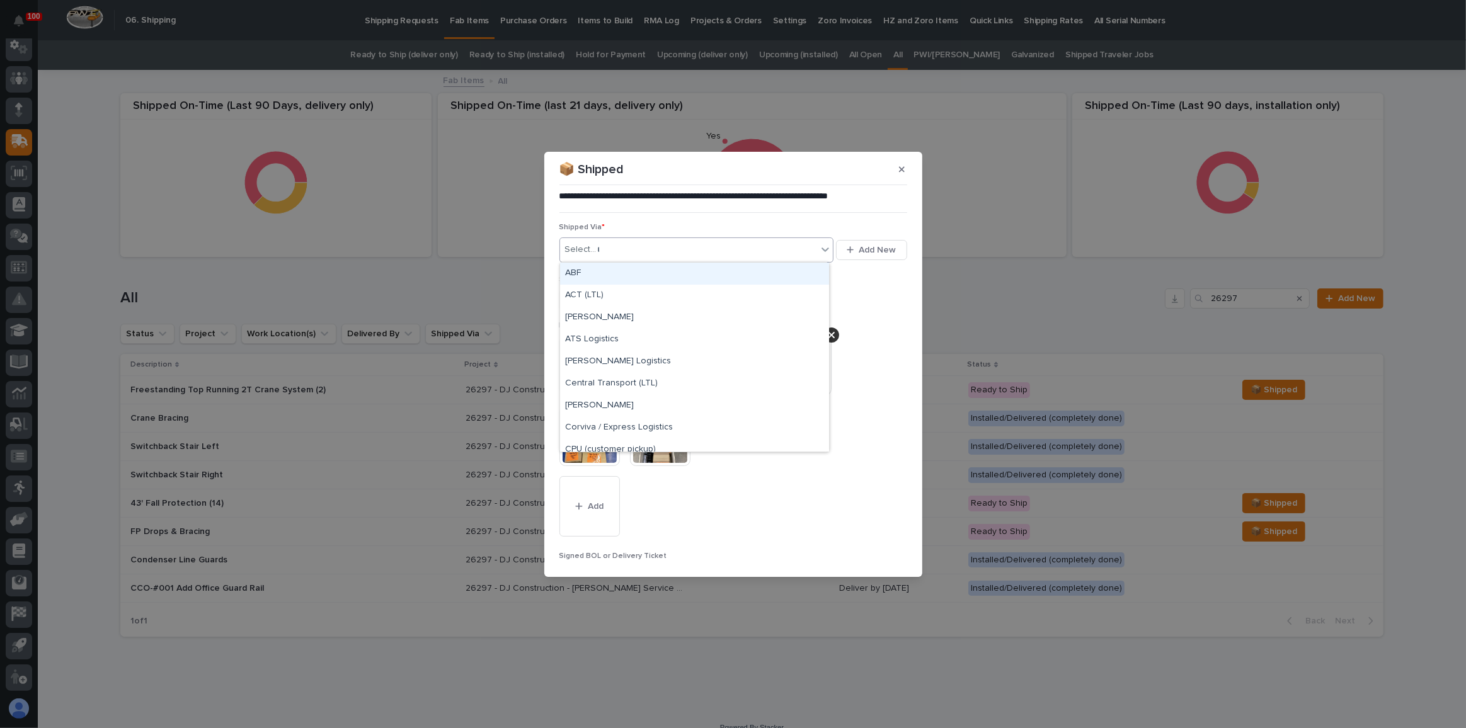
type input "***"
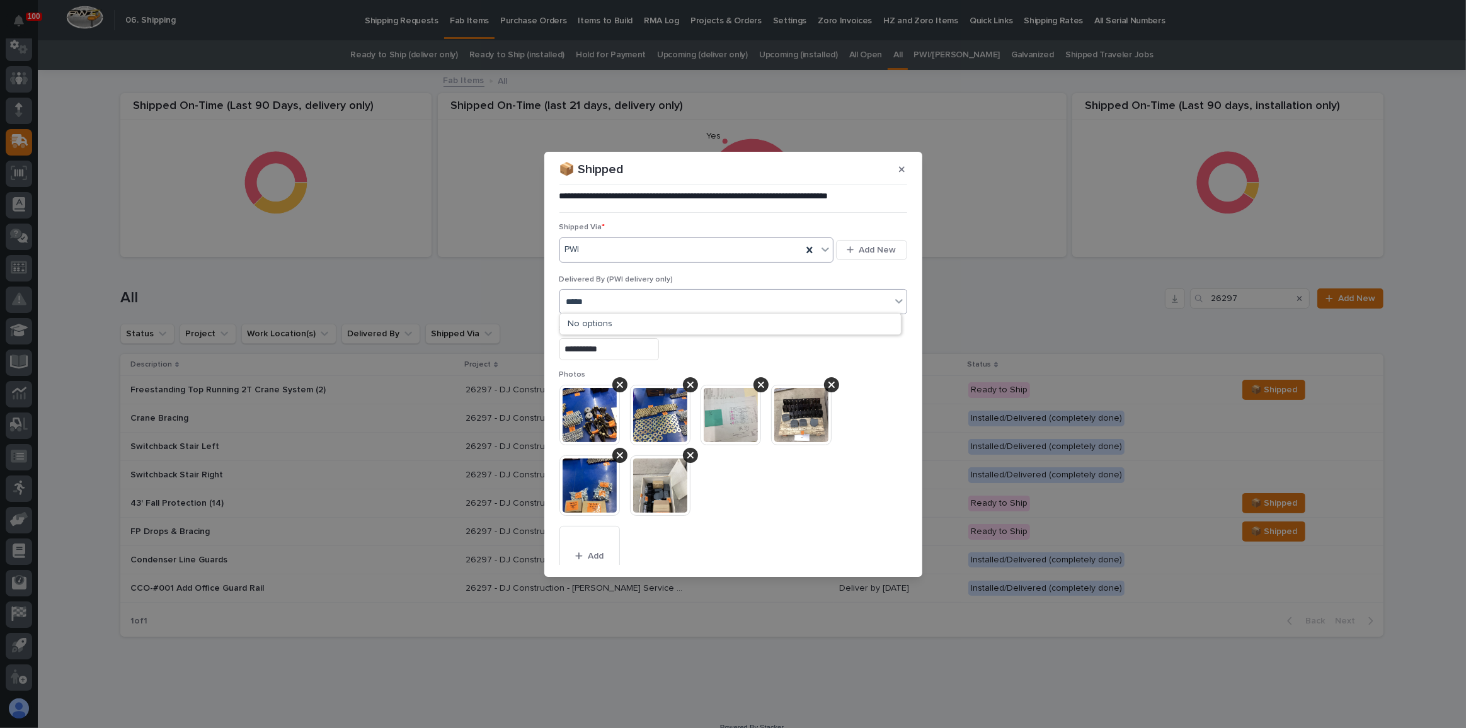
type input "****"
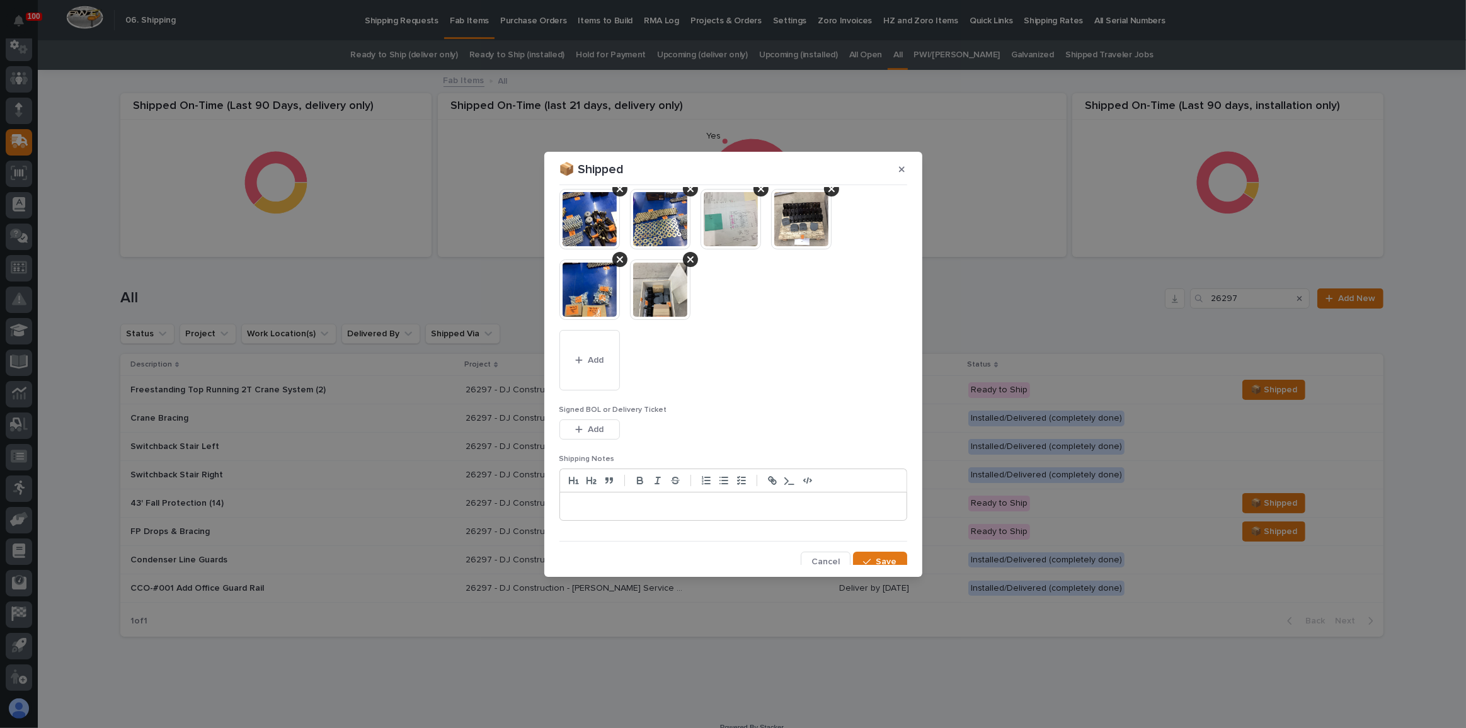
scroll to position [201, 0]
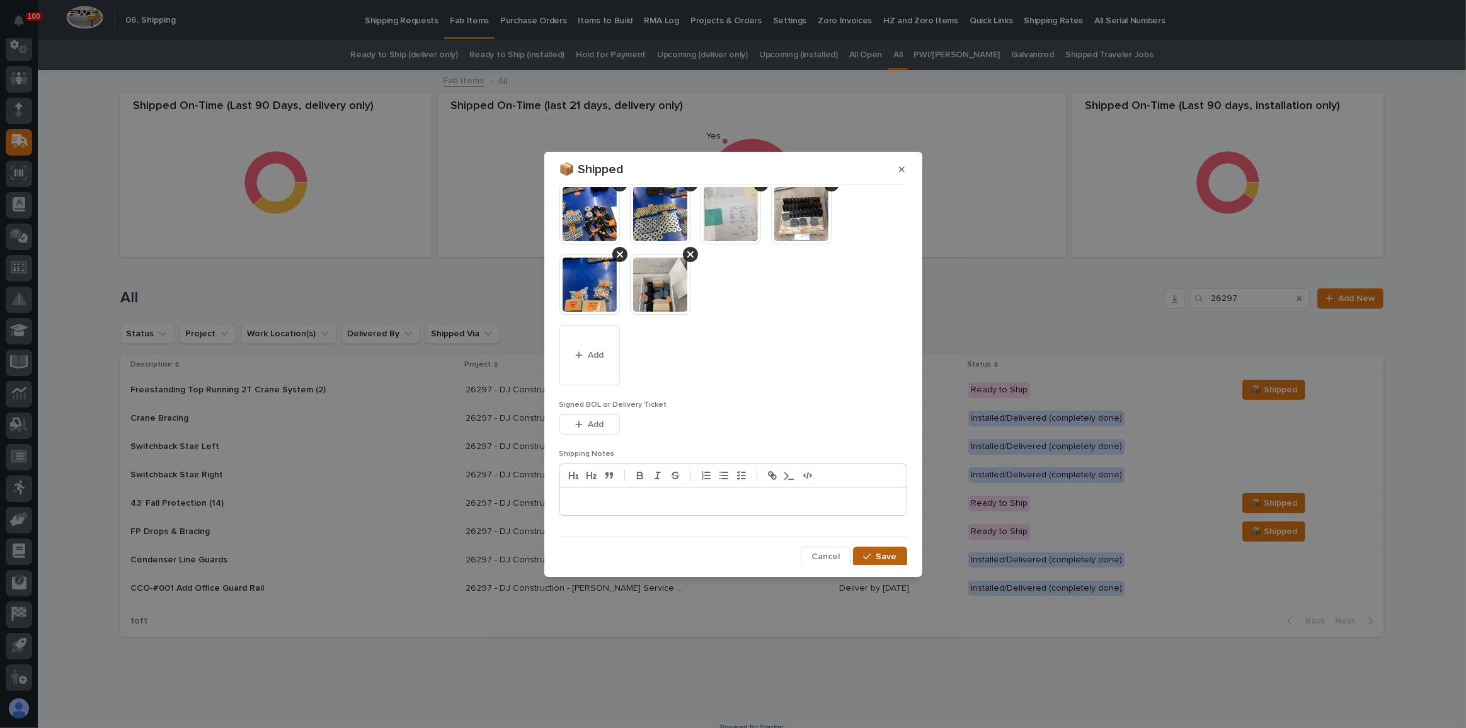
click at [866, 553] on icon "button" at bounding box center [867, 557] width 8 height 9
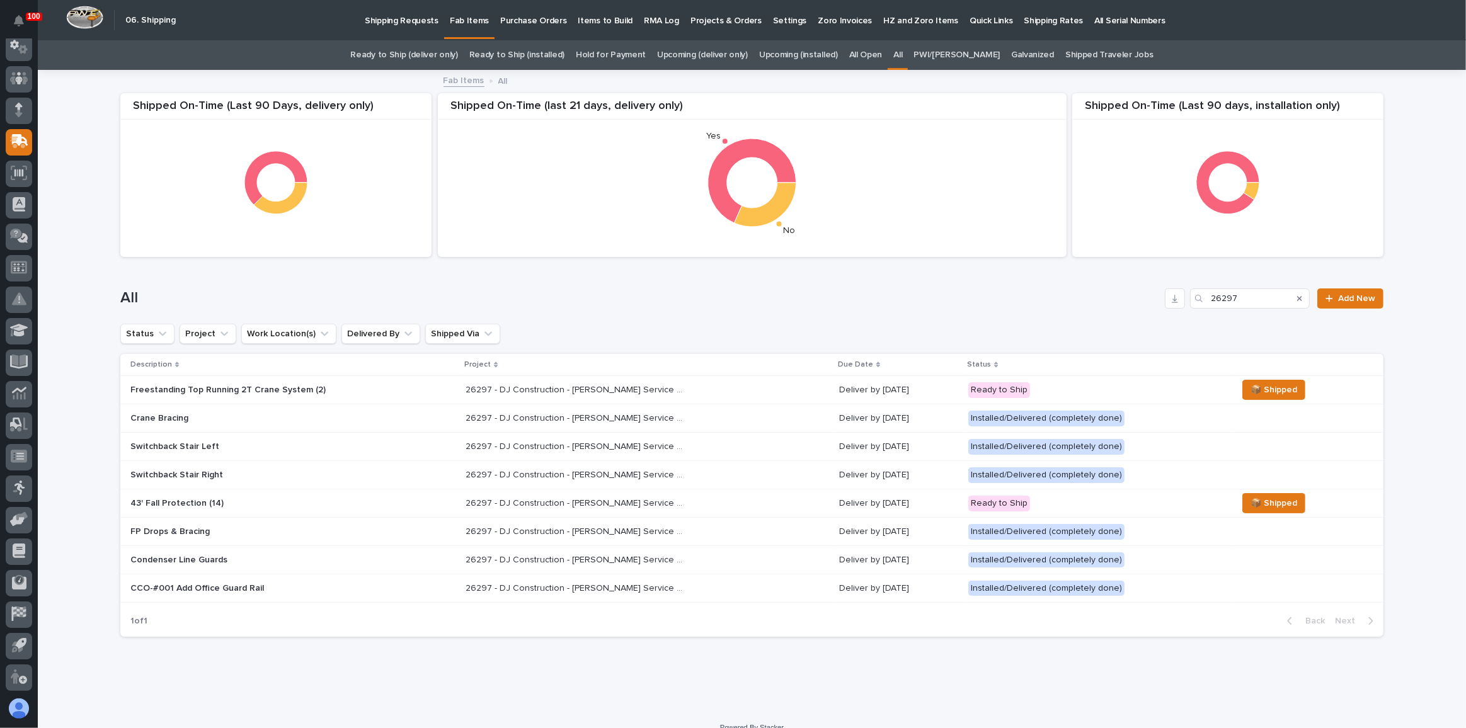
click at [433, 50] on link "Ready to Ship (deliver only)" at bounding box center [403, 55] width 107 height 30
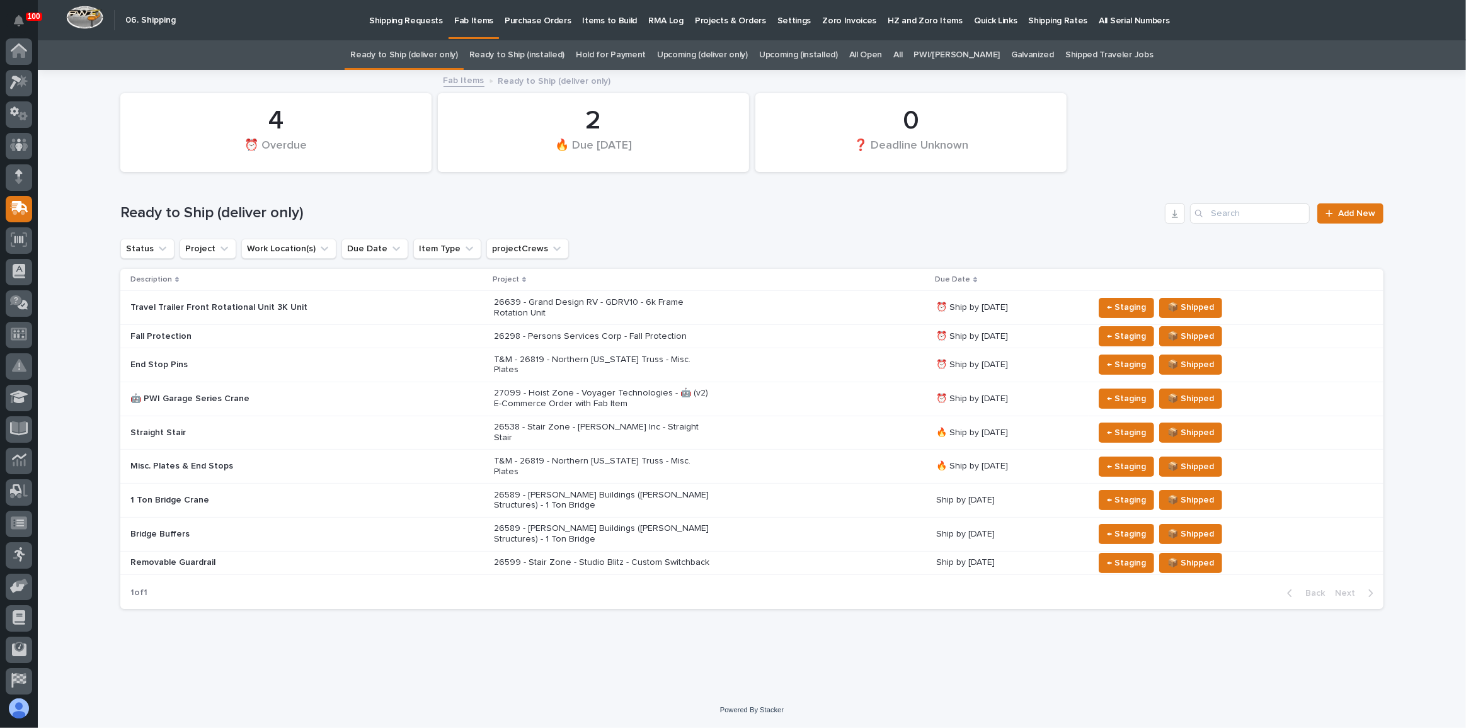
scroll to position [67, 0]
click at [742, 51] on link "Upcoming (deliver only)" at bounding box center [702, 55] width 91 height 30
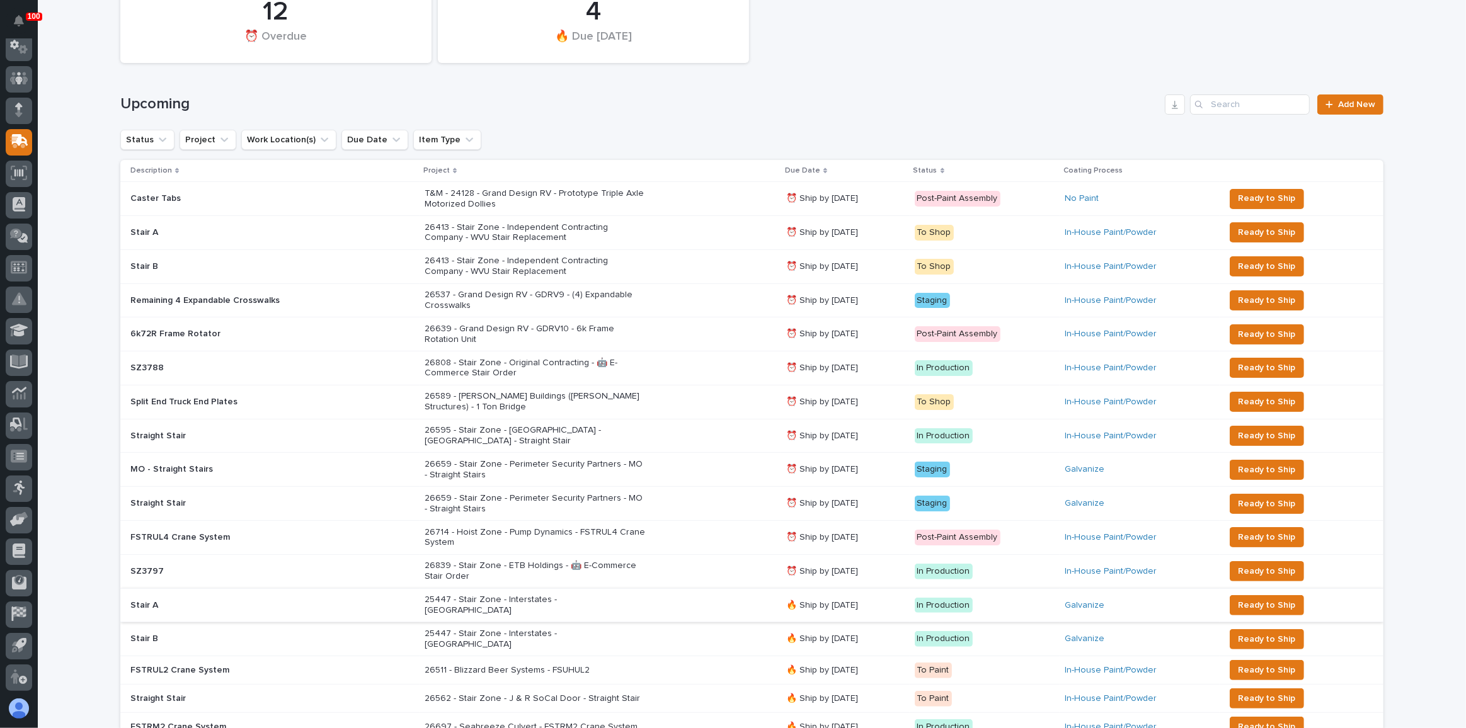
scroll to position [114, 0]
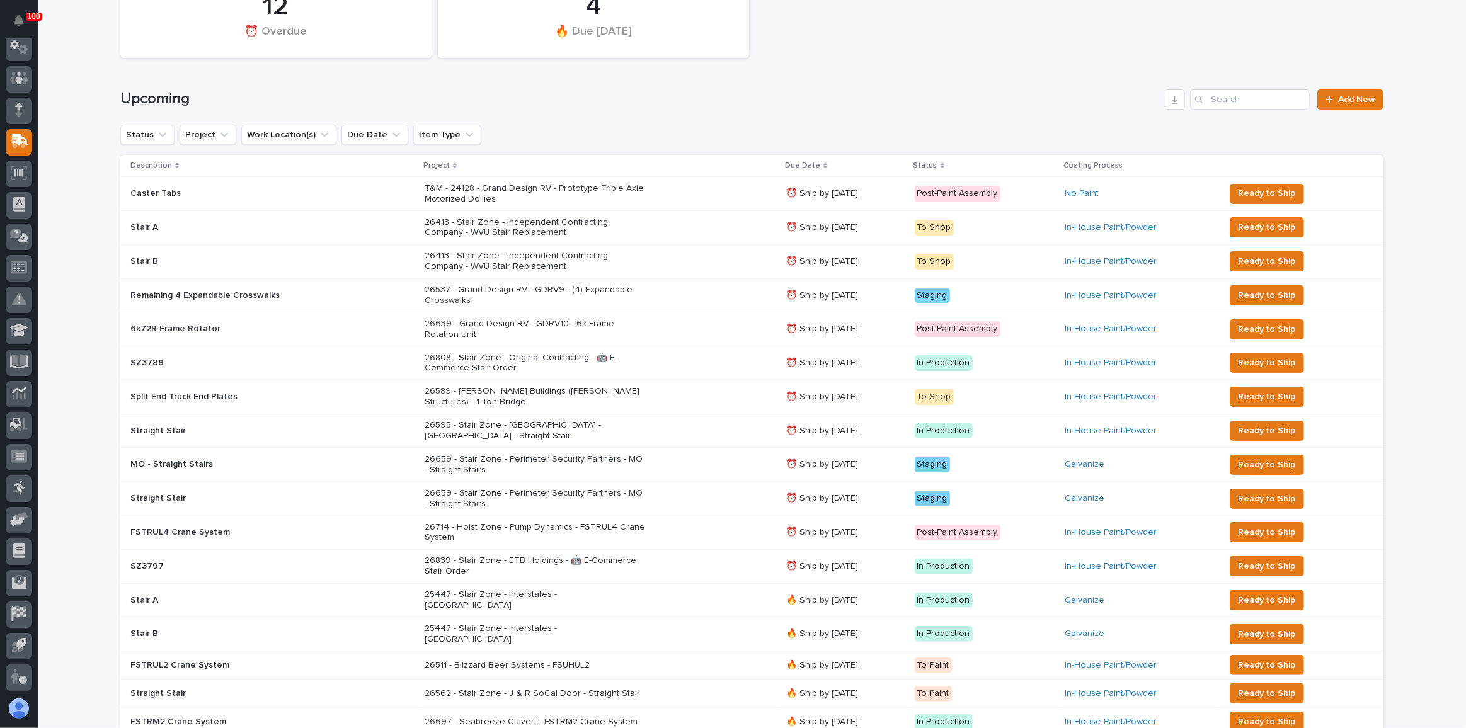
click at [619, 459] on div "26659 - Stair Zone - Perimeter Security Partners - MO - Straight Stairs" at bounding box center [601, 465] width 352 height 32
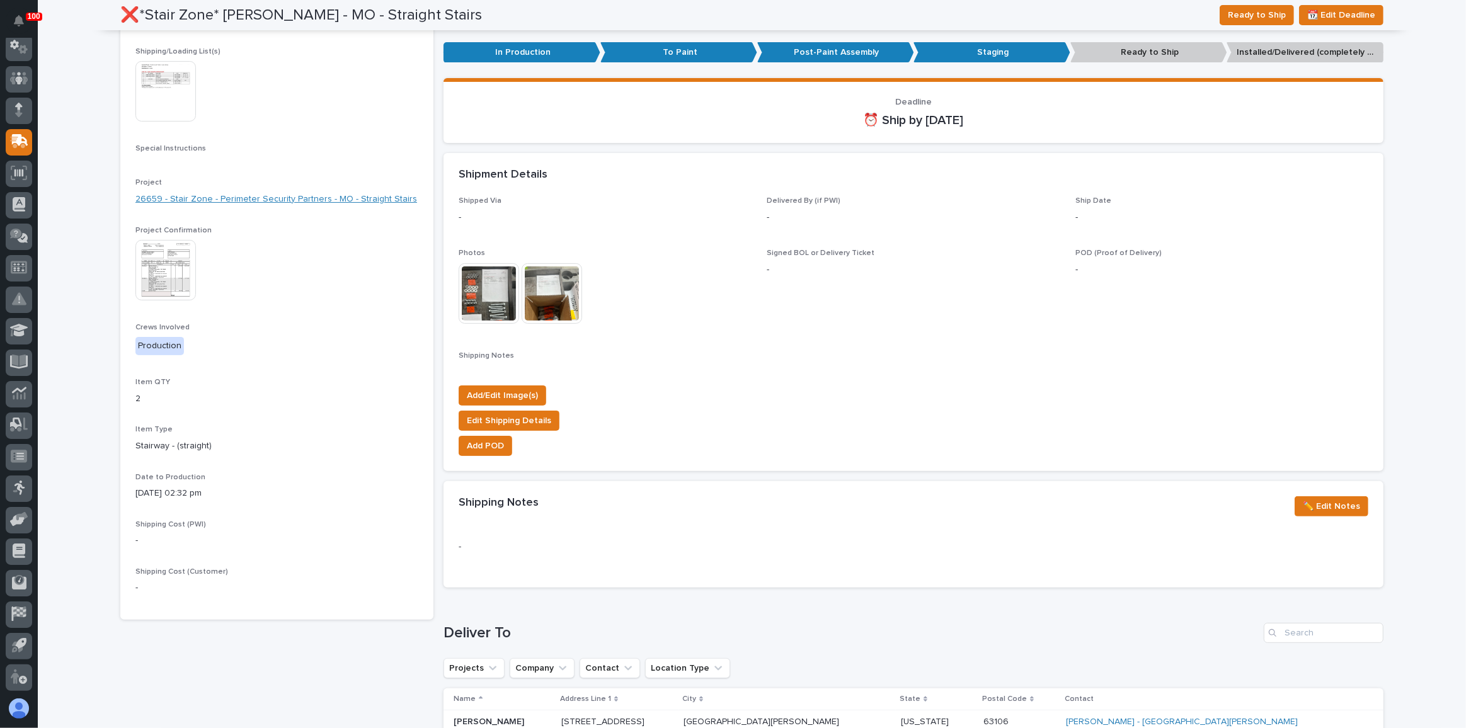
scroll to position [166, 0]
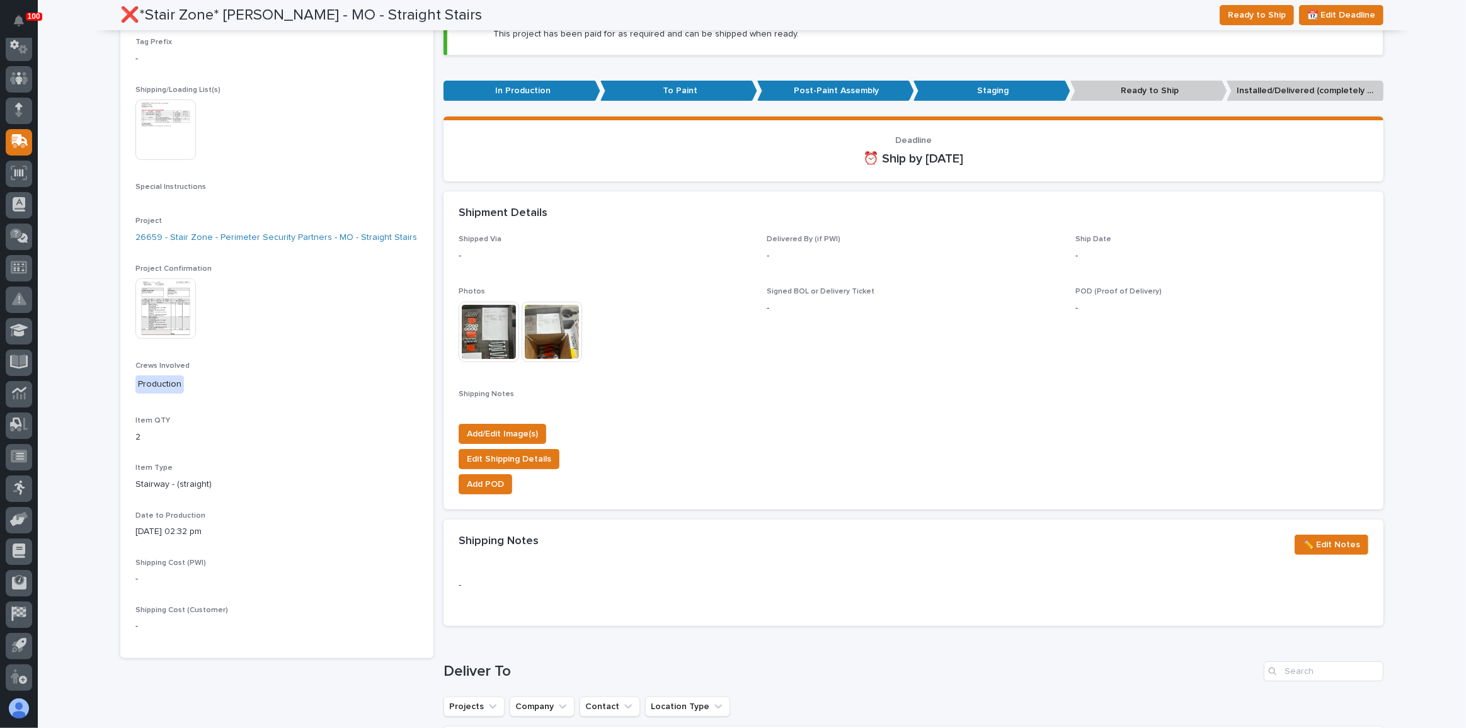
click at [141, 118] on img at bounding box center [165, 130] width 60 height 60
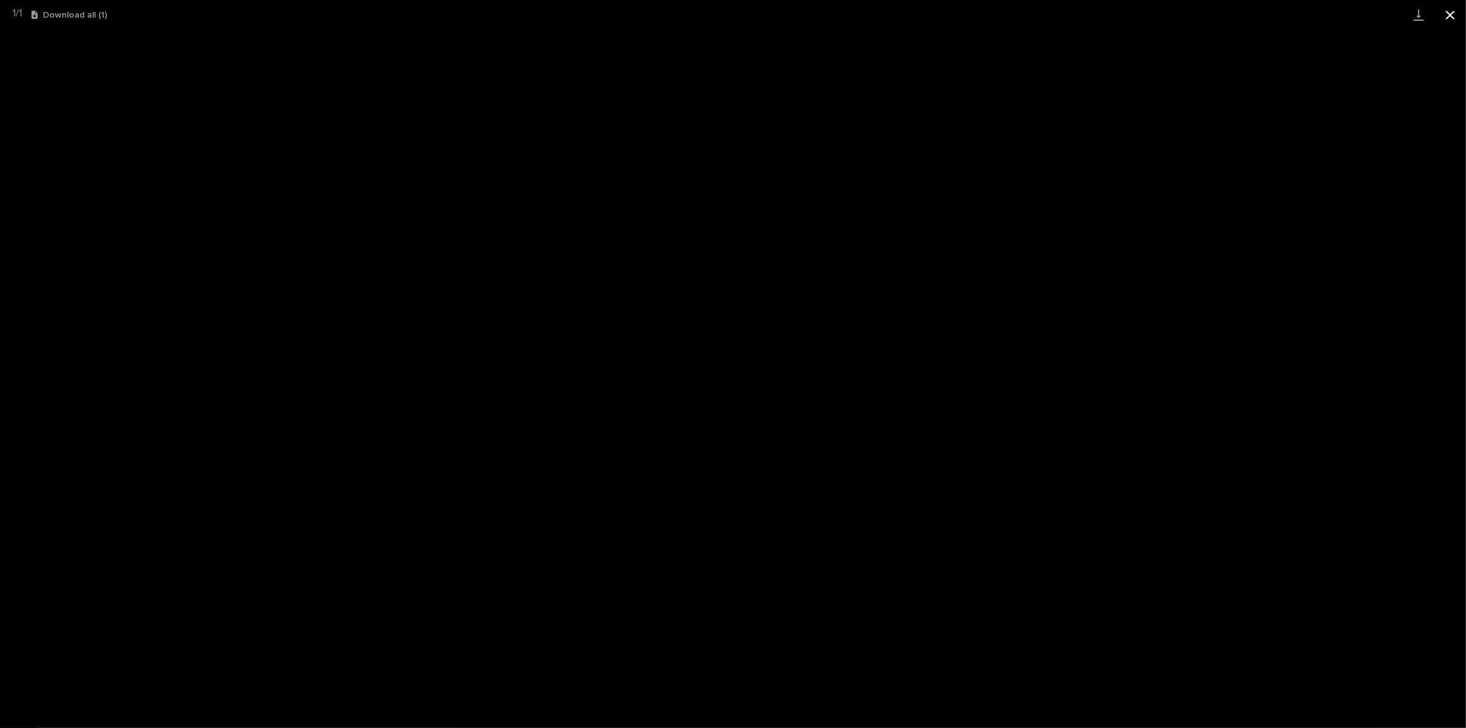
click at [1454, 18] on button "Close gallery" at bounding box center [1451, 15] width 32 height 30
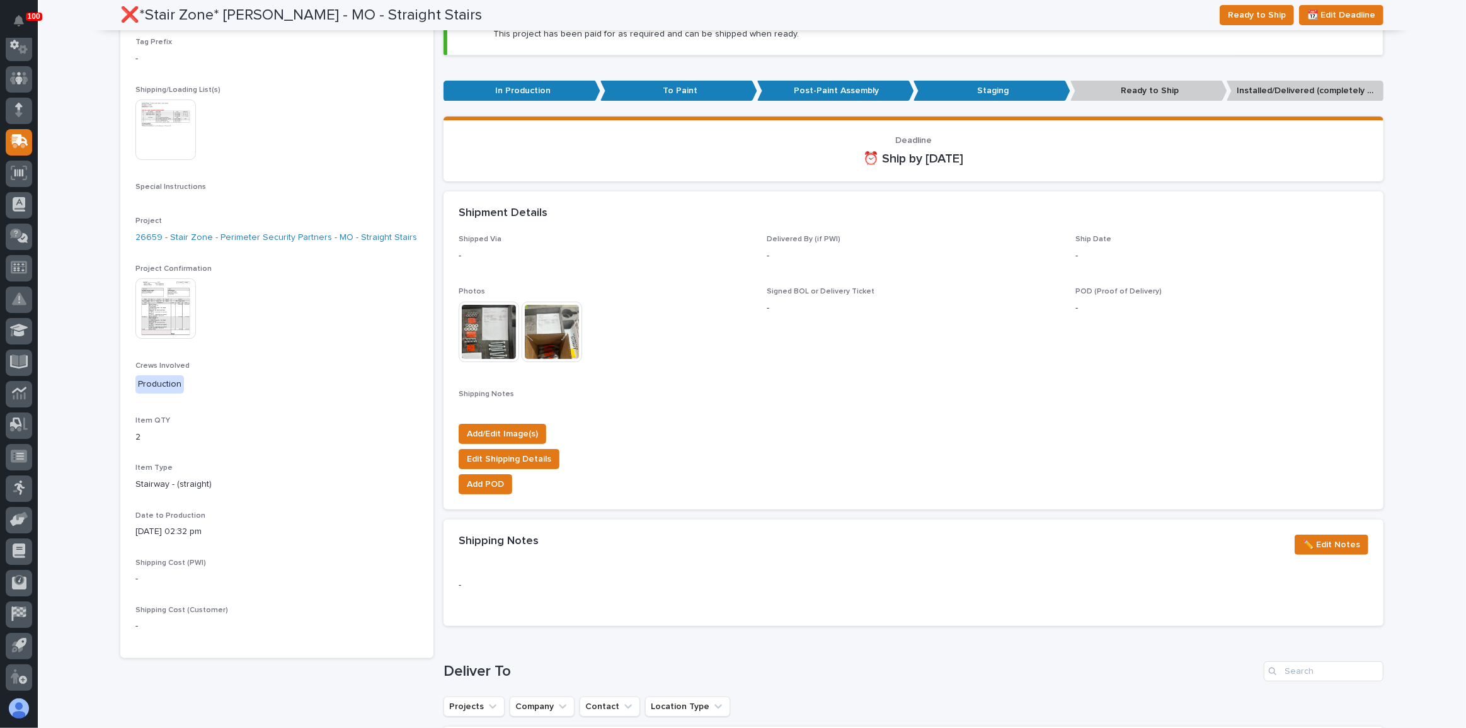
click at [159, 308] on img at bounding box center [165, 309] width 60 height 60
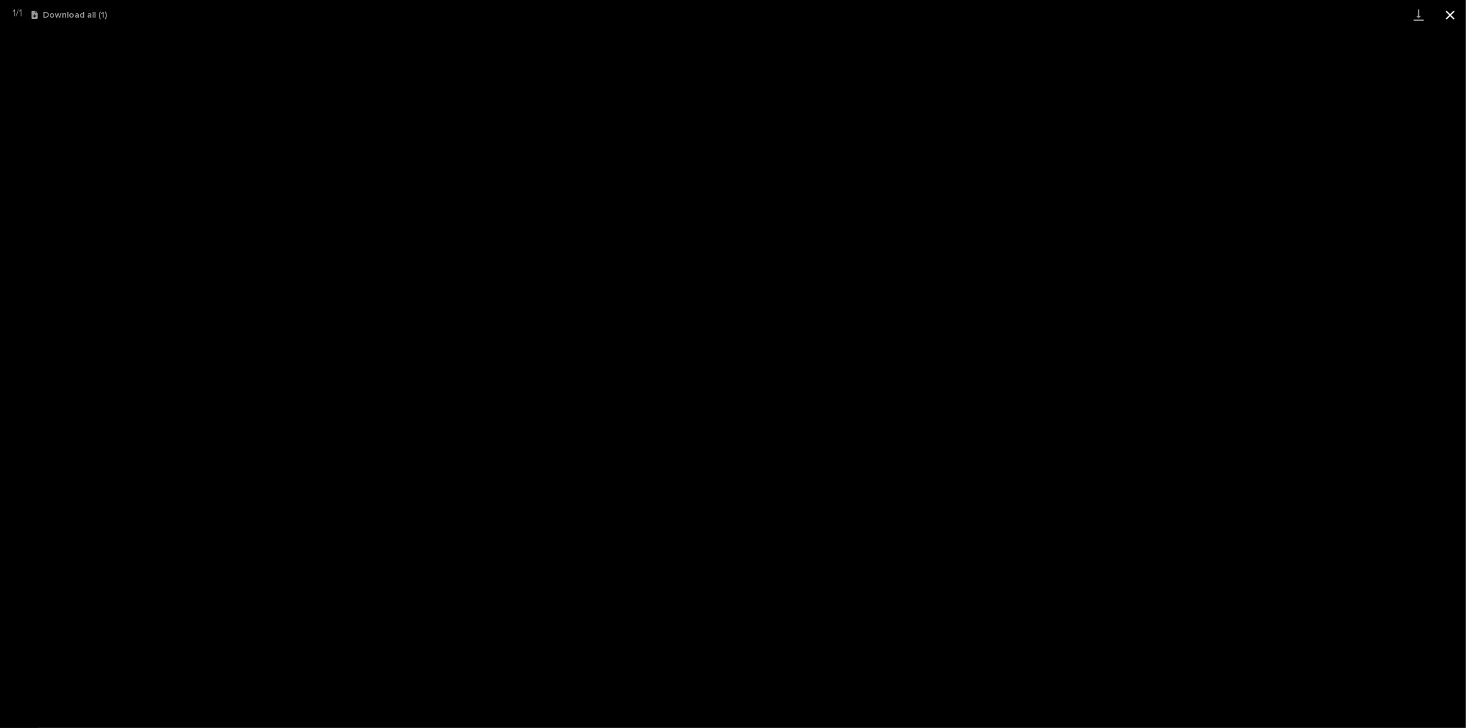
click at [1454, 16] on button "Close gallery" at bounding box center [1451, 15] width 32 height 30
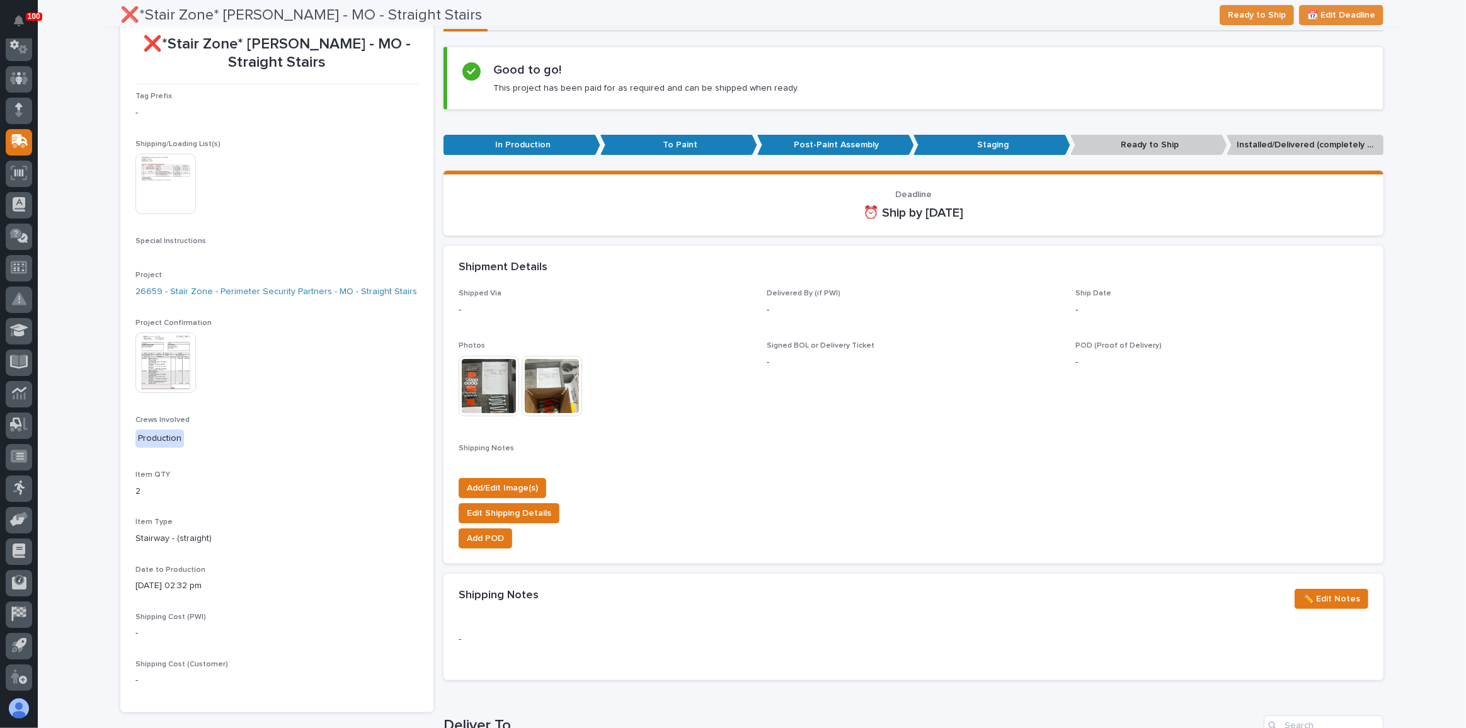
scroll to position [0, 0]
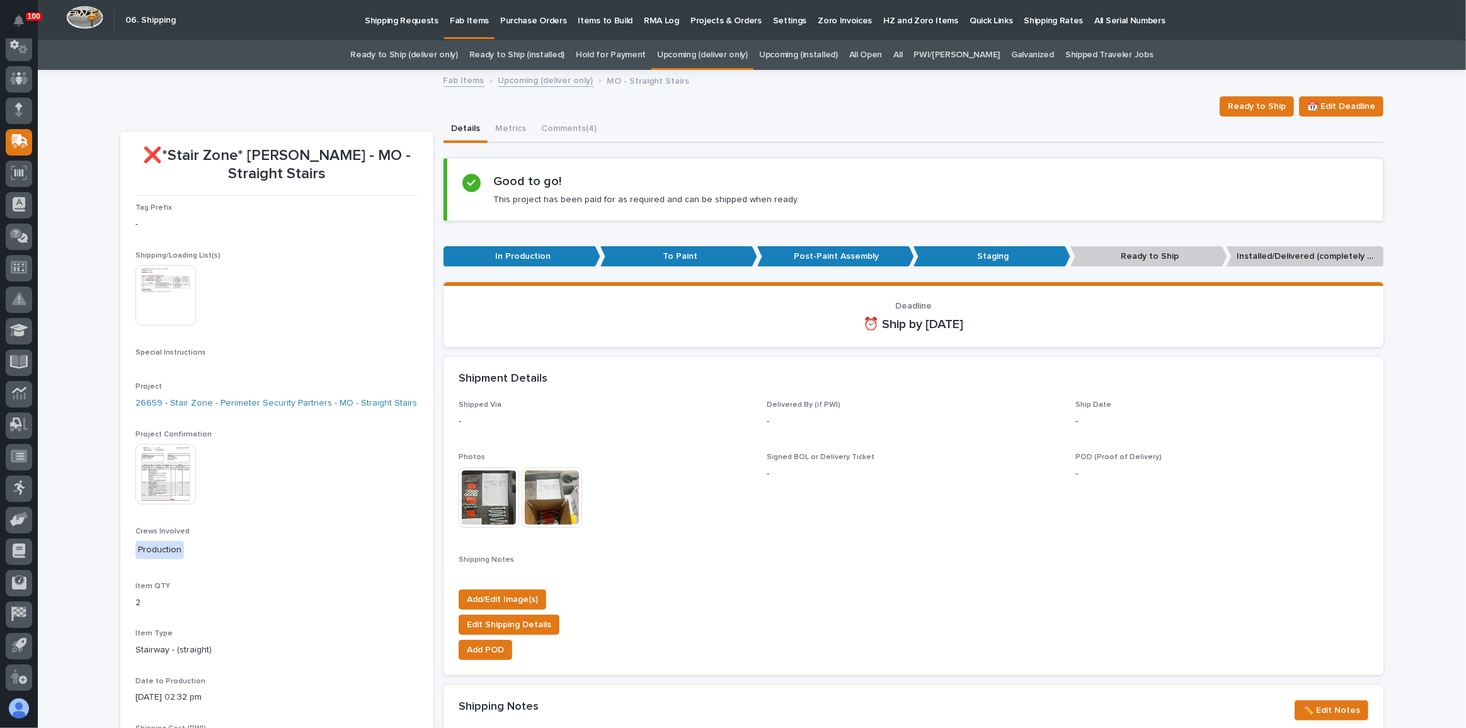
click at [739, 55] on link "Upcoming (deliver only)" at bounding box center [702, 55] width 91 height 30
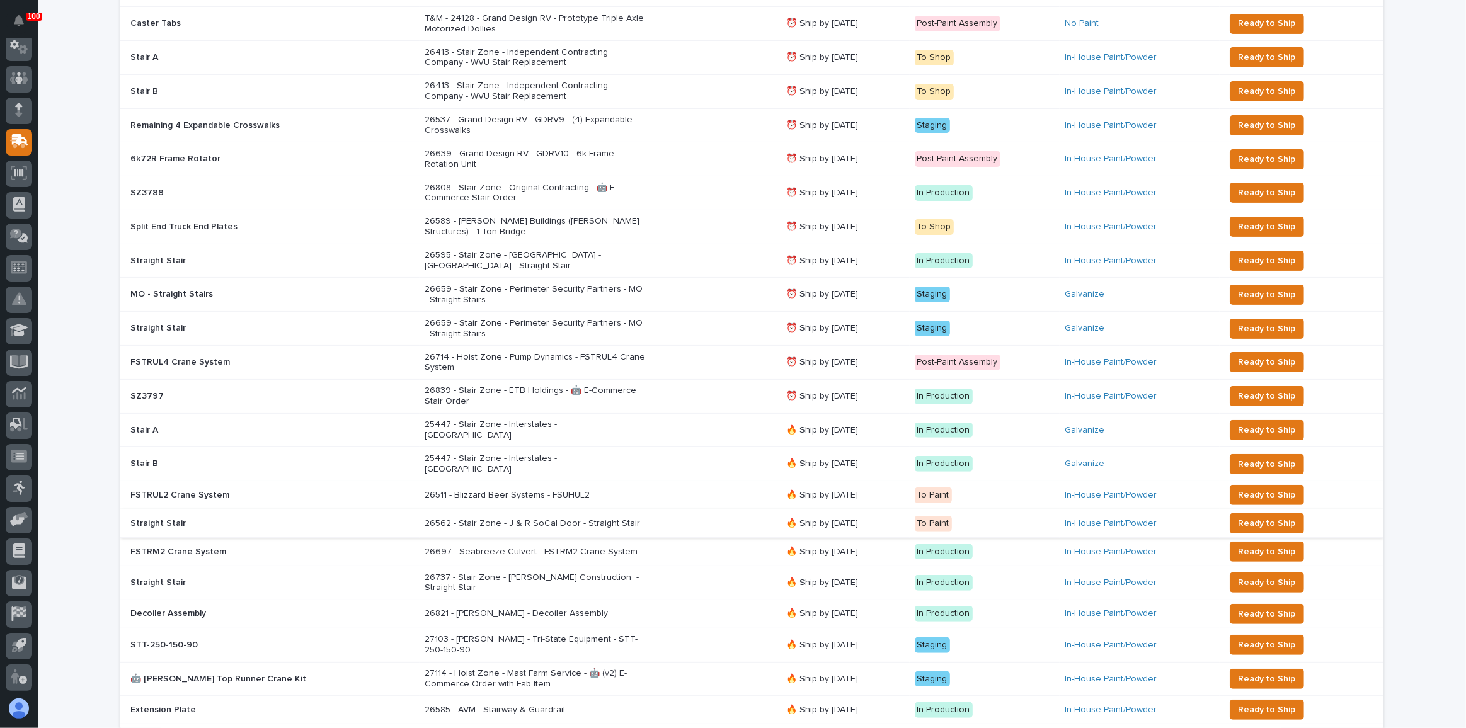
scroll to position [286, 0]
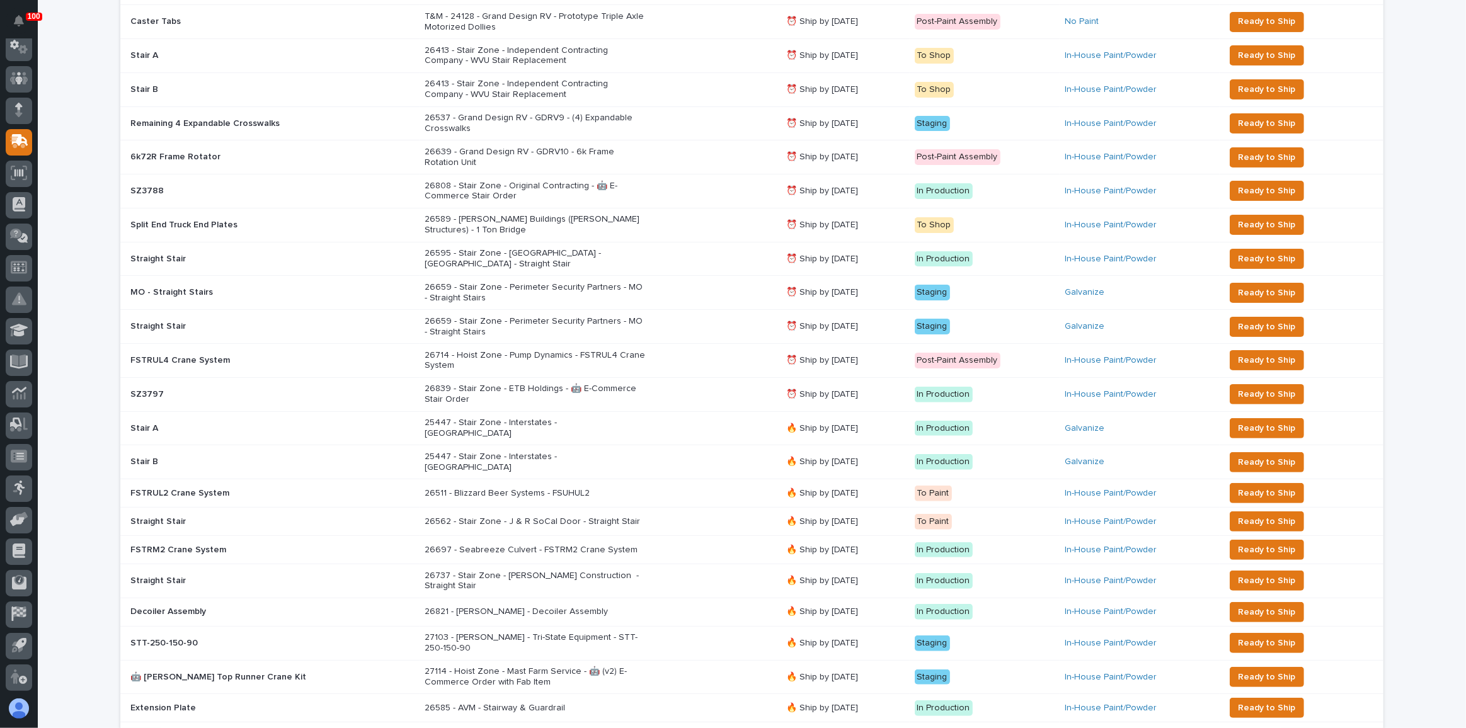
click at [677, 628] on div "27103 - [PERSON_NAME] - Tri-State Equipment - STT-250-150-90" at bounding box center [601, 644] width 352 height 32
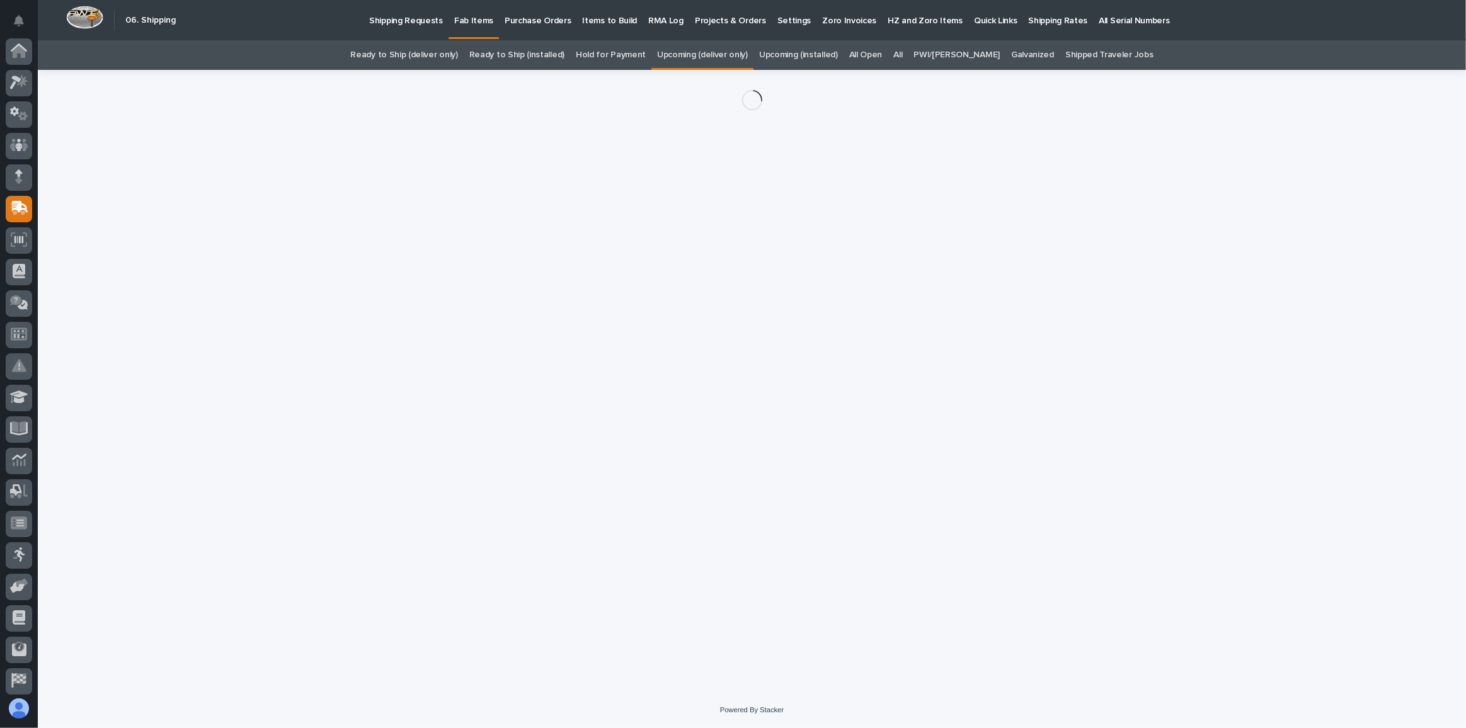
scroll to position [67, 0]
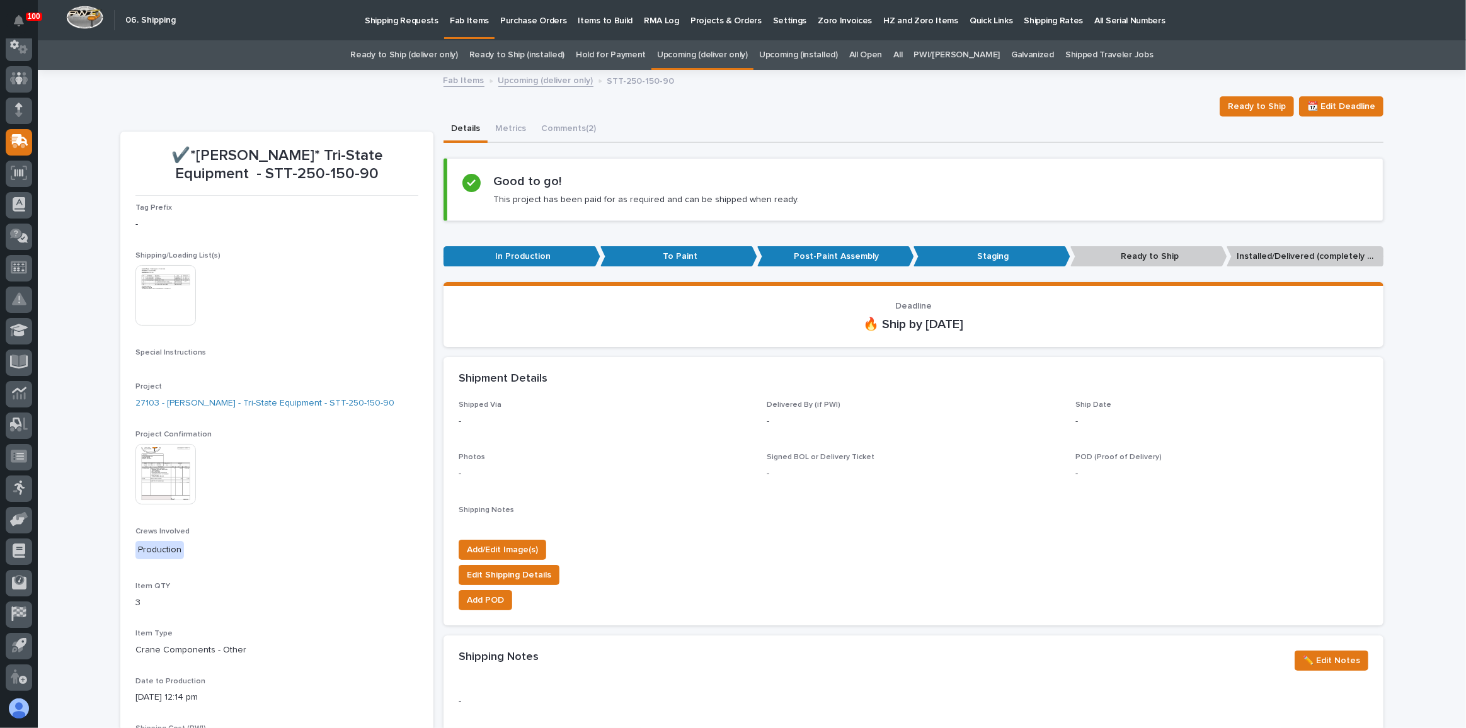
click at [183, 474] on img at bounding box center [165, 474] width 60 height 60
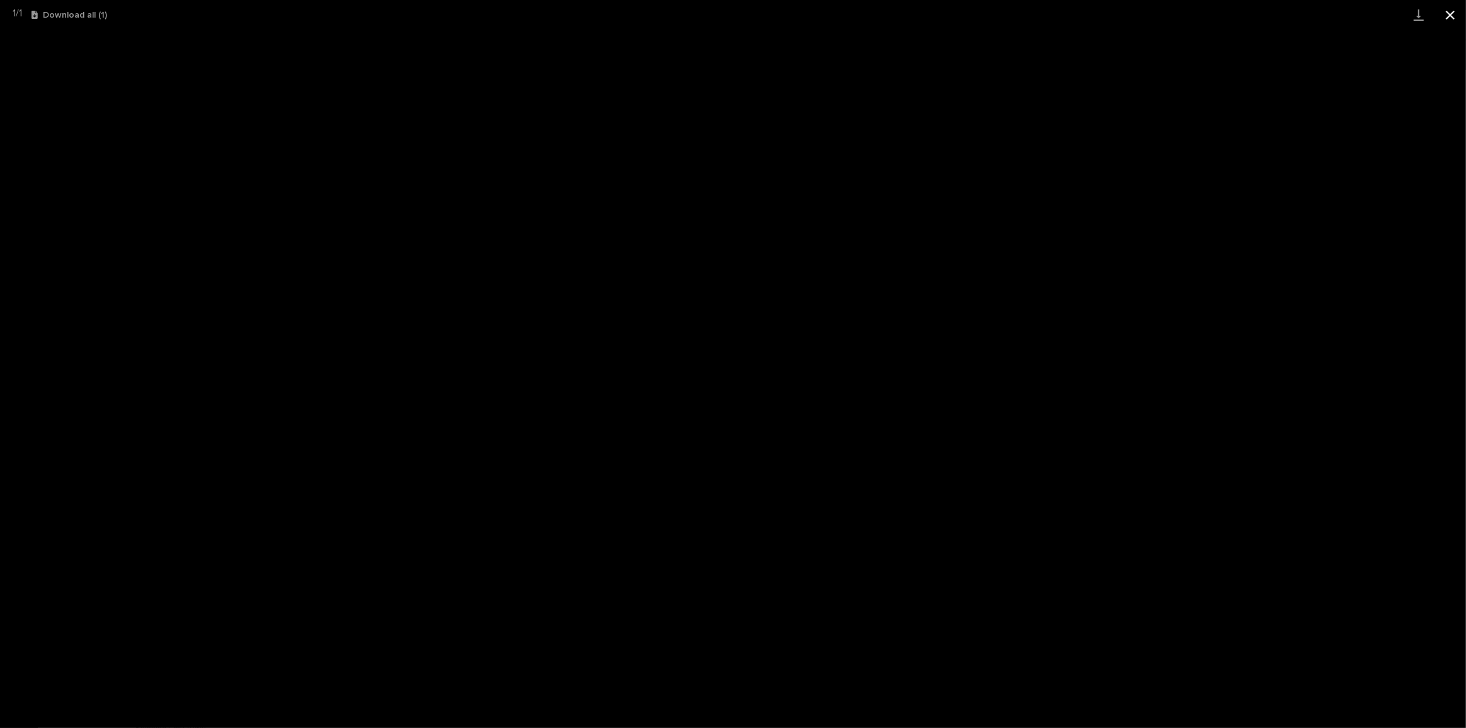
click at [1444, 18] on button "Close gallery" at bounding box center [1451, 15] width 32 height 30
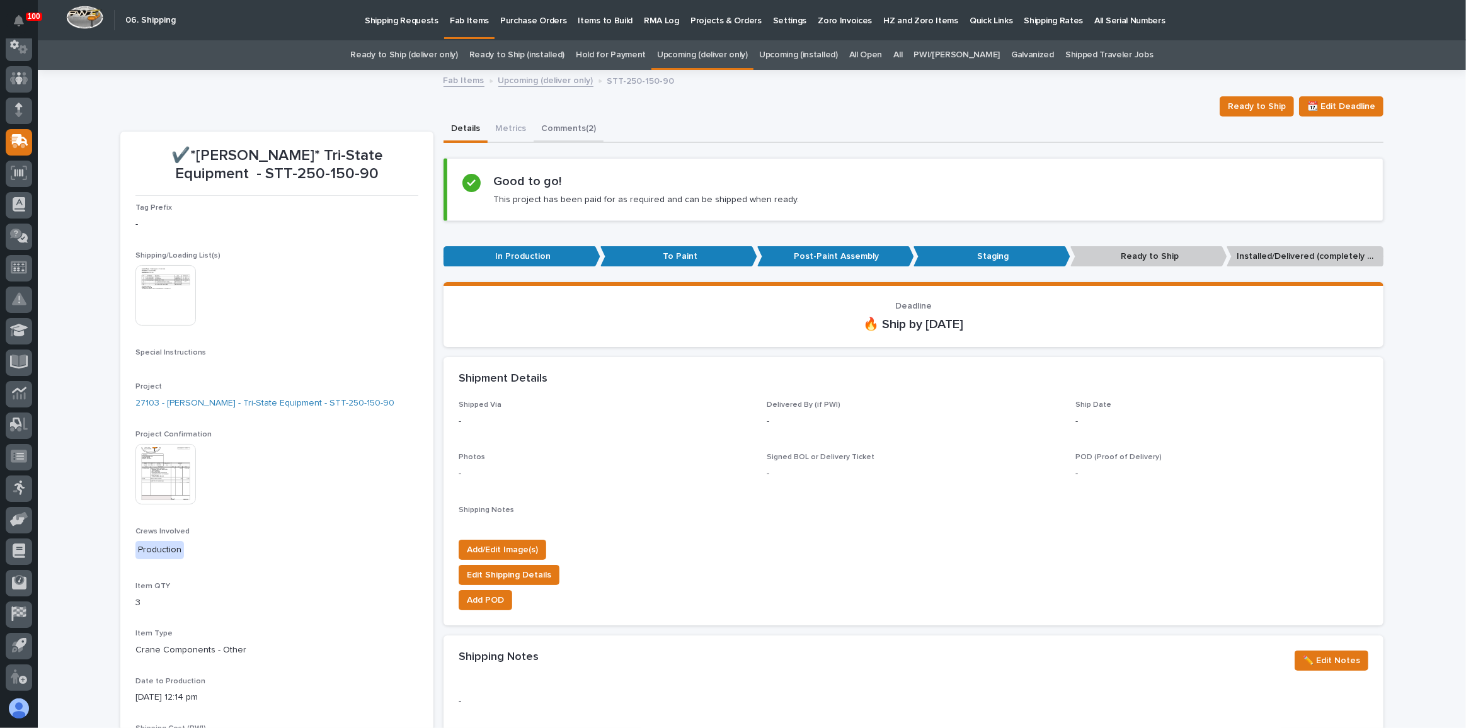
click at [576, 135] on button "Comments (2)" at bounding box center [569, 130] width 70 height 26
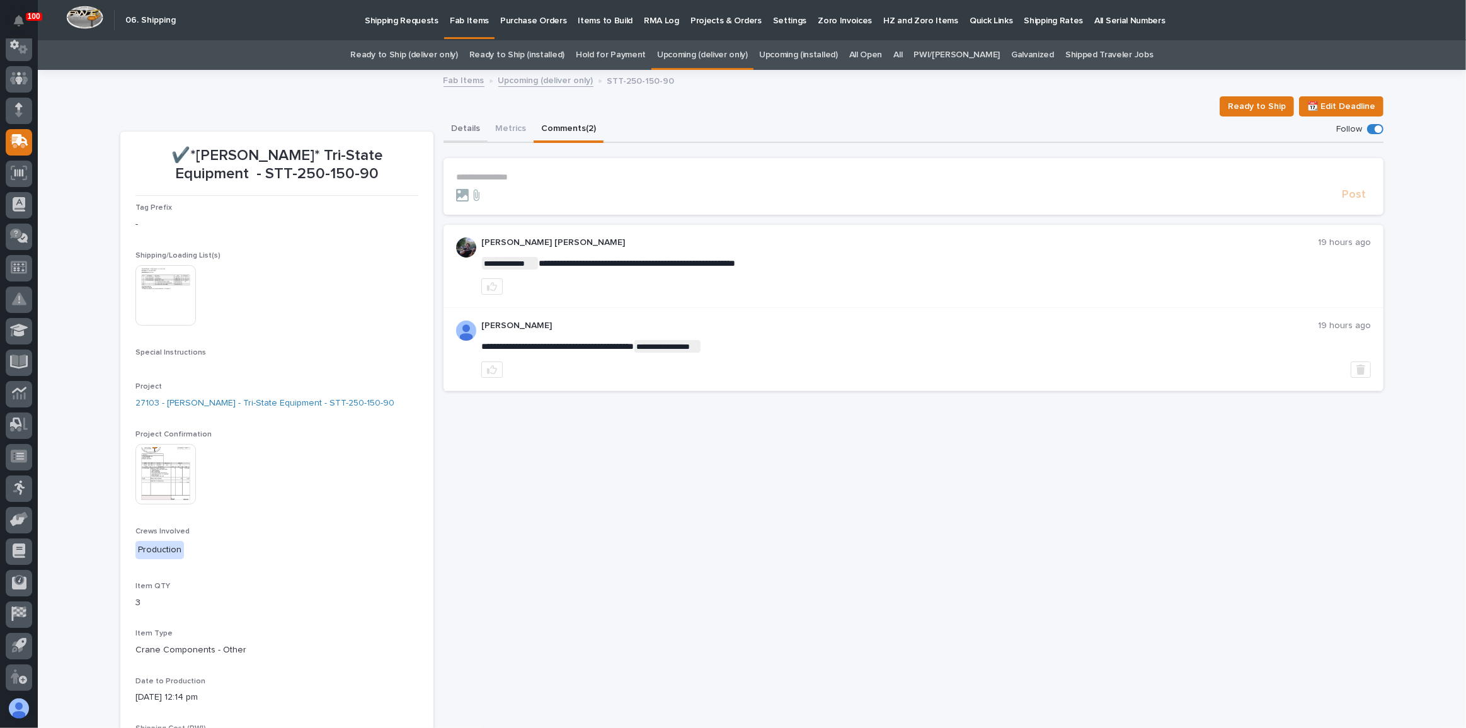
click at [455, 133] on button "Details" at bounding box center [466, 130] width 44 height 26
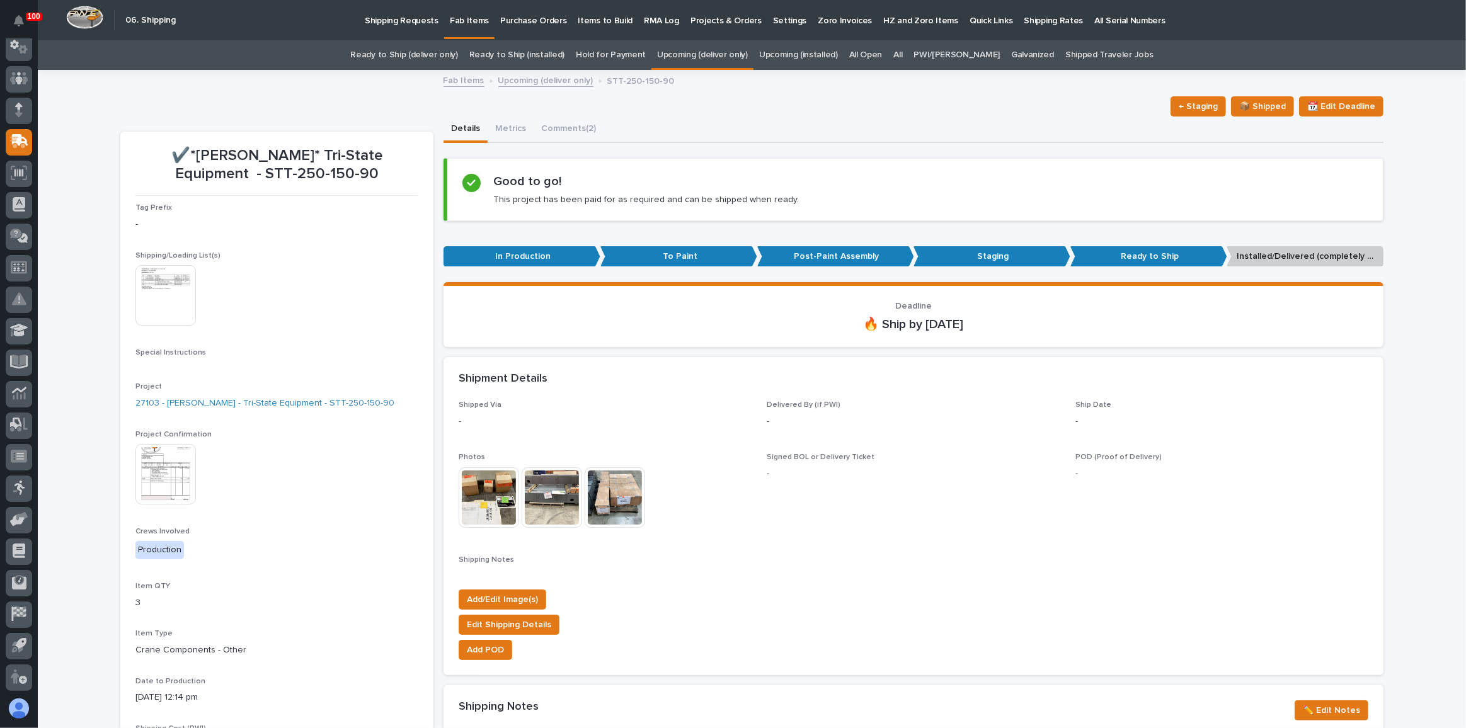
click at [902, 55] on link "All" at bounding box center [898, 55] width 9 height 30
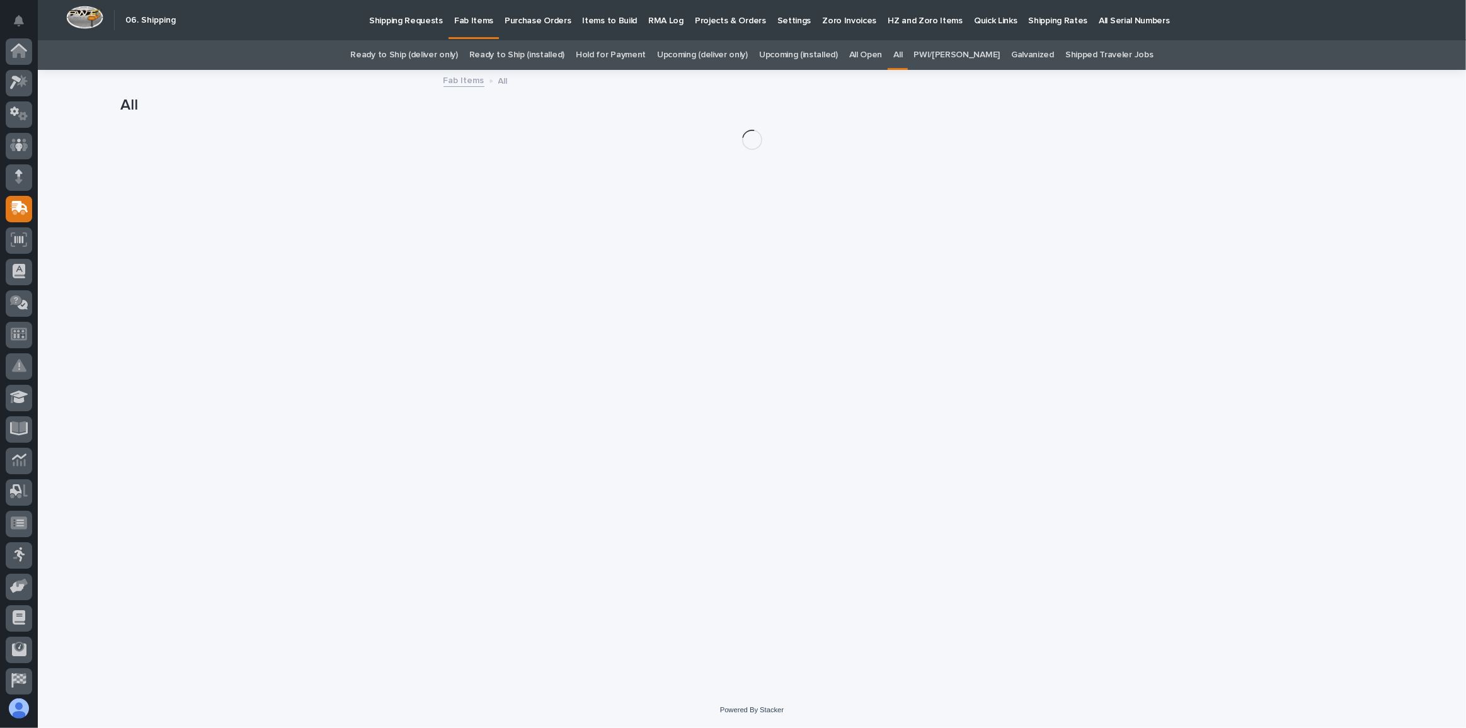
scroll to position [67, 0]
click at [721, 54] on link "Upcoming (deliver only)" at bounding box center [702, 55] width 91 height 30
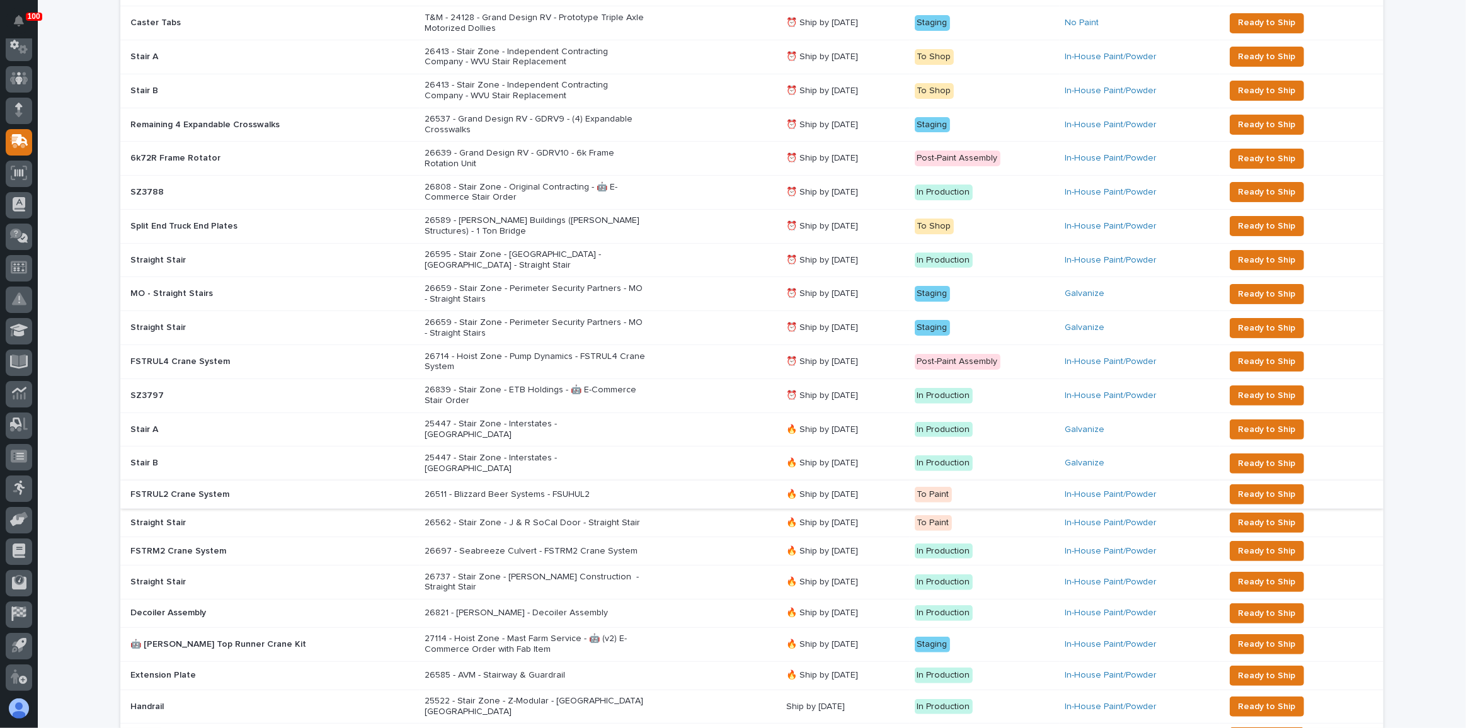
scroll to position [286, 0]
click at [657, 512] on div "26562 - Stair Zone - J & R SoCal Door - Straight Stair" at bounding box center [601, 522] width 352 height 21
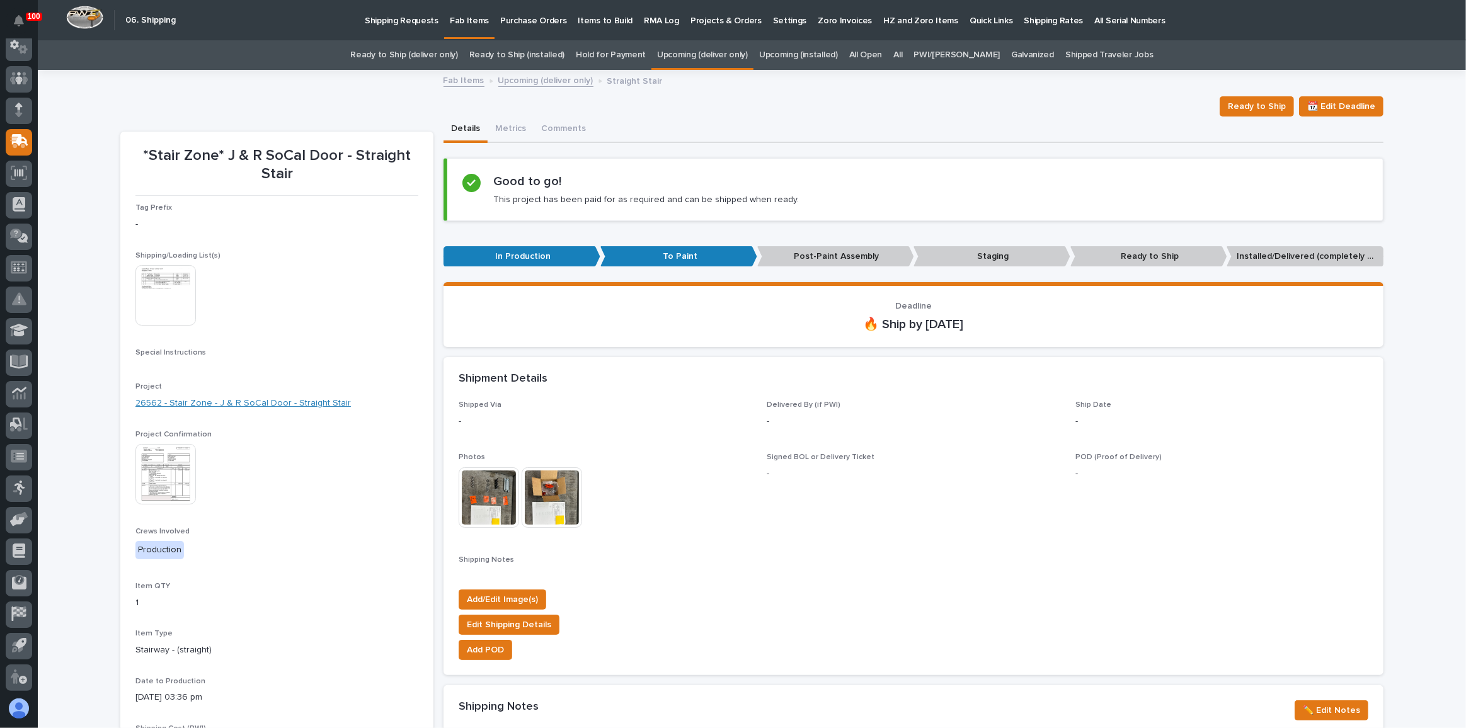
click at [255, 400] on link "26562 - Stair Zone - J & R SoCal Door - Straight Stair" at bounding box center [243, 403] width 216 height 13
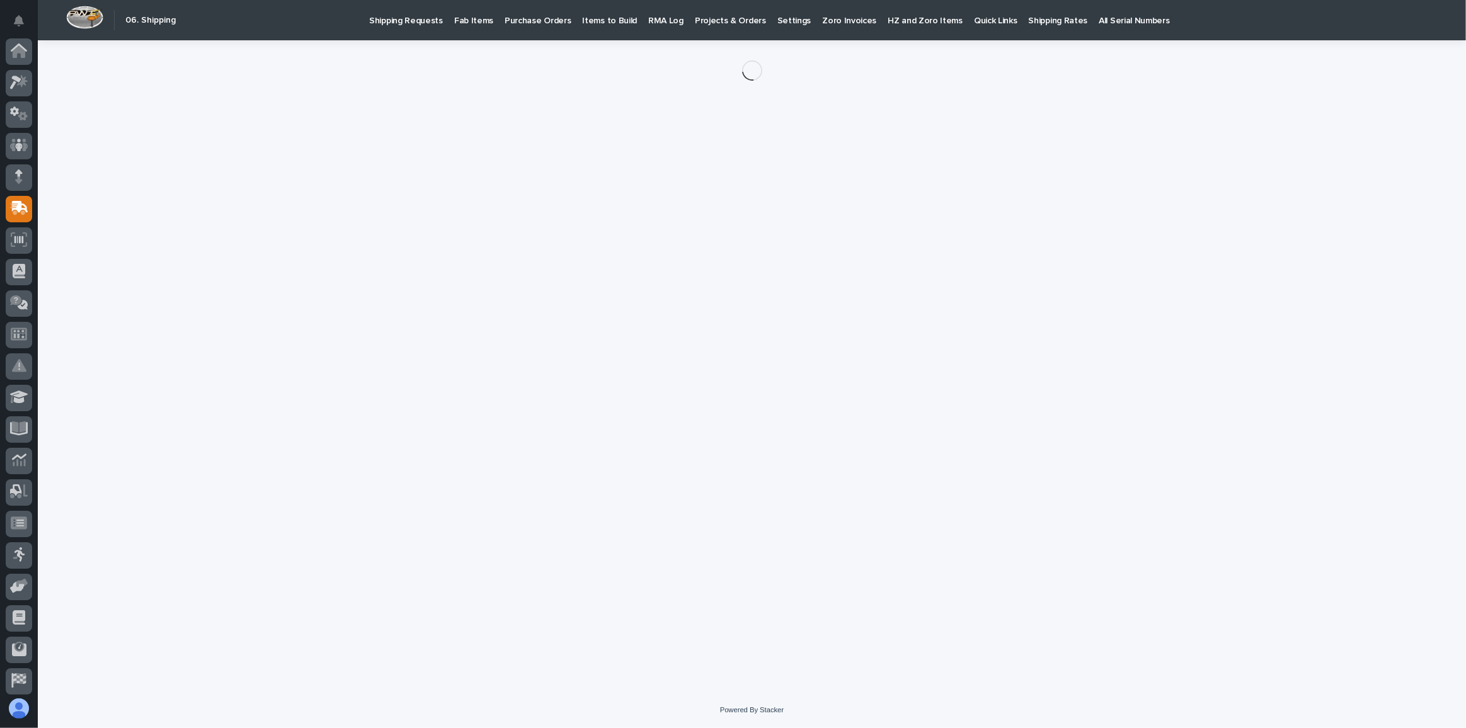
scroll to position [67, 0]
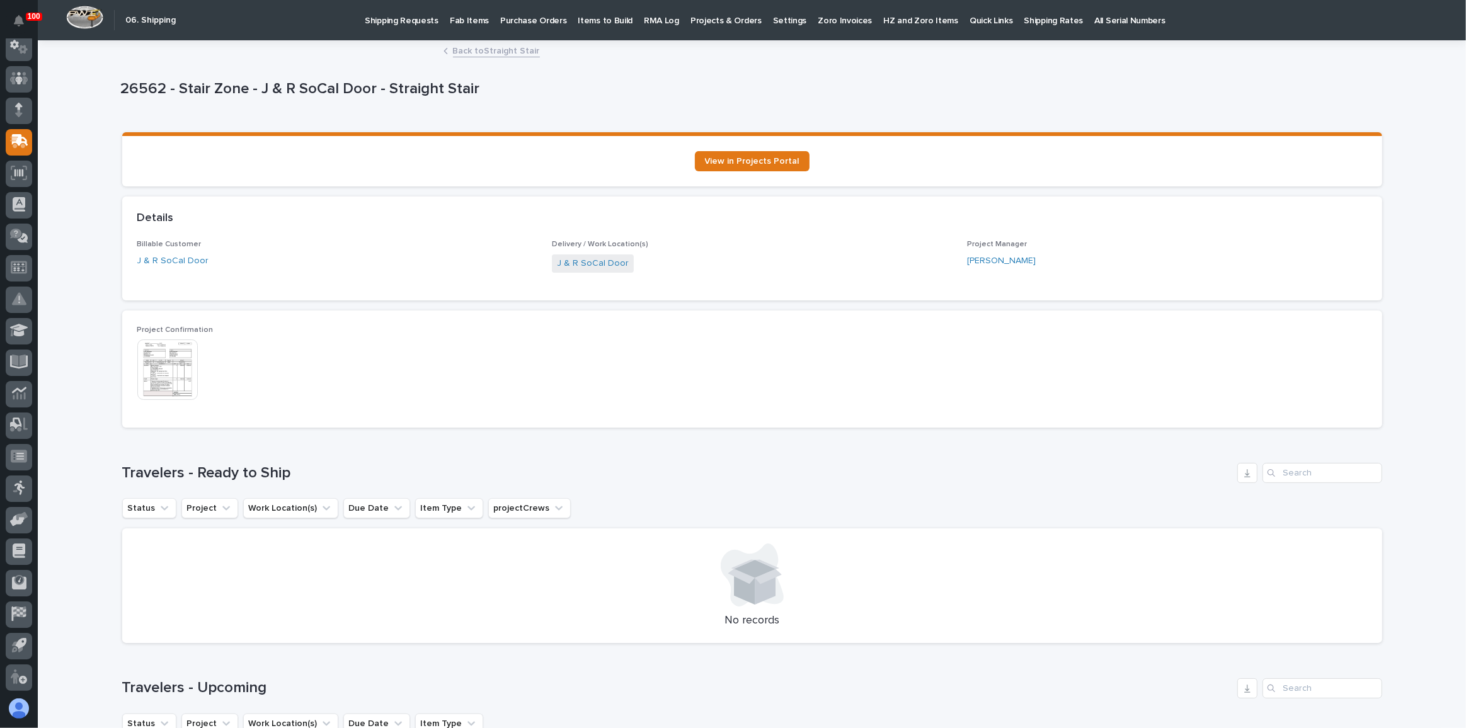
click at [485, 52] on link "Back to Straight Stair" at bounding box center [496, 50] width 87 height 14
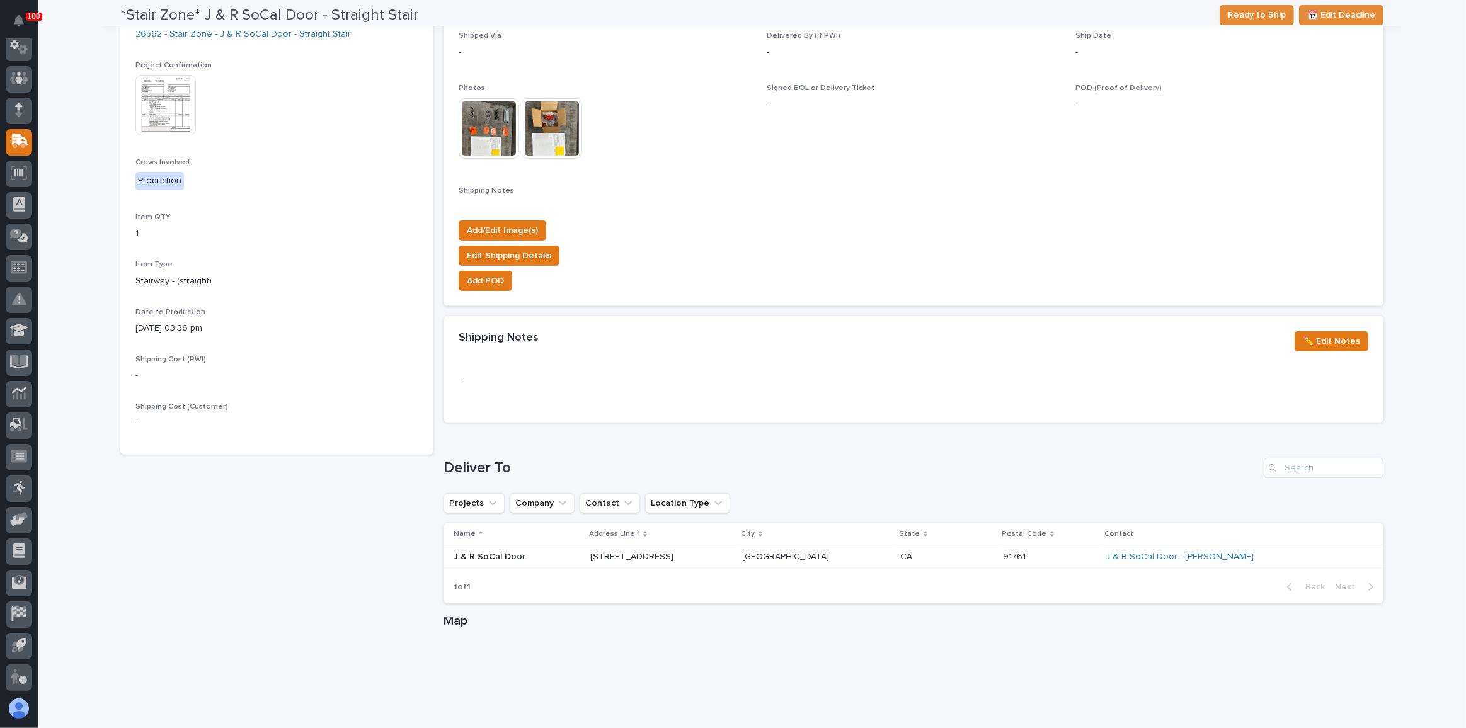
scroll to position [384, 0]
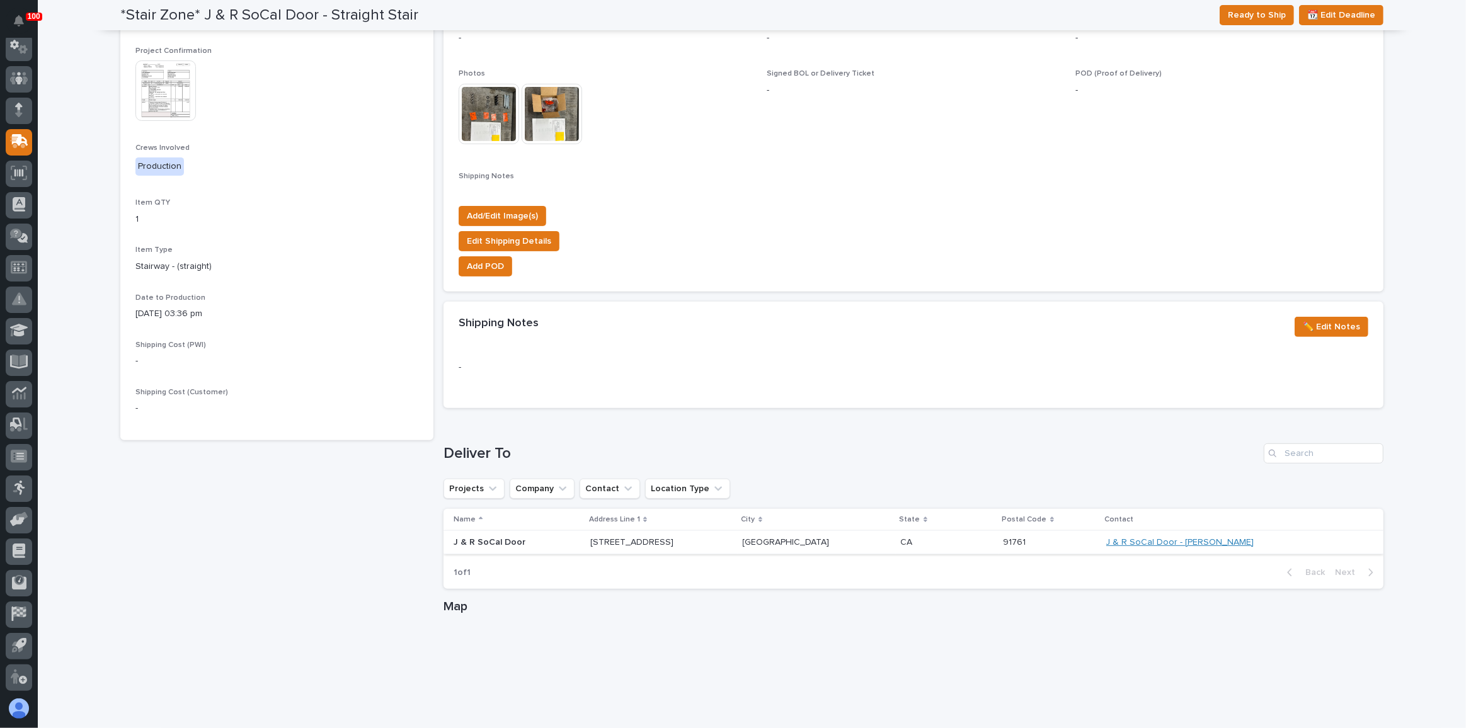
click at [1223, 540] on link "J & R SoCal Door - [PERSON_NAME]" at bounding box center [1181, 542] width 148 height 11
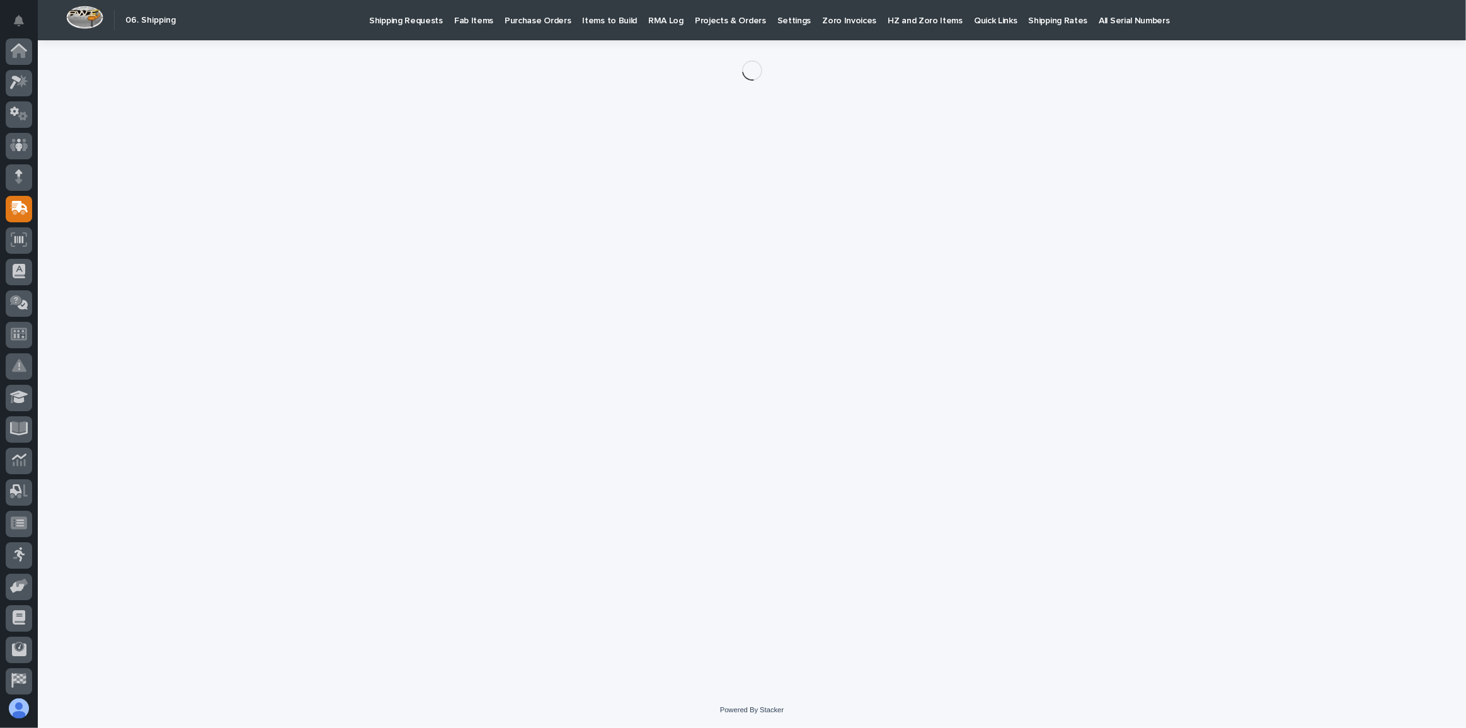
scroll to position [67, 0]
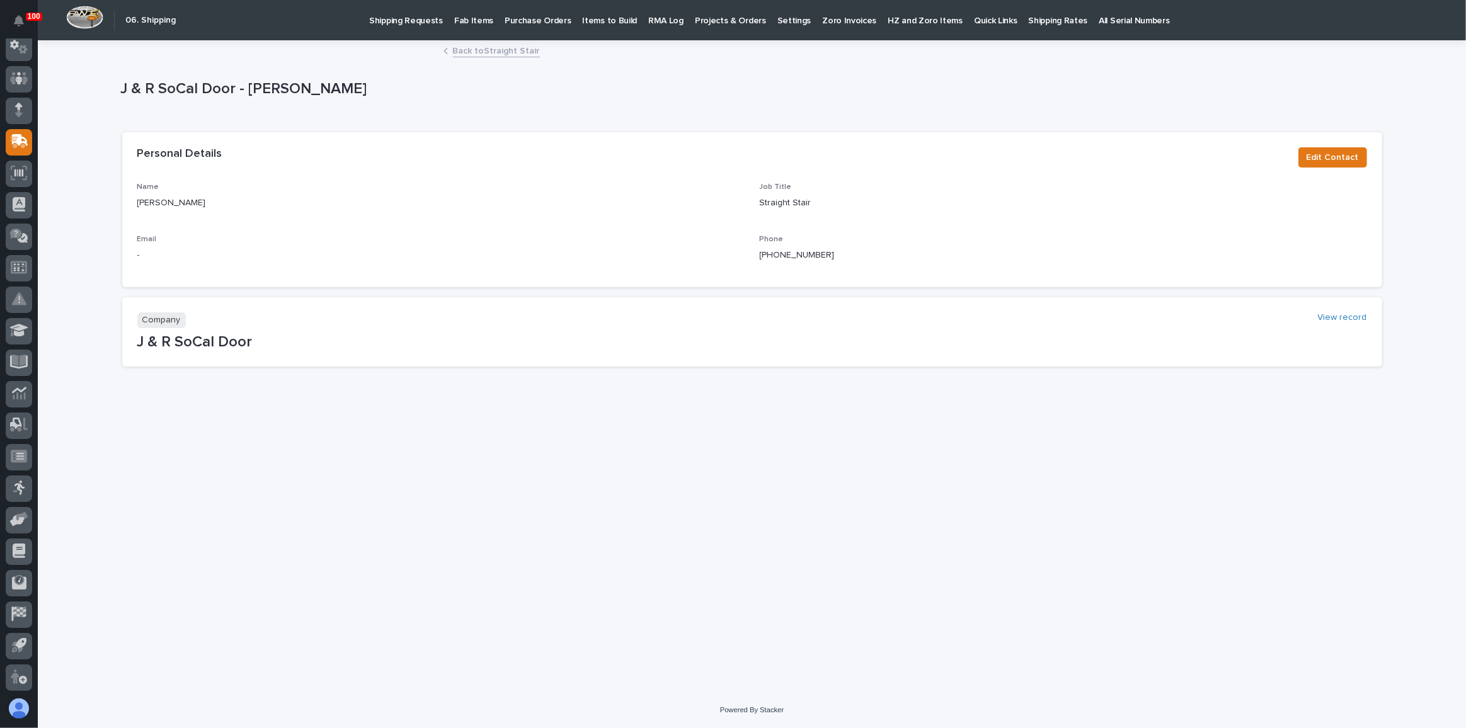
click at [493, 48] on link "Back to Straight Stair" at bounding box center [496, 50] width 87 height 14
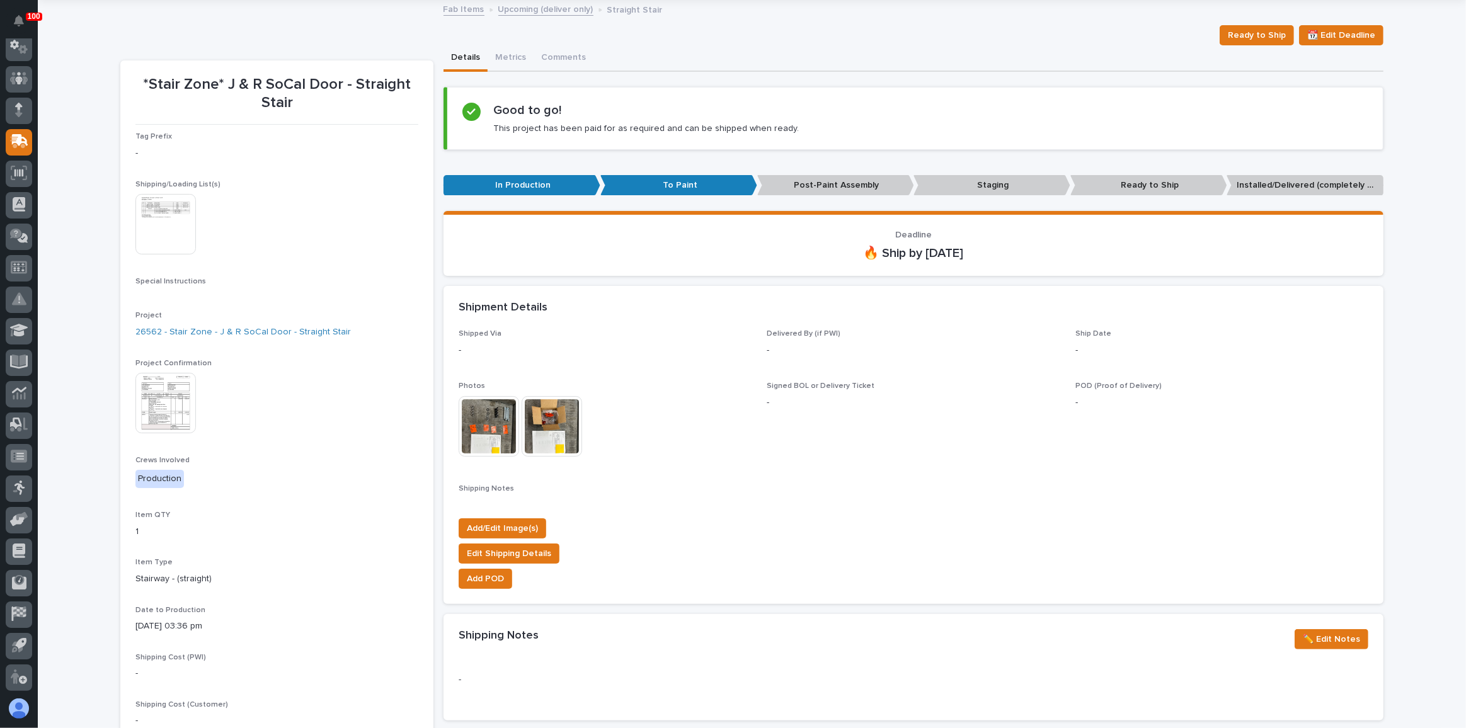
scroll to position [97, 0]
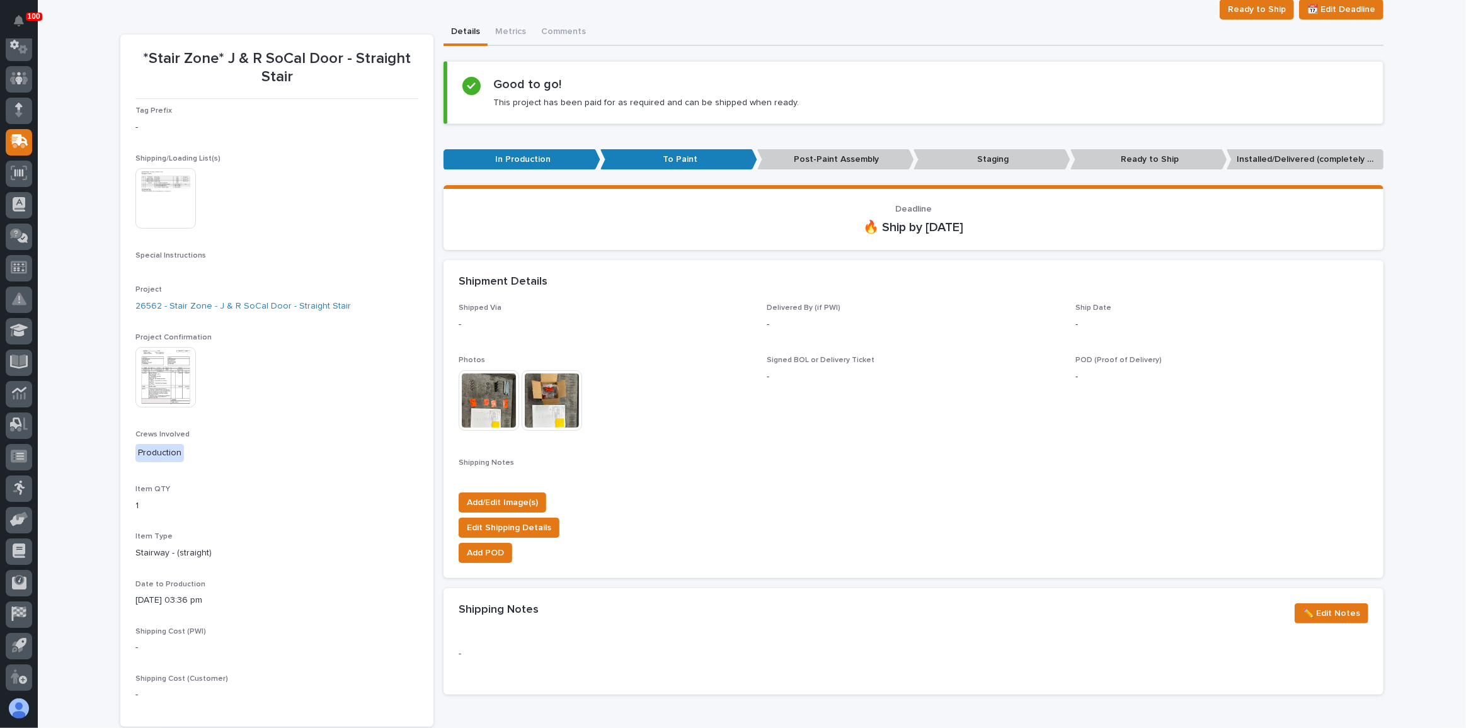
click at [171, 180] on img at bounding box center [165, 198] width 60 height 60
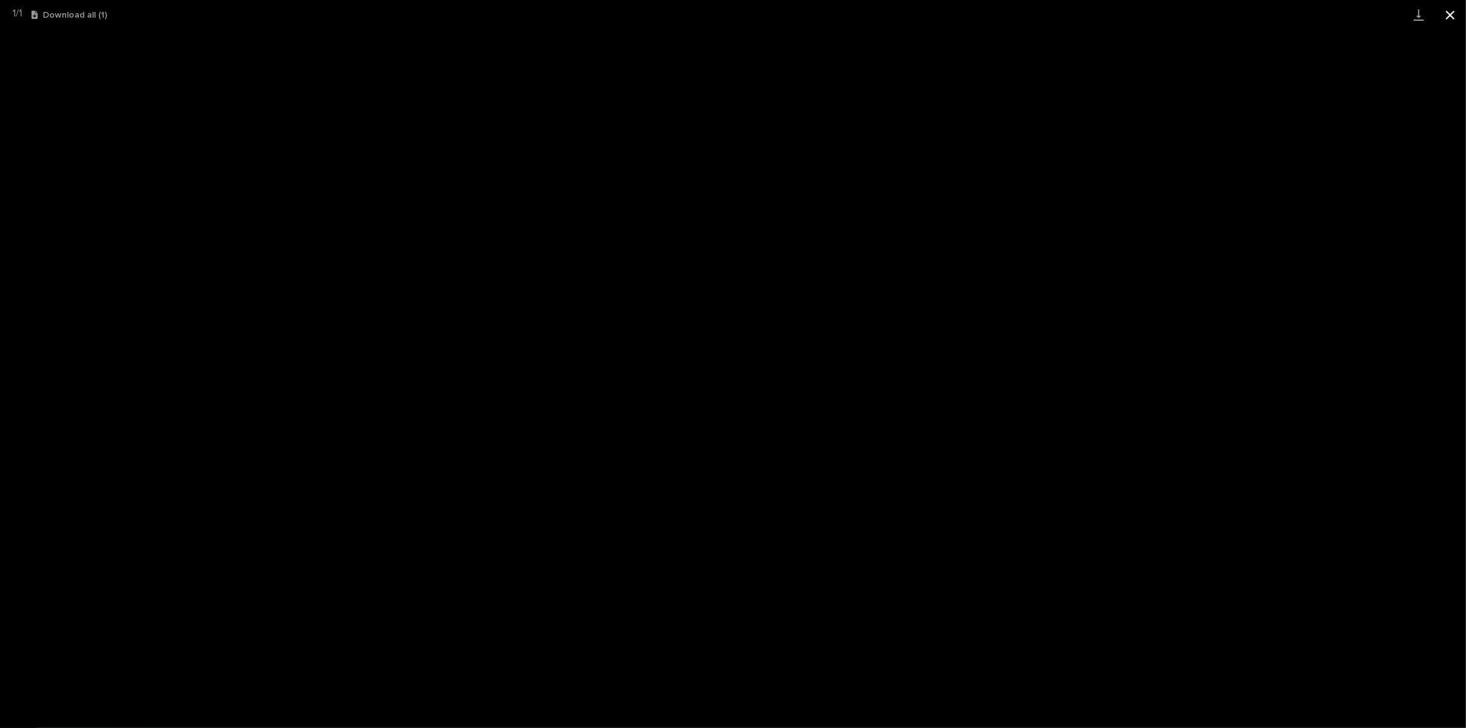
click at [1448, 10] on button "Close gallery" at bounding box center [1451, 15] width 32 height 30
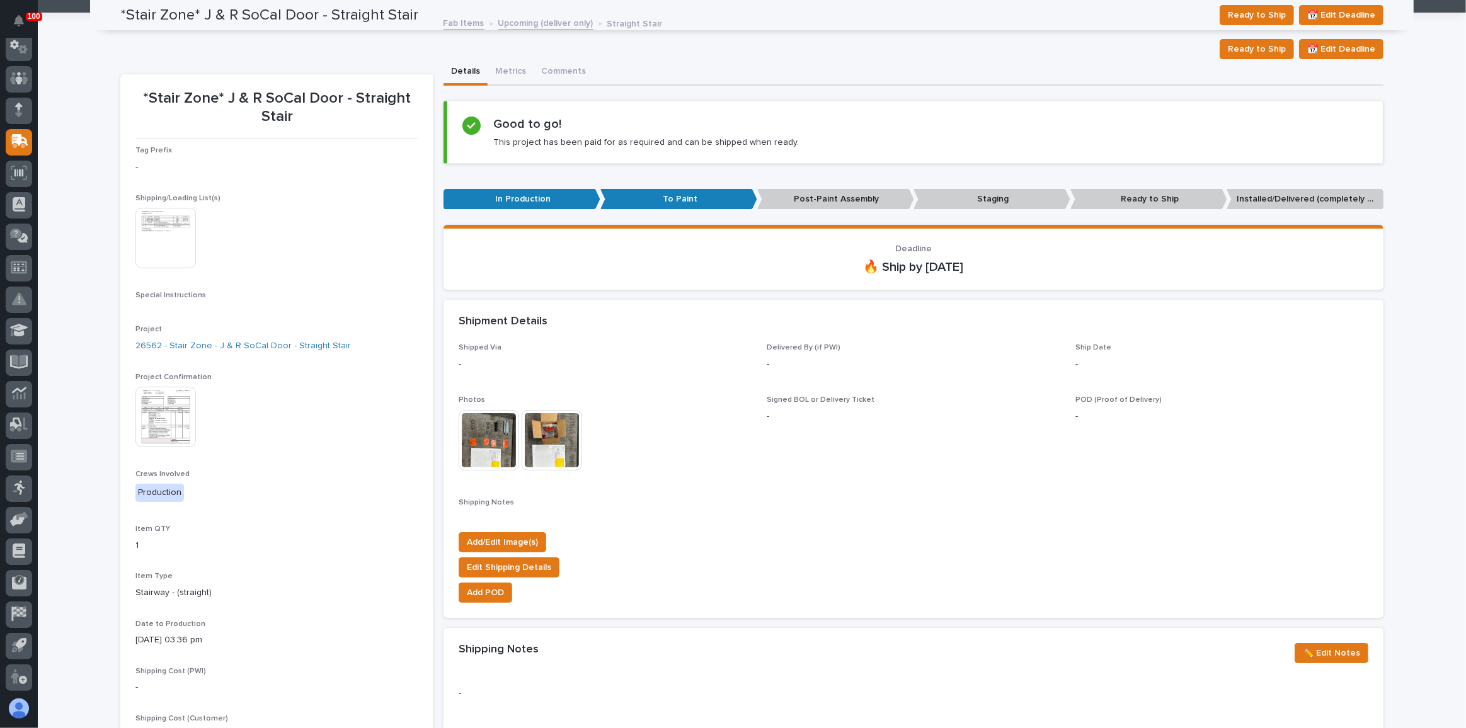
scroll to position [0, 0]
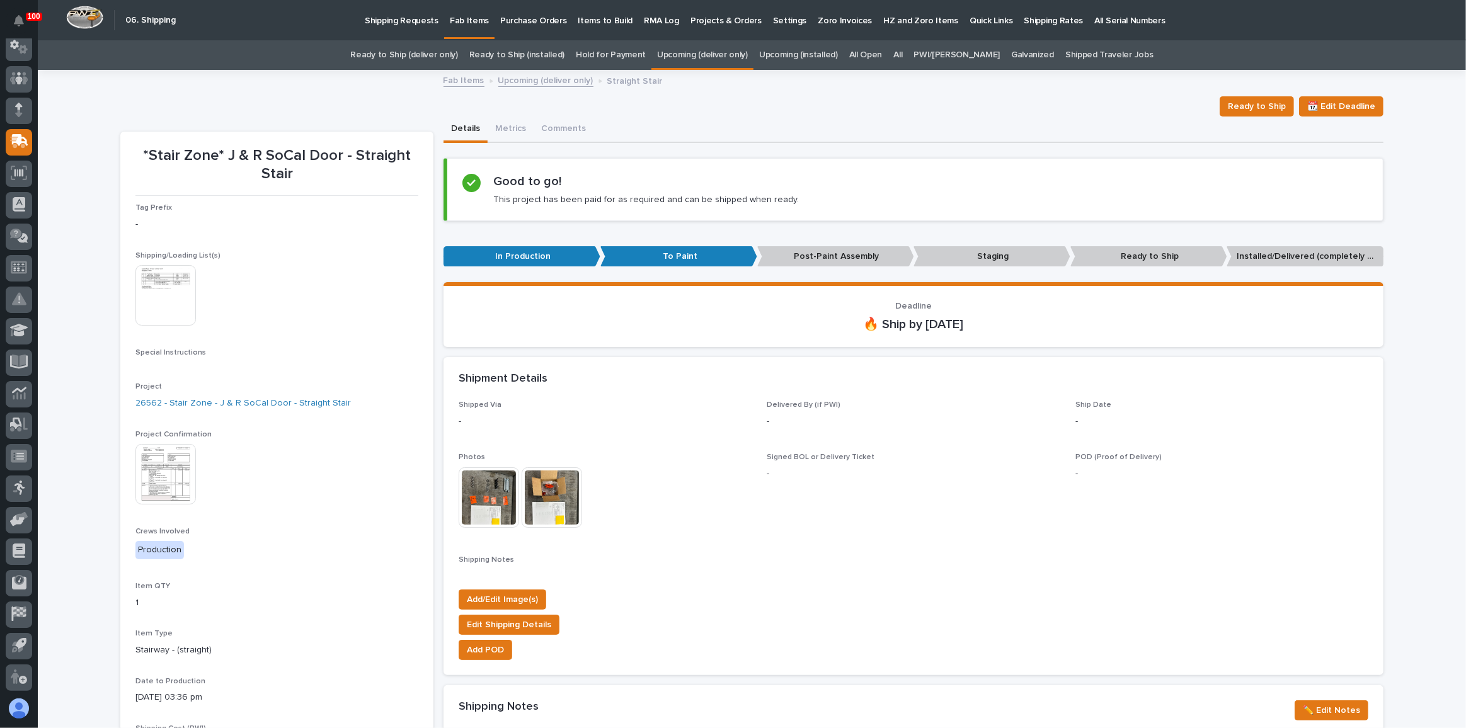
click at [180, 468] on img at bounding box center [165, 474] width 60 height 60
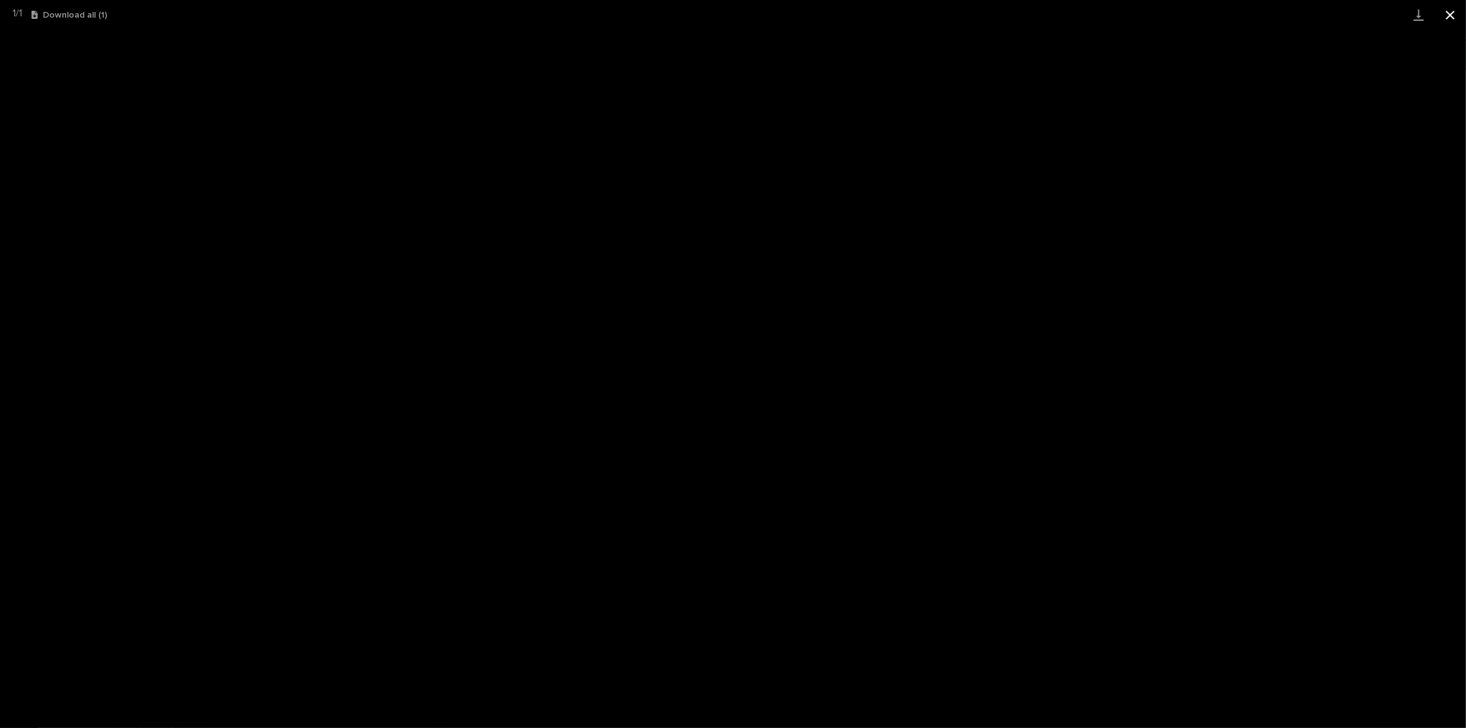
click at [1448, 20] on button "Close gallery" at bounding box center [1451, 15] width 32 height 30
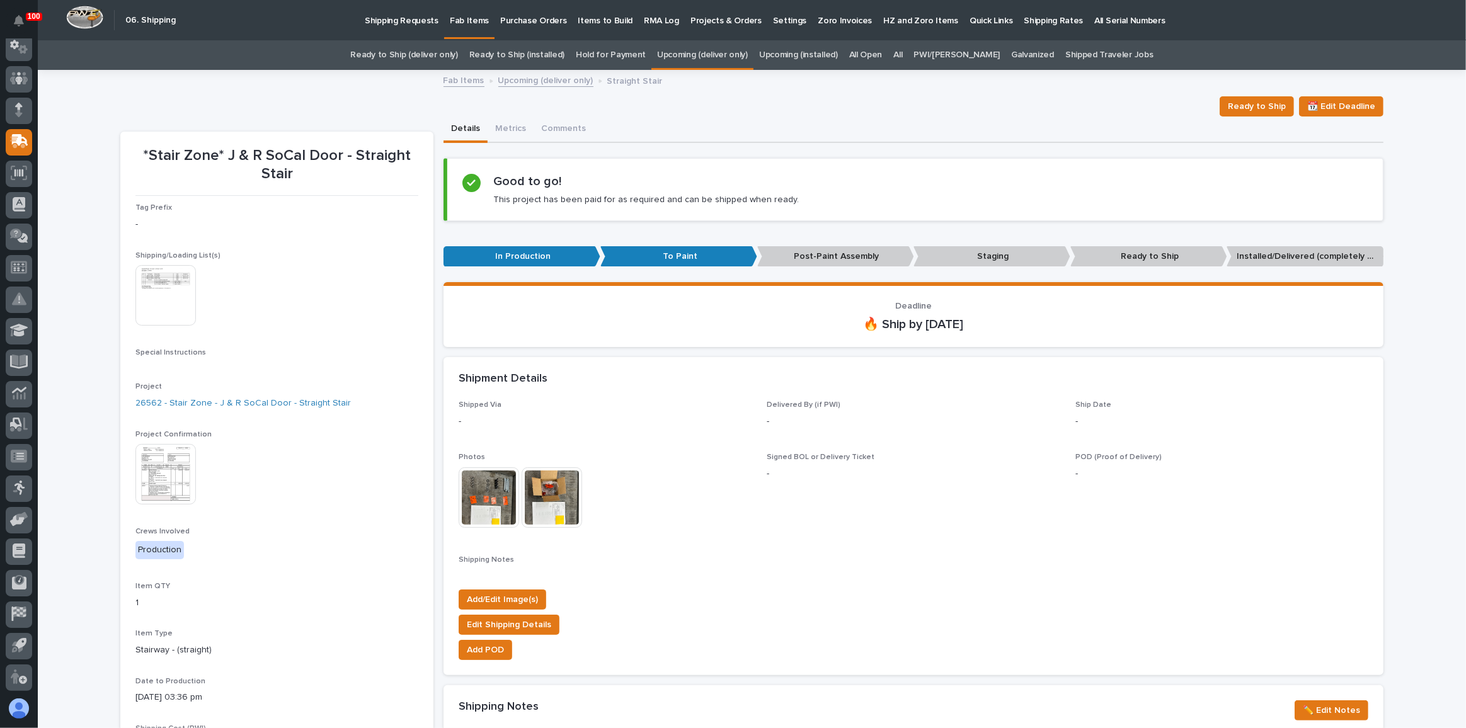
click at [176, 471] on img at bounding box center [165, 474] width 60 height 60
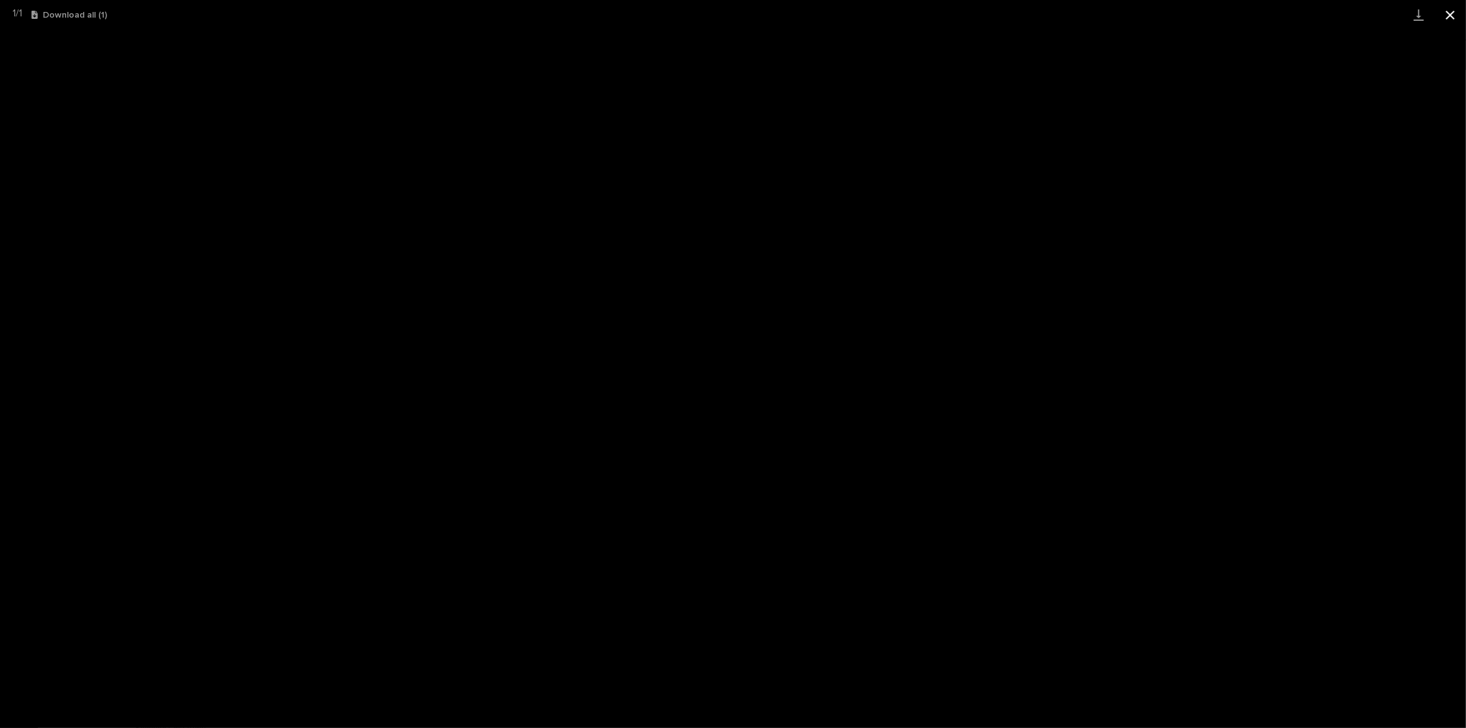
click at [1443, 13] on button "Close gallery" at bounding box center [1451, 15] width 32 height 30
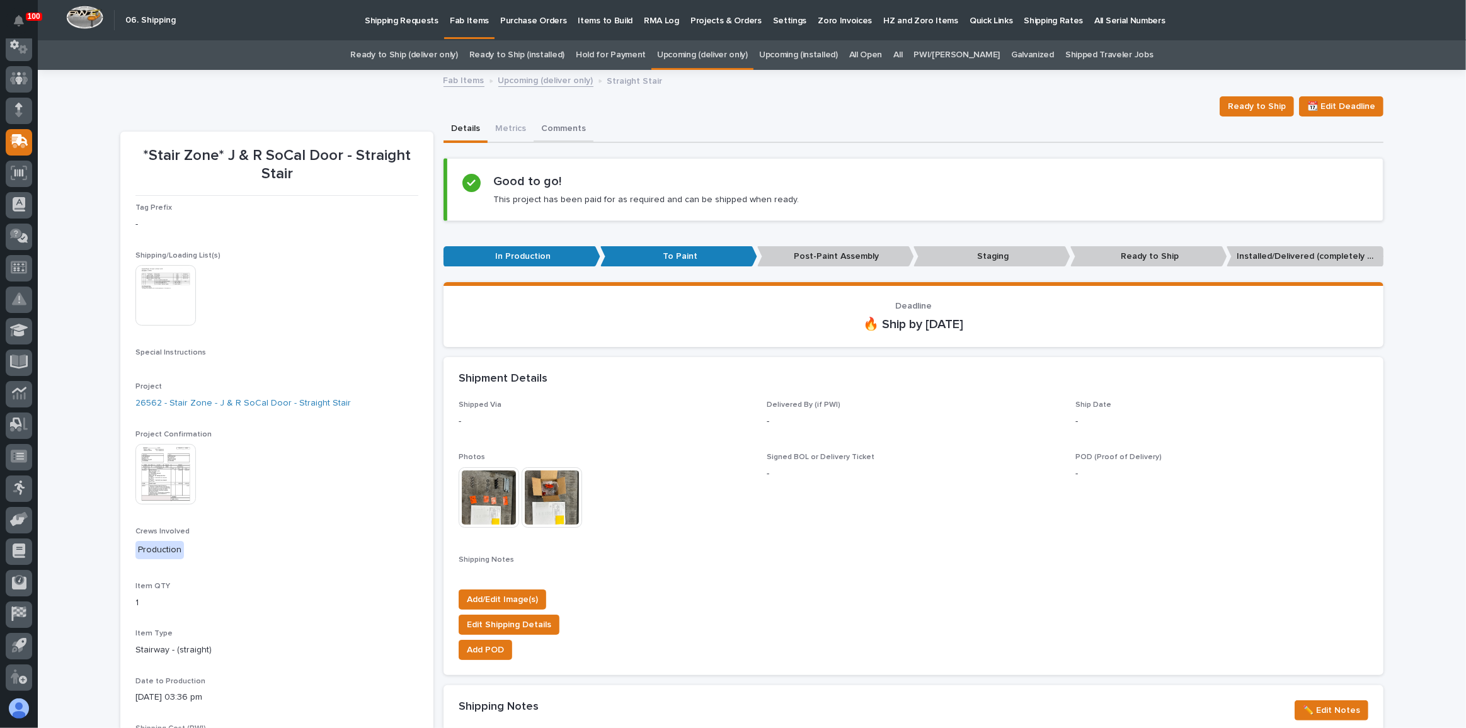
click at [570, 130] on button "Comments" at bounding box center [564, 130] width 60 height 26
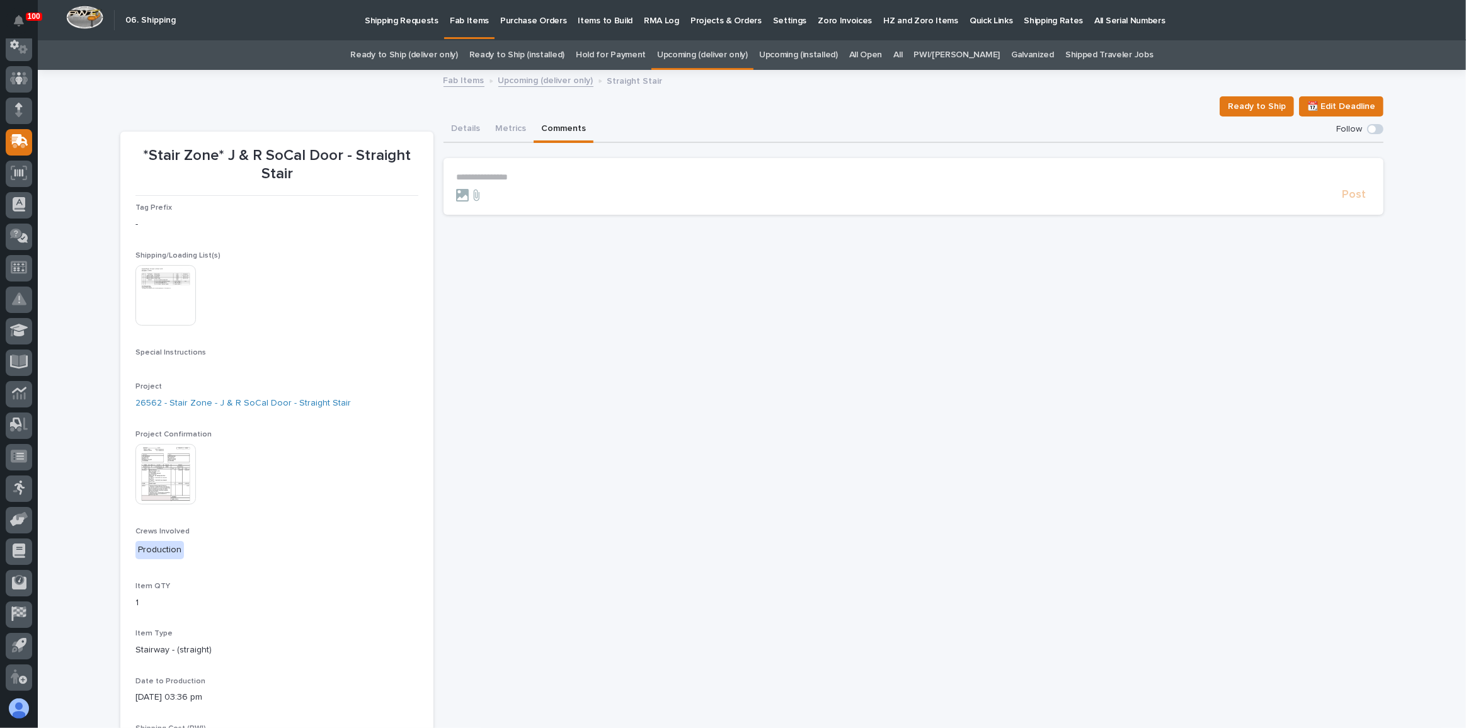
click at [496, 175] on p "**********" at bounding box center [913, 177] width 915 height 11
click at [666, 175] on p "**********" at bounding box center [913, 178] width 915 height 13
click at [1342, 197] on span "Post" at bounding box center [1354, 200] width 24 height 14
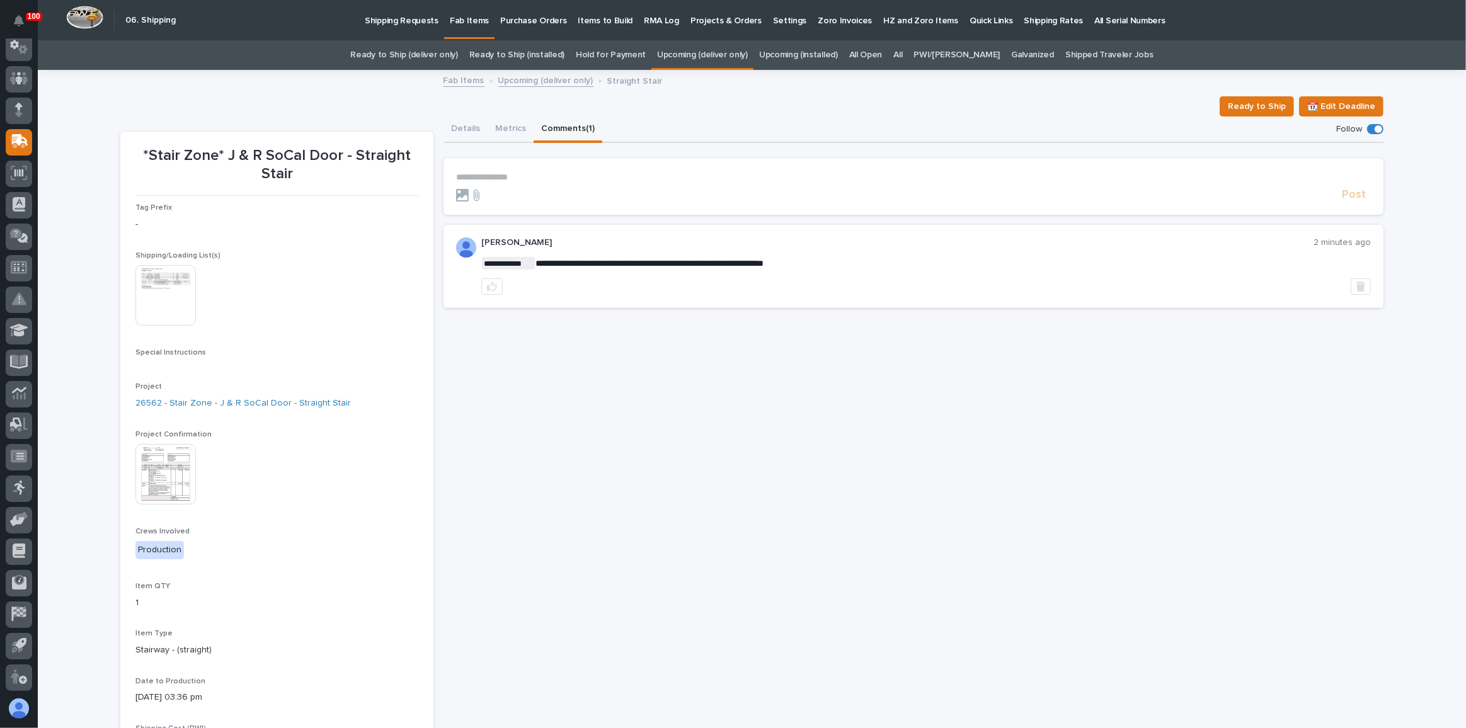
click at [902, 53] on link "All" at bounding box center [898, 55] width 9 height 30
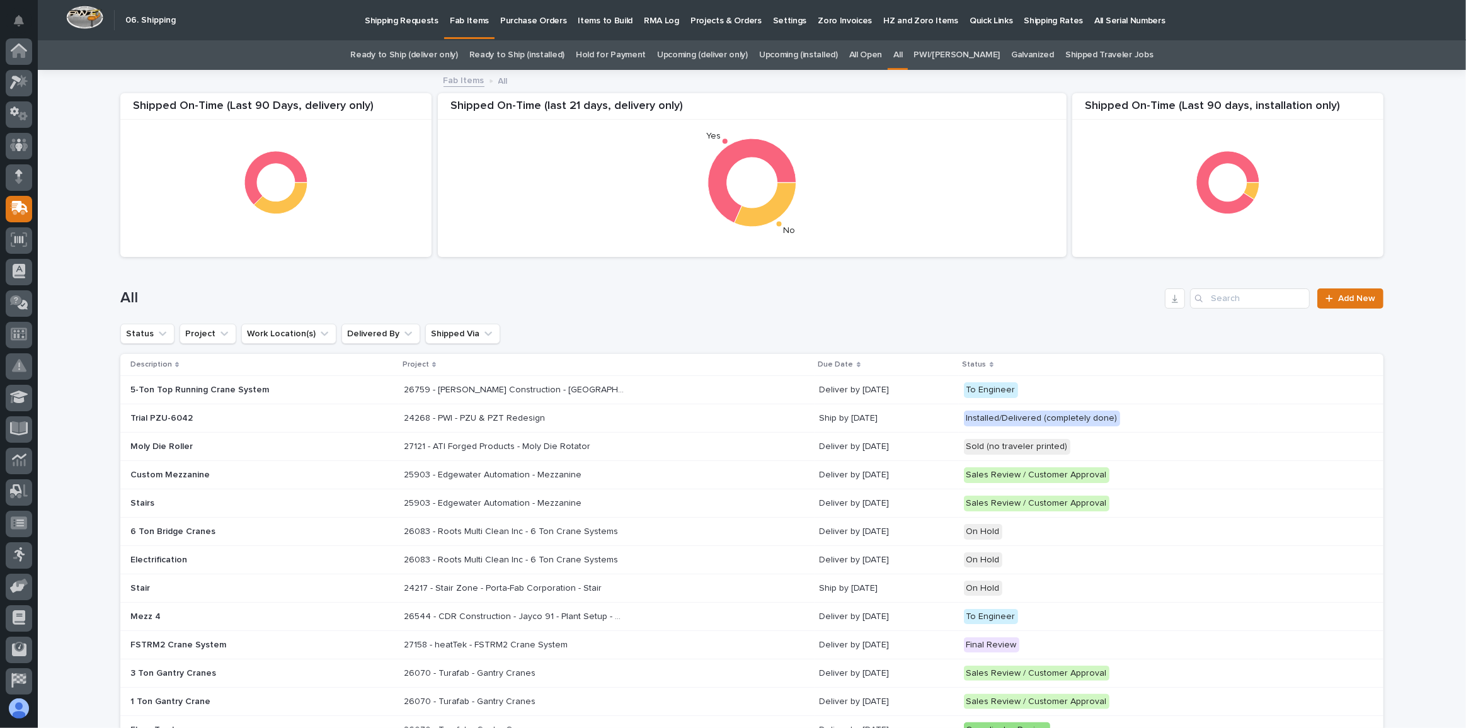
scroll to position [67, 0]
click at [1214, 293] on input "Search" at bounding box center [1250, 299] width 120 height 20
type input "midwest"
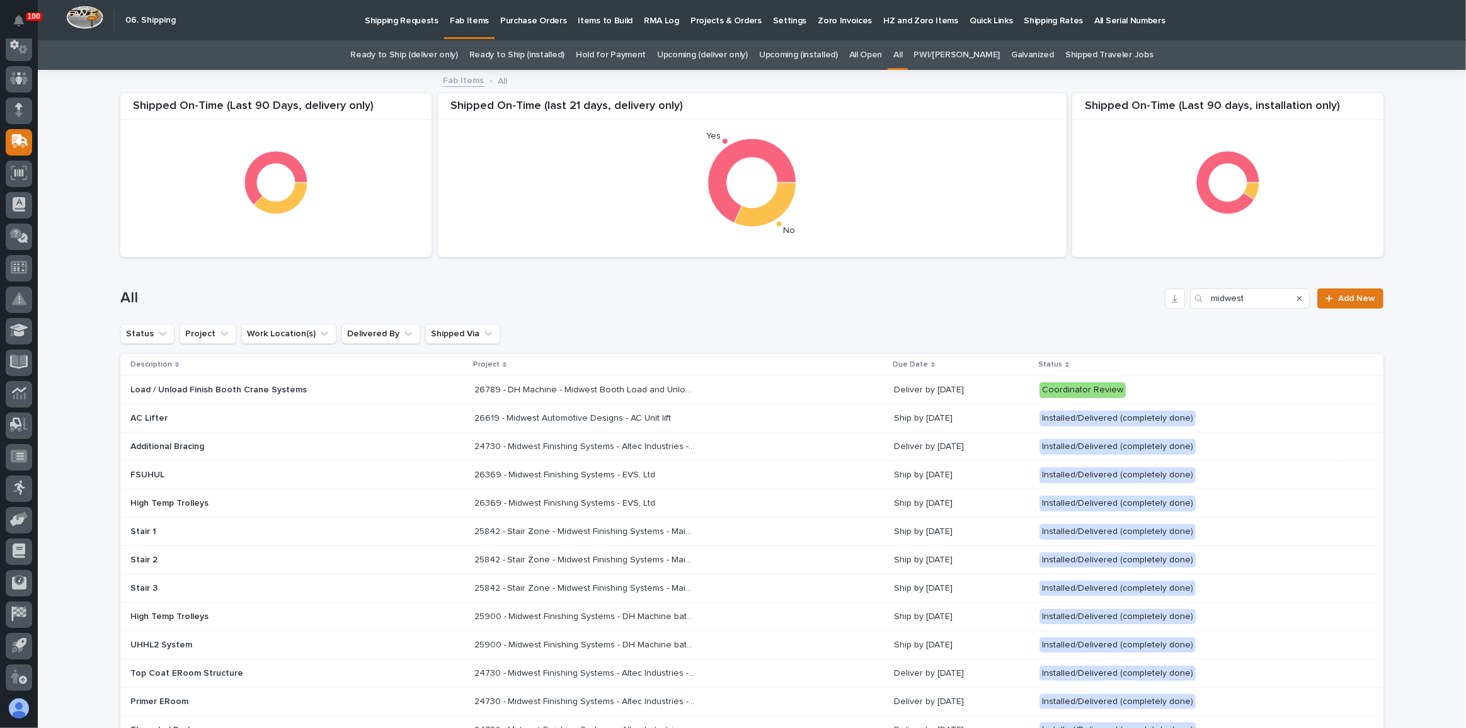
click at [737, 498] on div "26369 - Midwest Finishing Systems - EVS, Ltd 26369 - Midwest Finishing Systems …" at bounding box center [679, 503] width 410 height 21
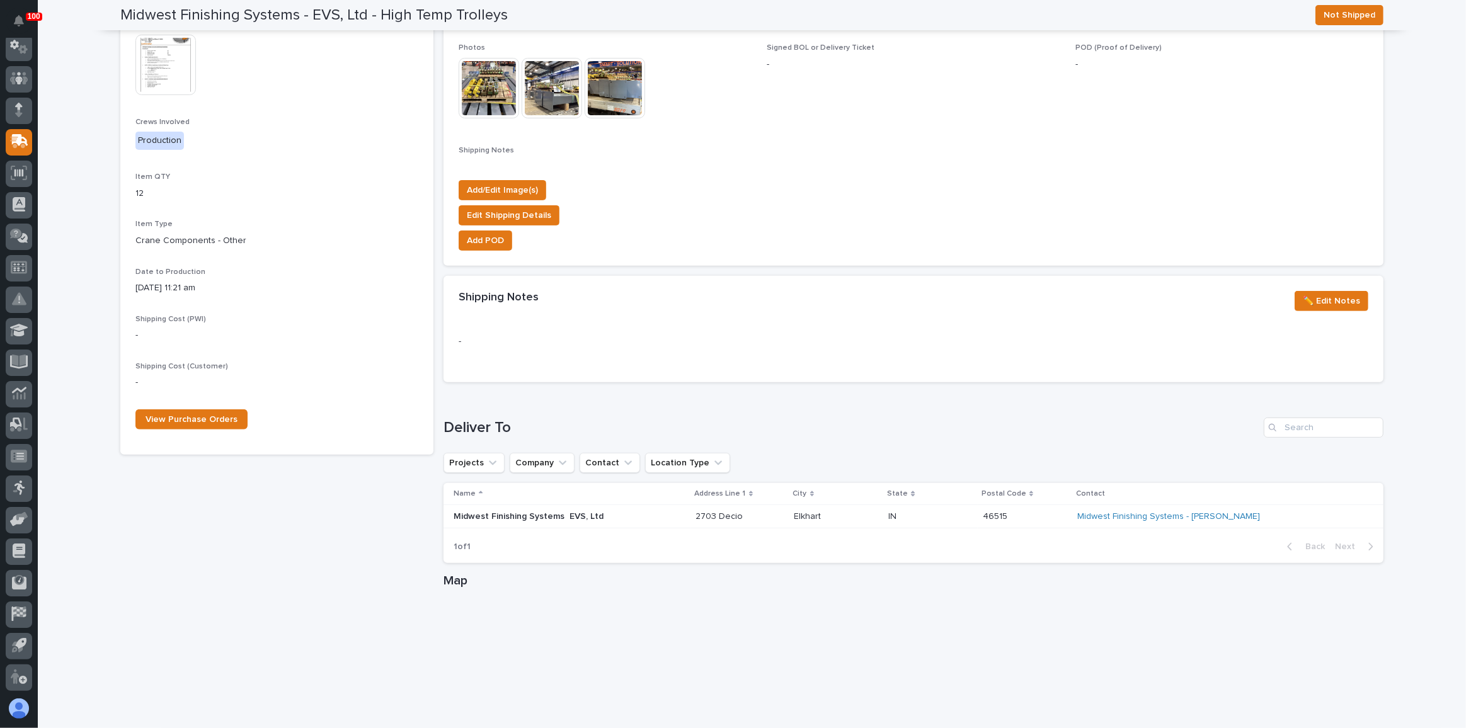
scroll to position [447, 0]
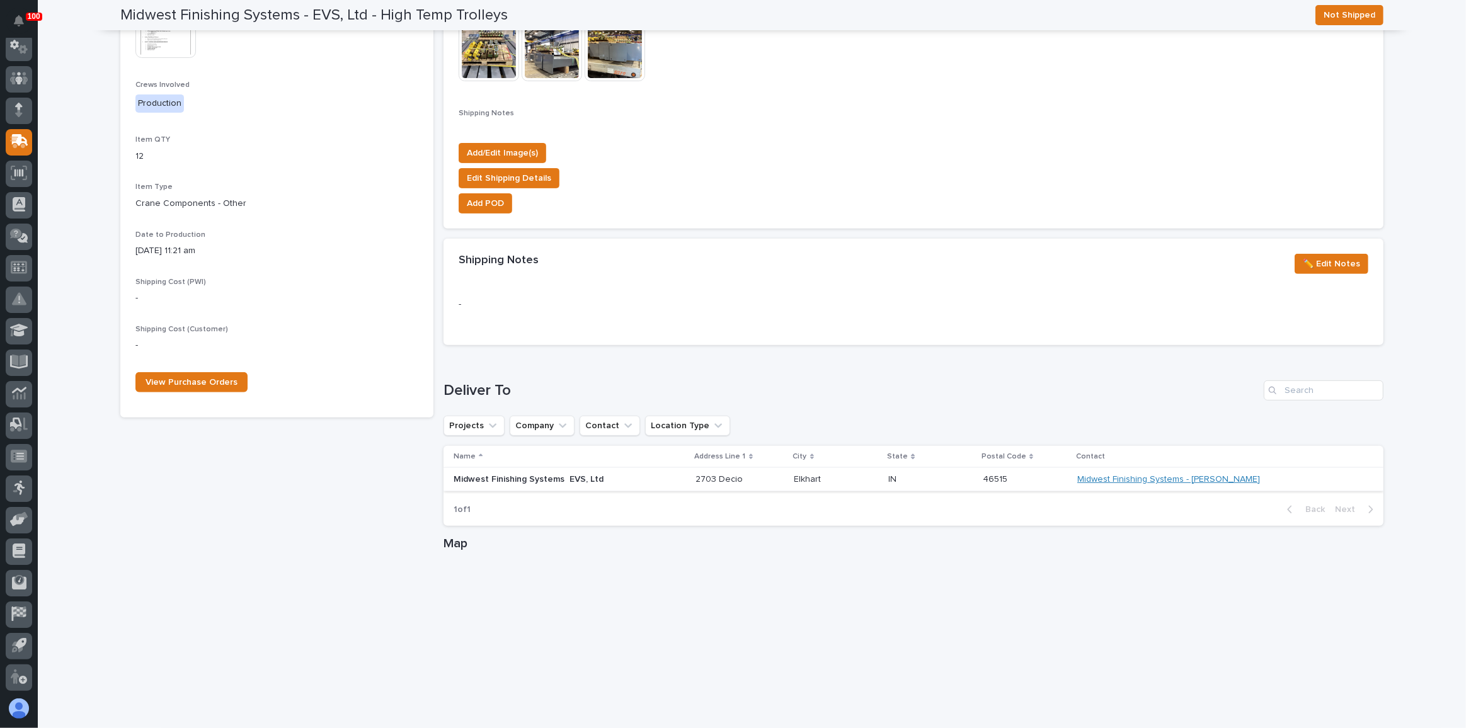
click at [1238, 480] on link "Midwest Finishing Systems - [PERSON_NAME]" at bounding box center [1169, 479] width 183 height 11
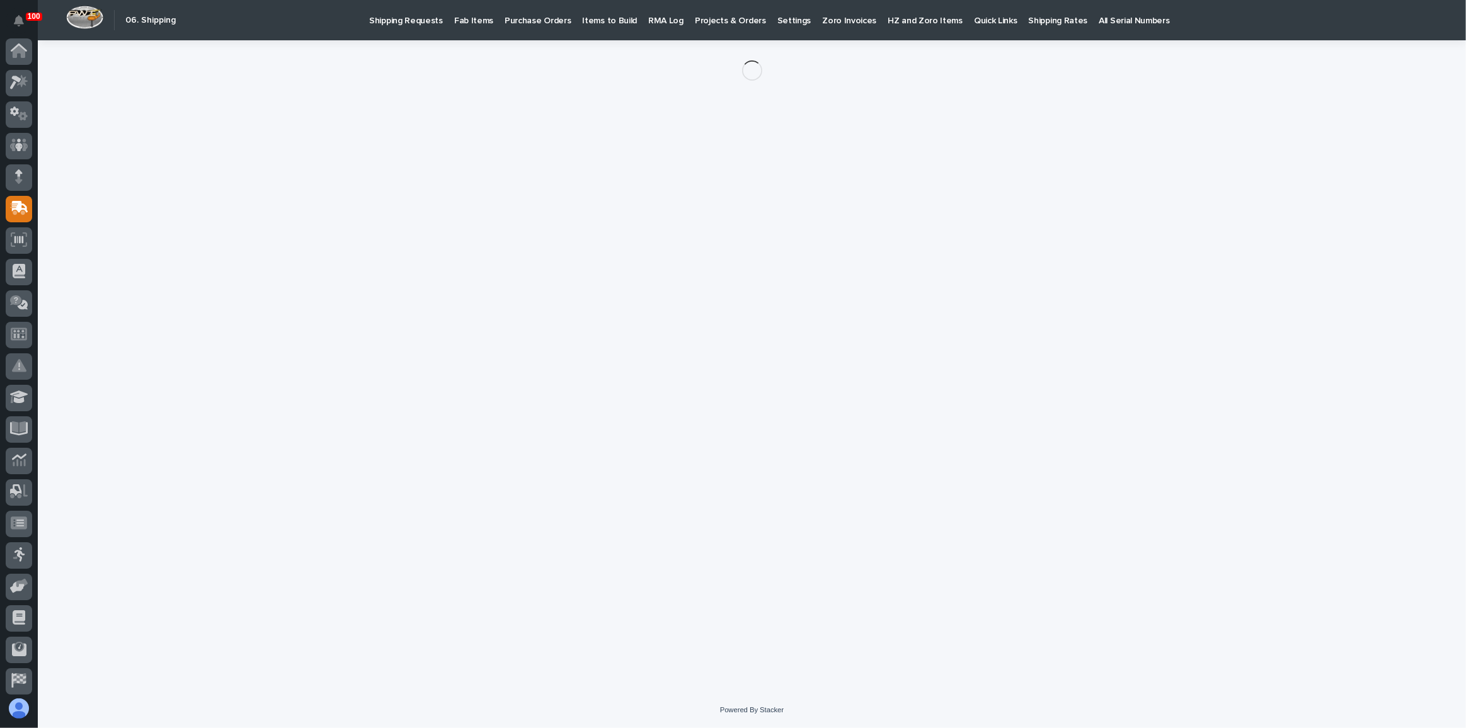
scroll to position [67, 0]
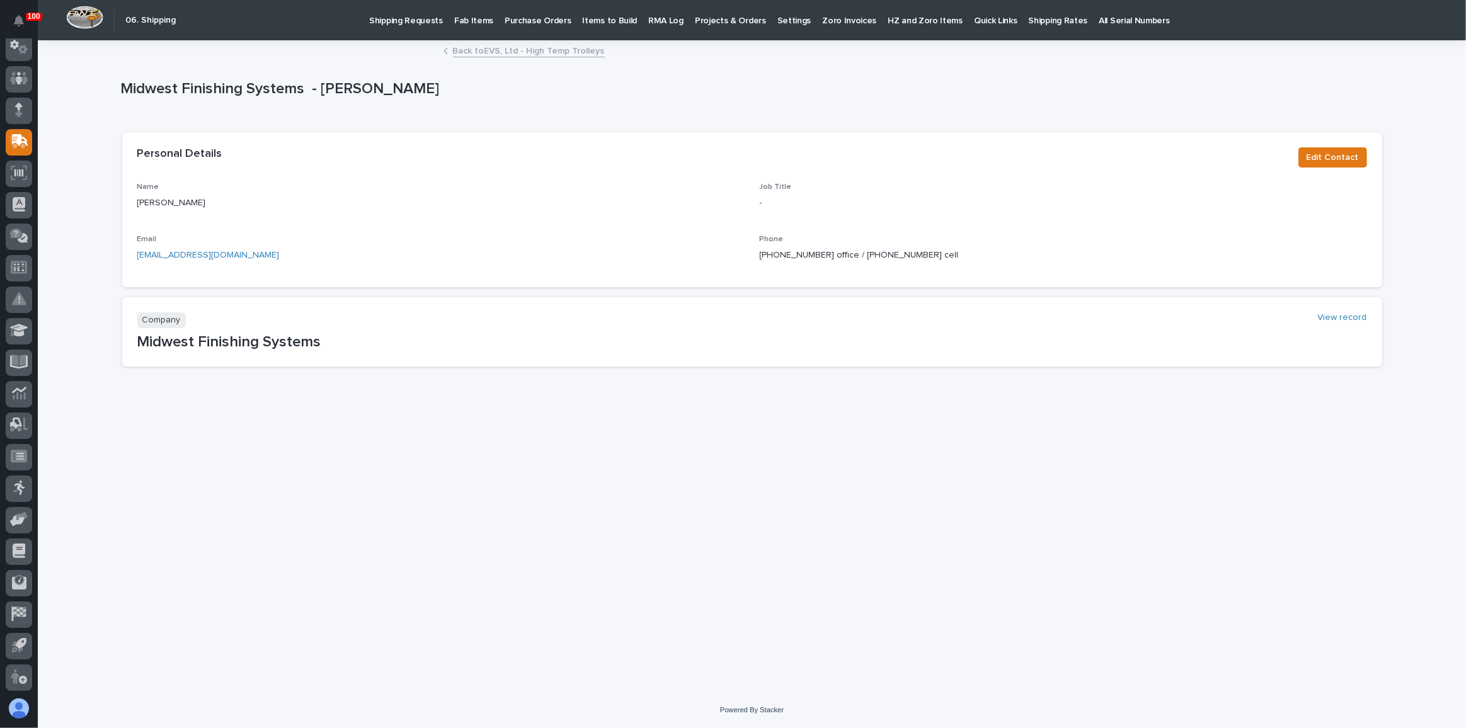
click at [532, 49] on link "Back to EVS, Ltd - High Temp Trolleys" at bounding box center [529, 50] width 152 height 14
